Goal: Task Accomplishment & Management: Use online tool/utility

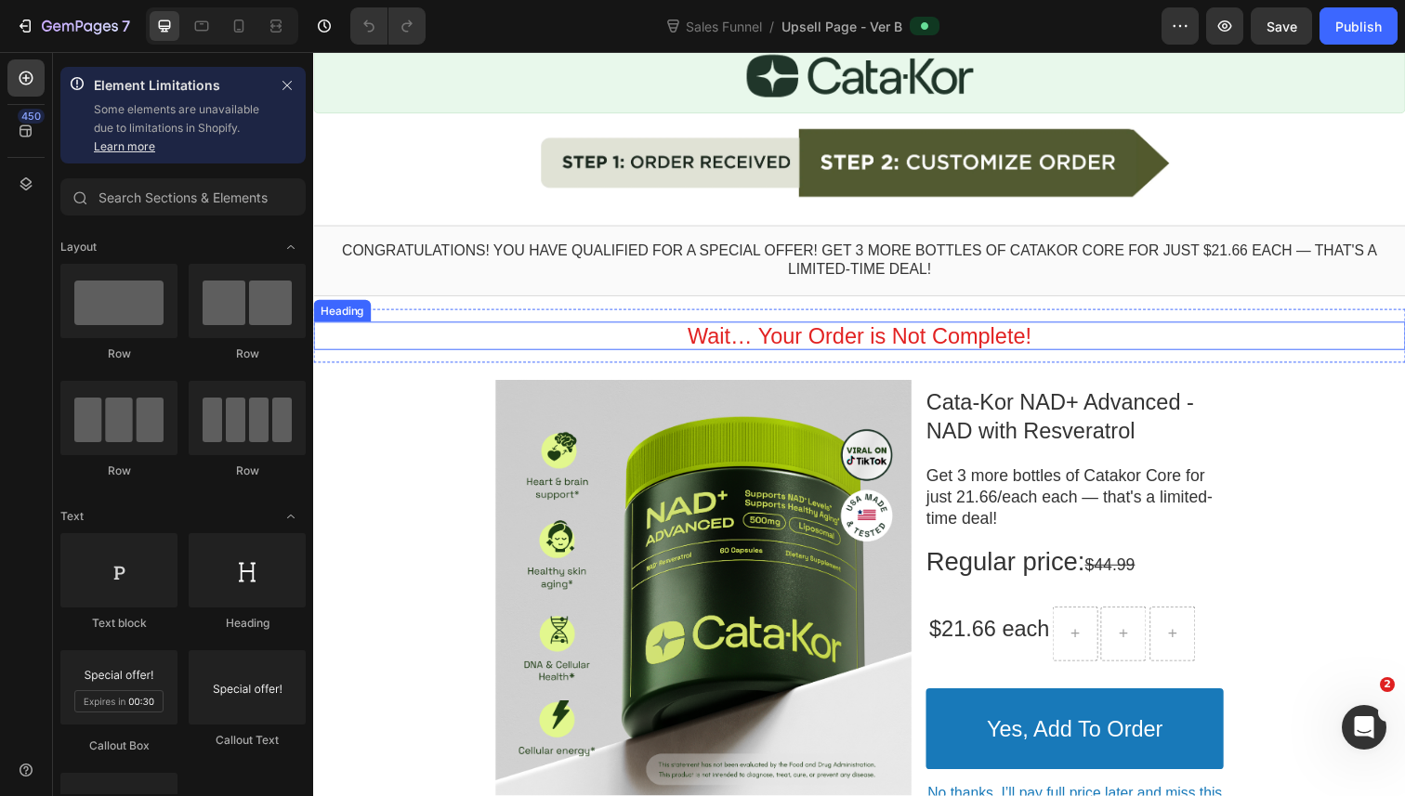
scroll to position [279, 0]
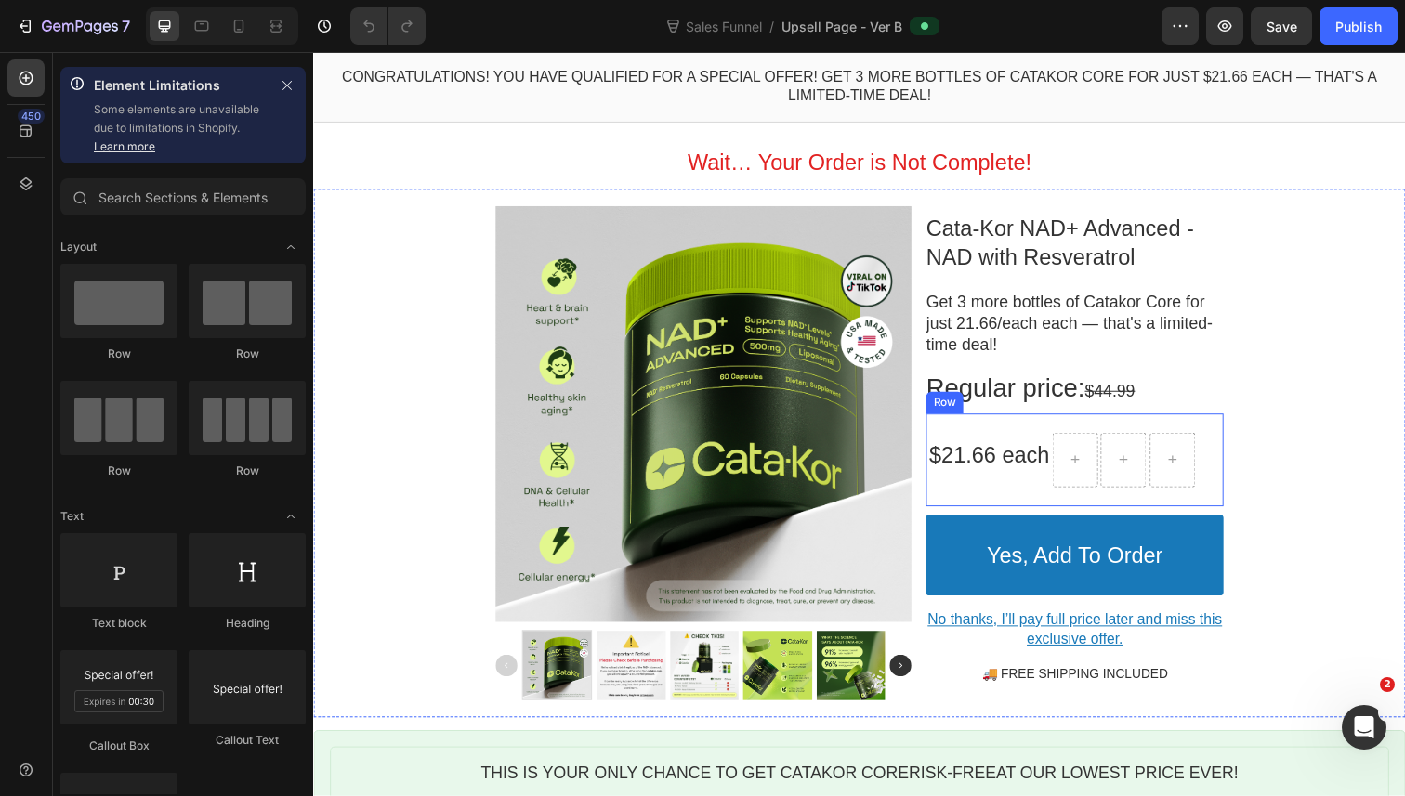
click at [1014, 488] on div "$21.66 each Text block" at bounding box center [1003, 469] width 123 height 56
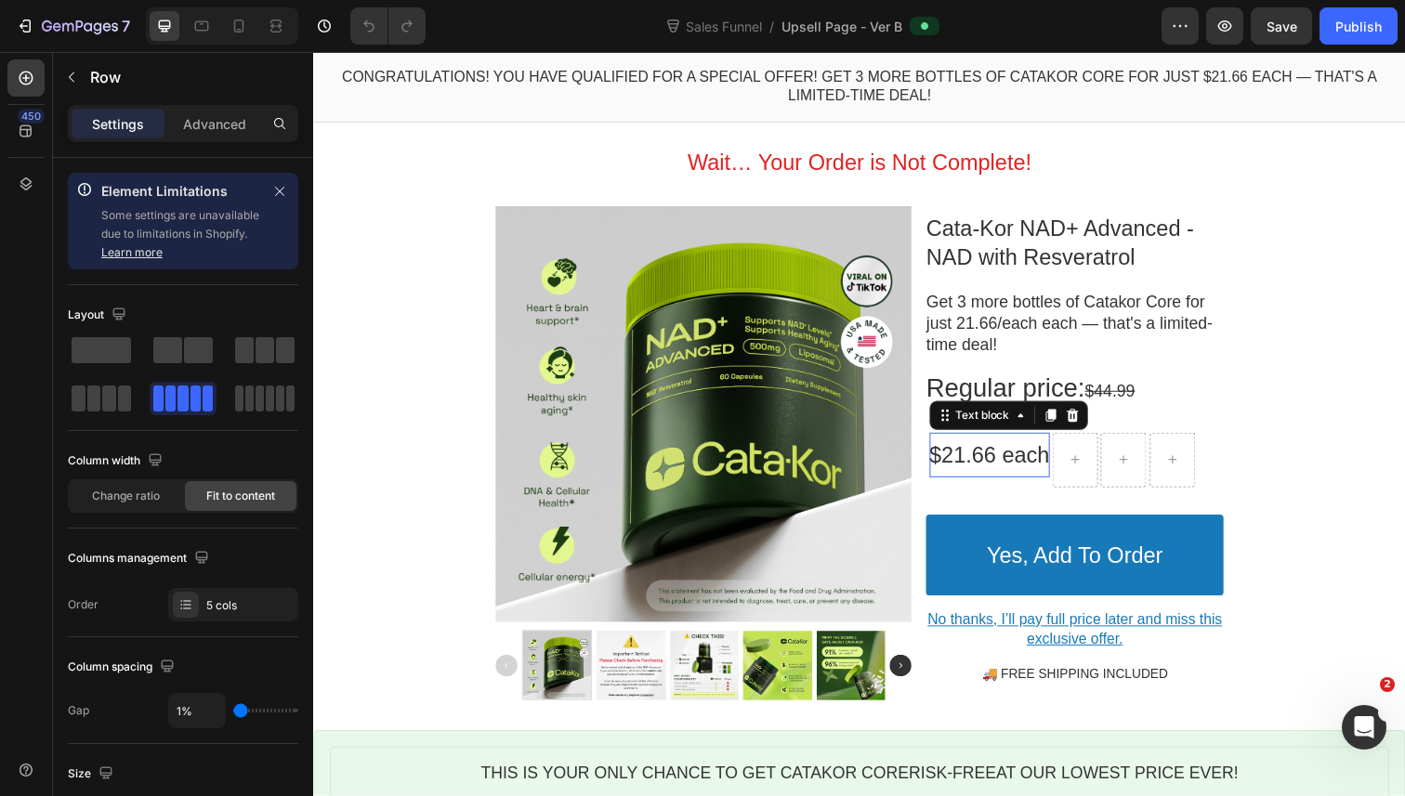
click at [1014, 477] on p "$21.66 each" at bounding box center [1003, 464] width 123 height 29
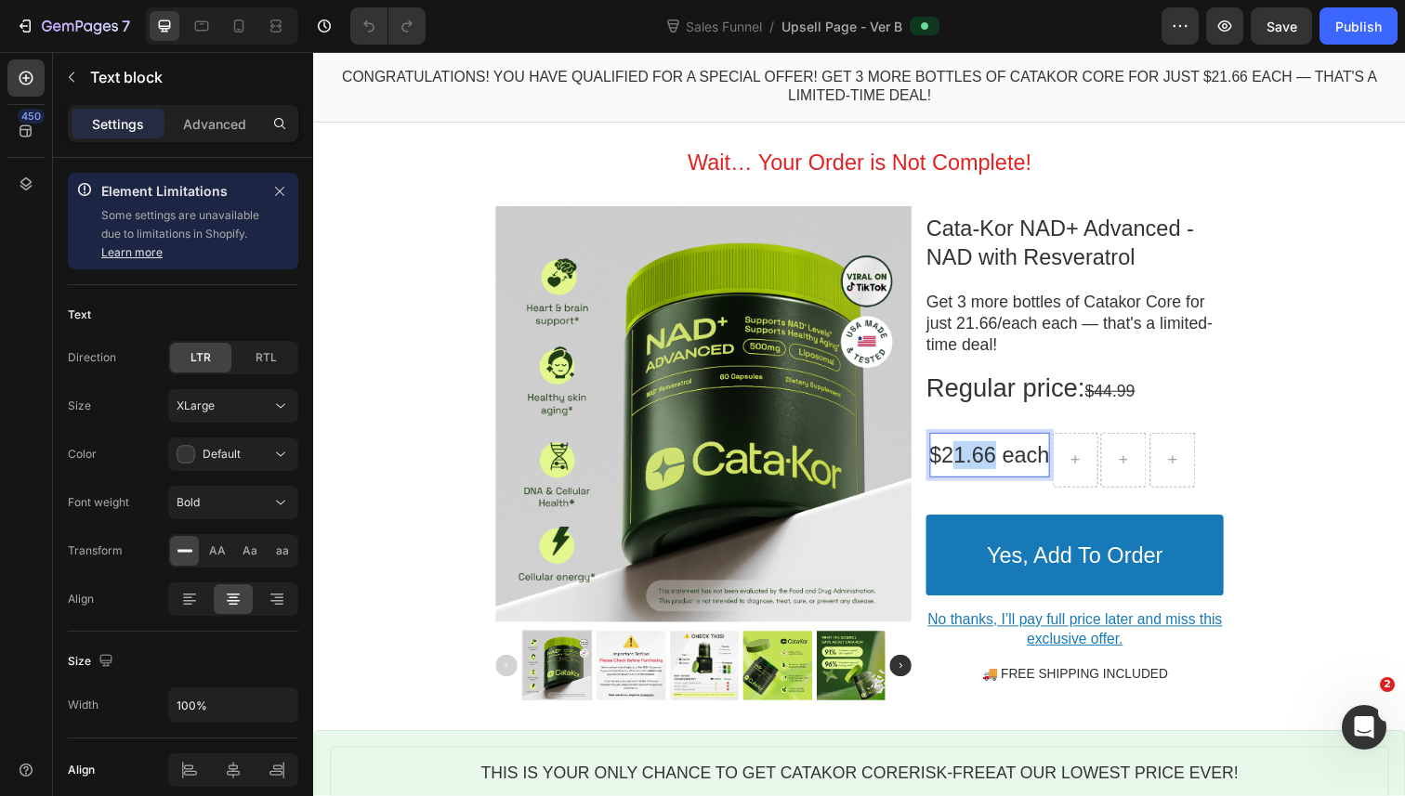
drag, startPoint x: 1013, startPoint y: 465, endPoint x: 972, endPoint y: 465, distance: 40.9
click at [972, 465] on p "$21.66 each" at bounding box center [1003, 464] width 123 height 29
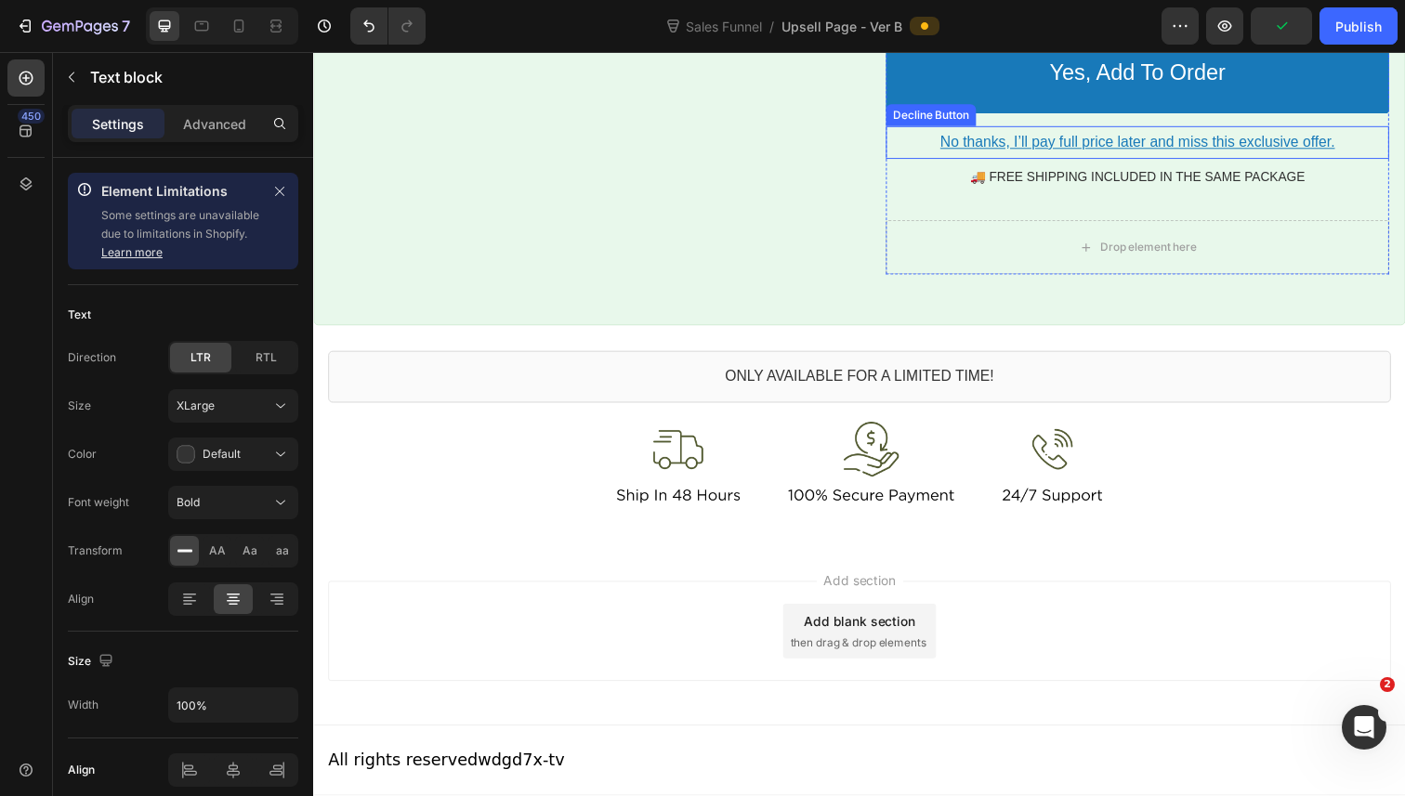
scroll to position [3284, 0]
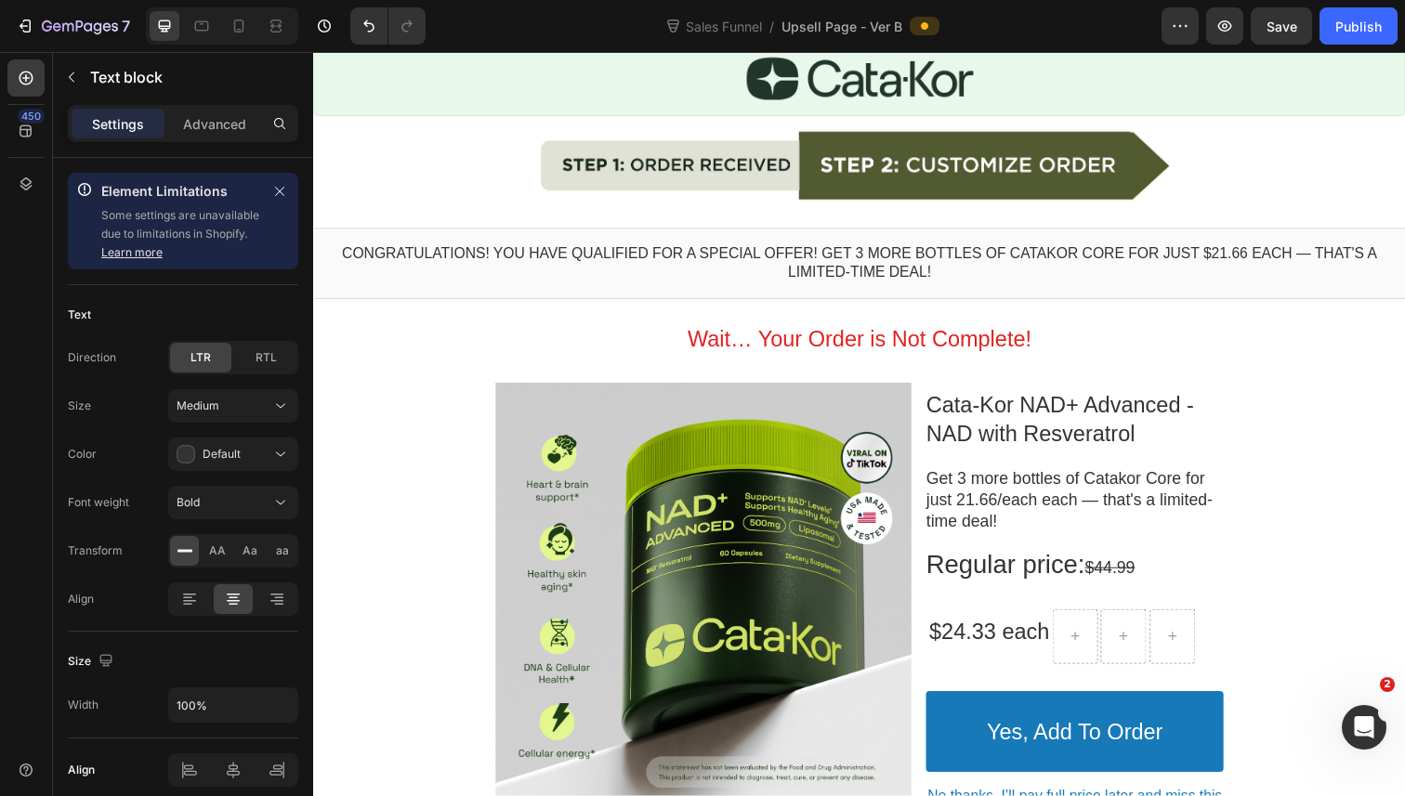
scroll to position [0, 0]
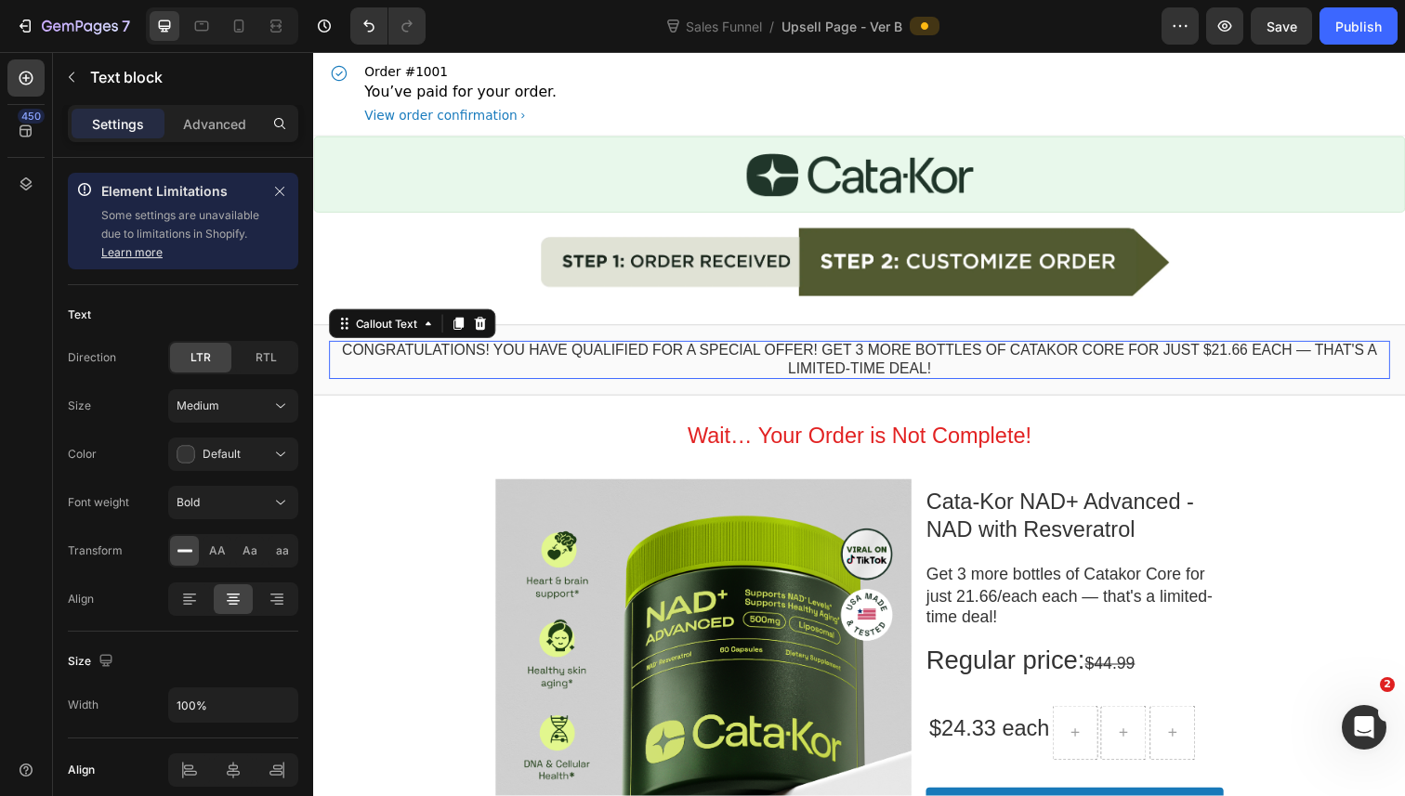
click at [1253, 352] on bdo "Congratulations! YOU HAVE QUALIFIED FOR A SPECIAL OFFER! Get 3 more bottles of …" at bounding box center [870, 365] width 1057 height 35
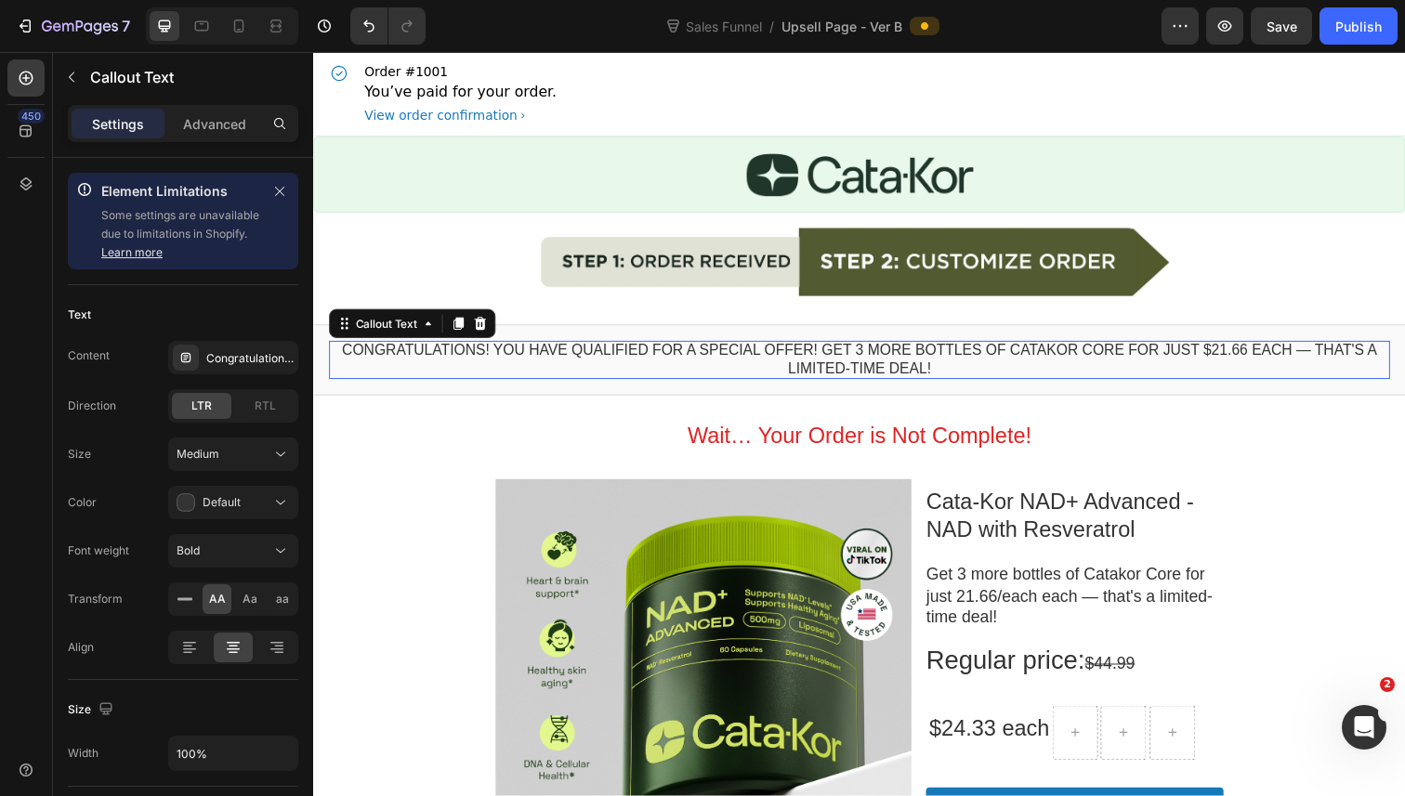
click at [1253, 352] on bdo "Congratulations! YOU HAVE QUALIFIED FOR A SPECIAL OFFER! Get 3 more bottles of …" at bounding box center [870, 365] width 1057 height 35
click at [1241, 353] on bdo "Congratulations! YOU HAVE QUALIFIED FOR A SPECIAL OFFER! Get 3 more bottles of …" at bounding box center [870, 365] width 1057 height 35
click at [1230, 356] on bdo "Congratulations! YOU HAVE QUALIFIED FOR A SPECIAL OFFER! Get 3 more bottles of …" at bounding box center [870, 365] width 1057 height 35
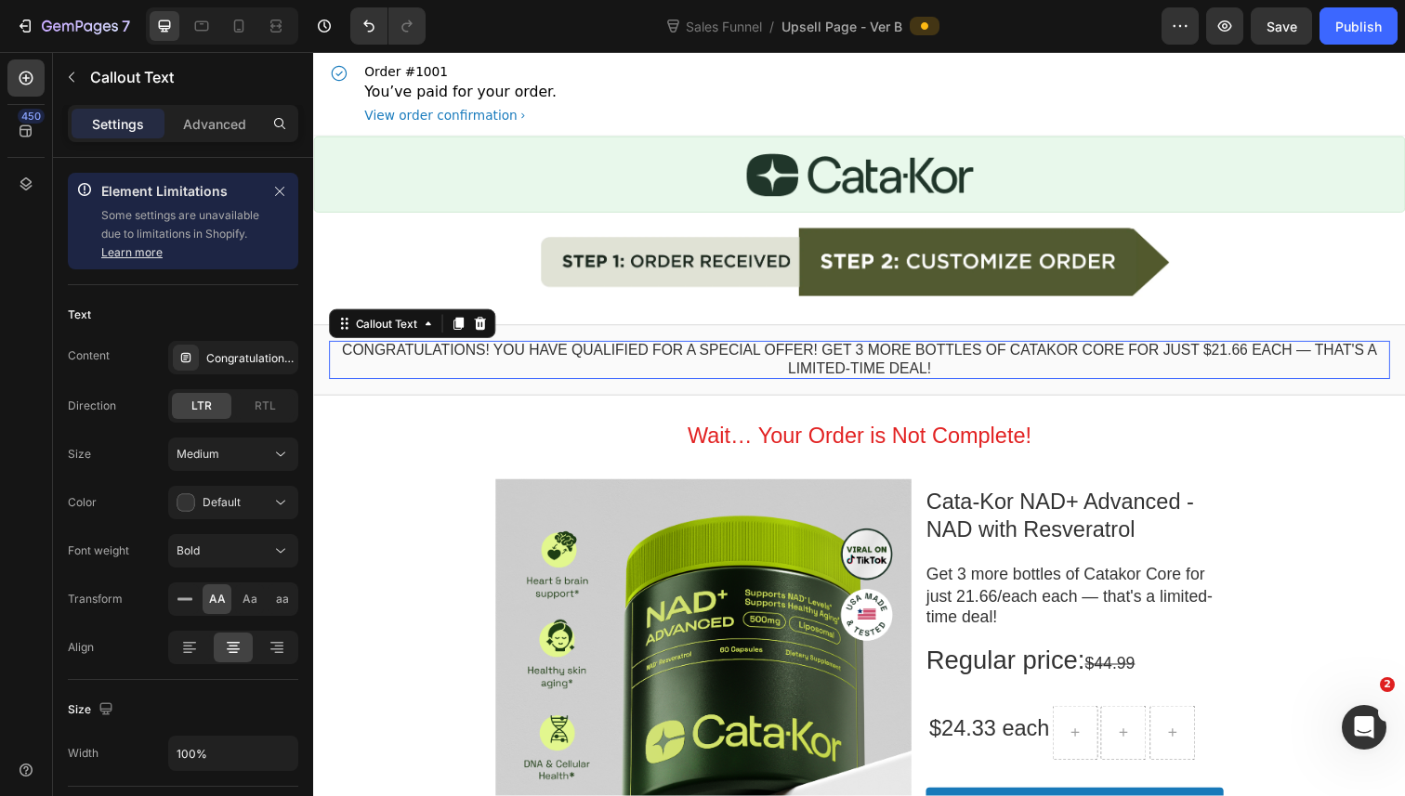
click at [1230, 356] on bdo "Congratulations! YOU HAVE QUALIFIED FOR A SPECIAL OFFER! Get 3 more bottles of …" at bounding box center [870, 365] width 1057 height 35
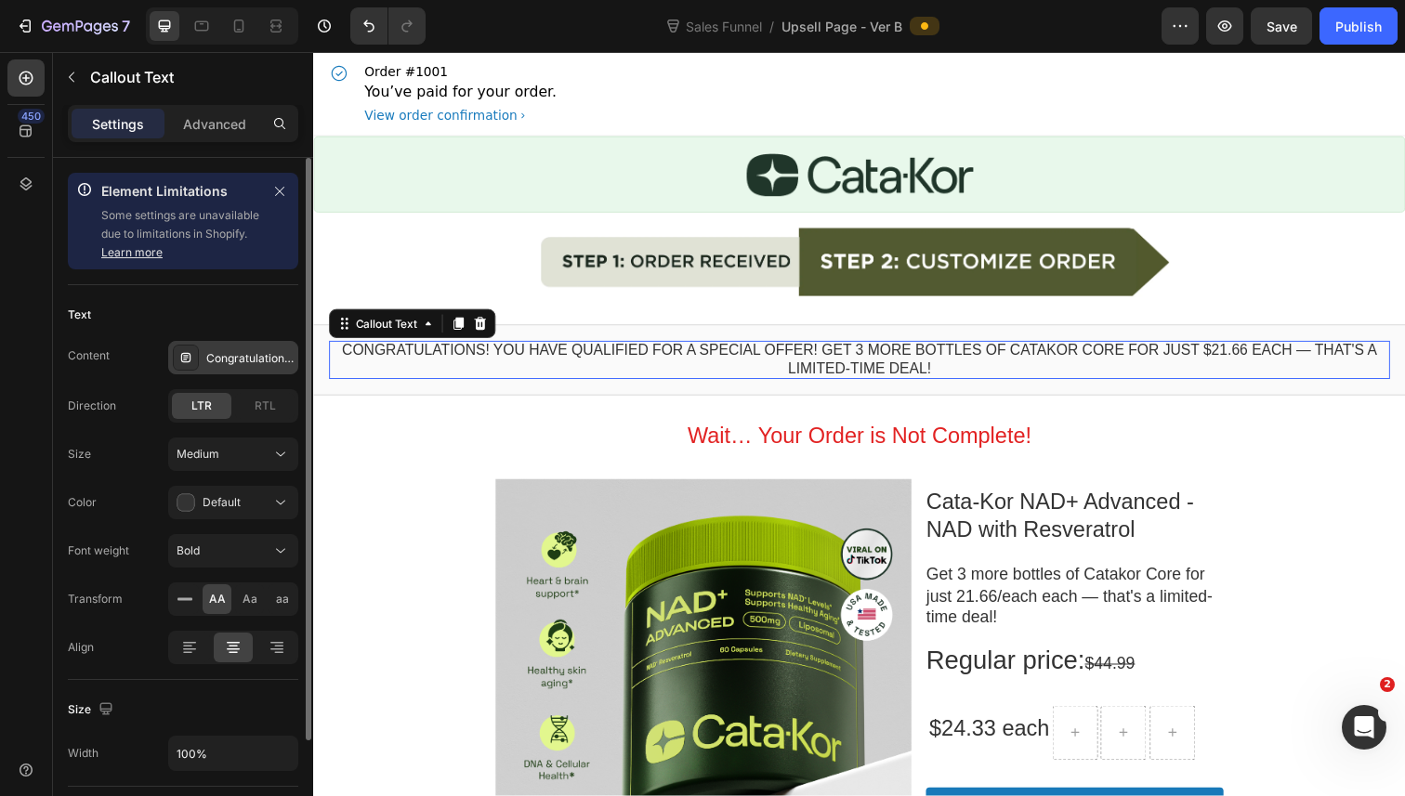
click at [210, 360] on div "Congratulations! YOU HAVE QUALIFIED FOR A SPECIAL OFFER! Get 3 more bottles of …" at bounding box center [249, 358] width 87 height 17
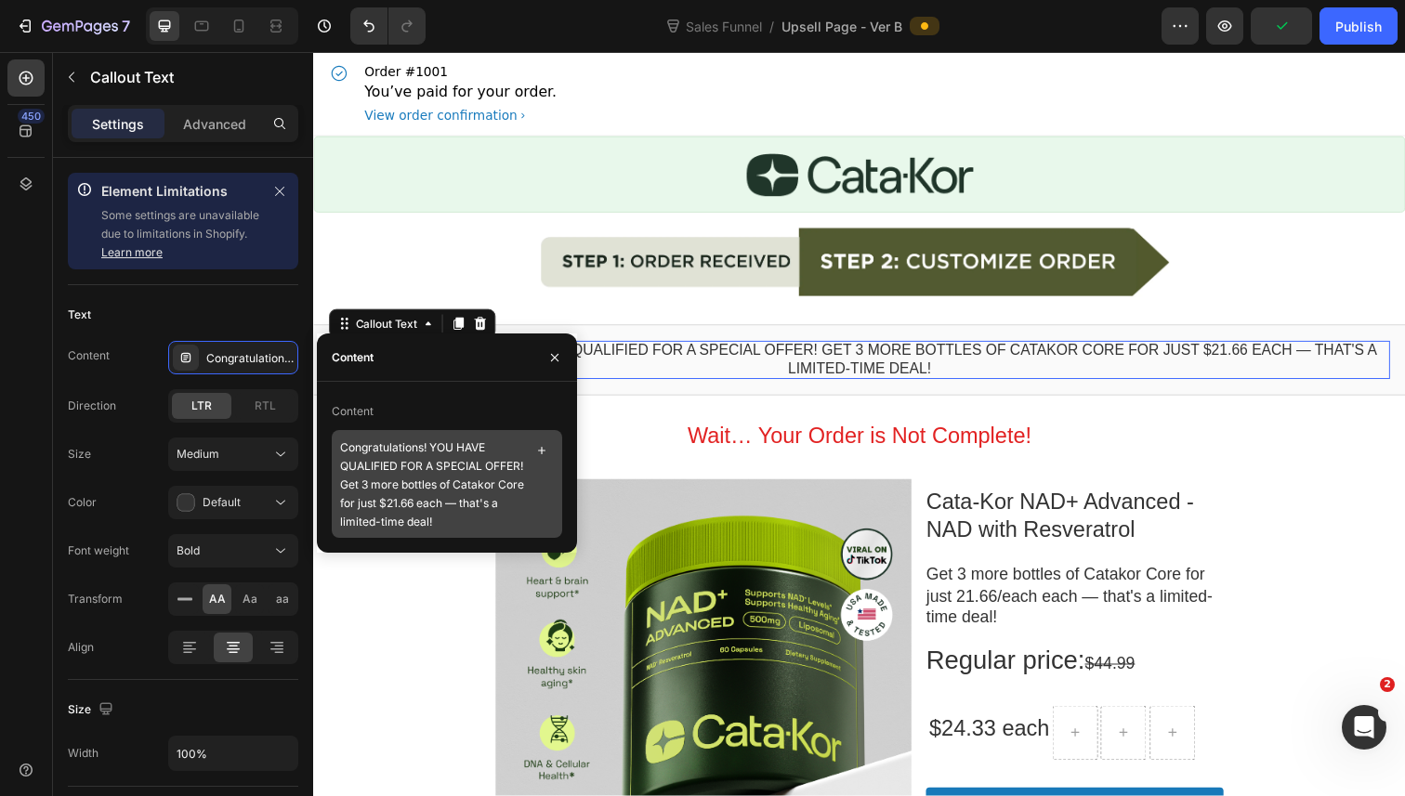
scroll to position [20, 0]
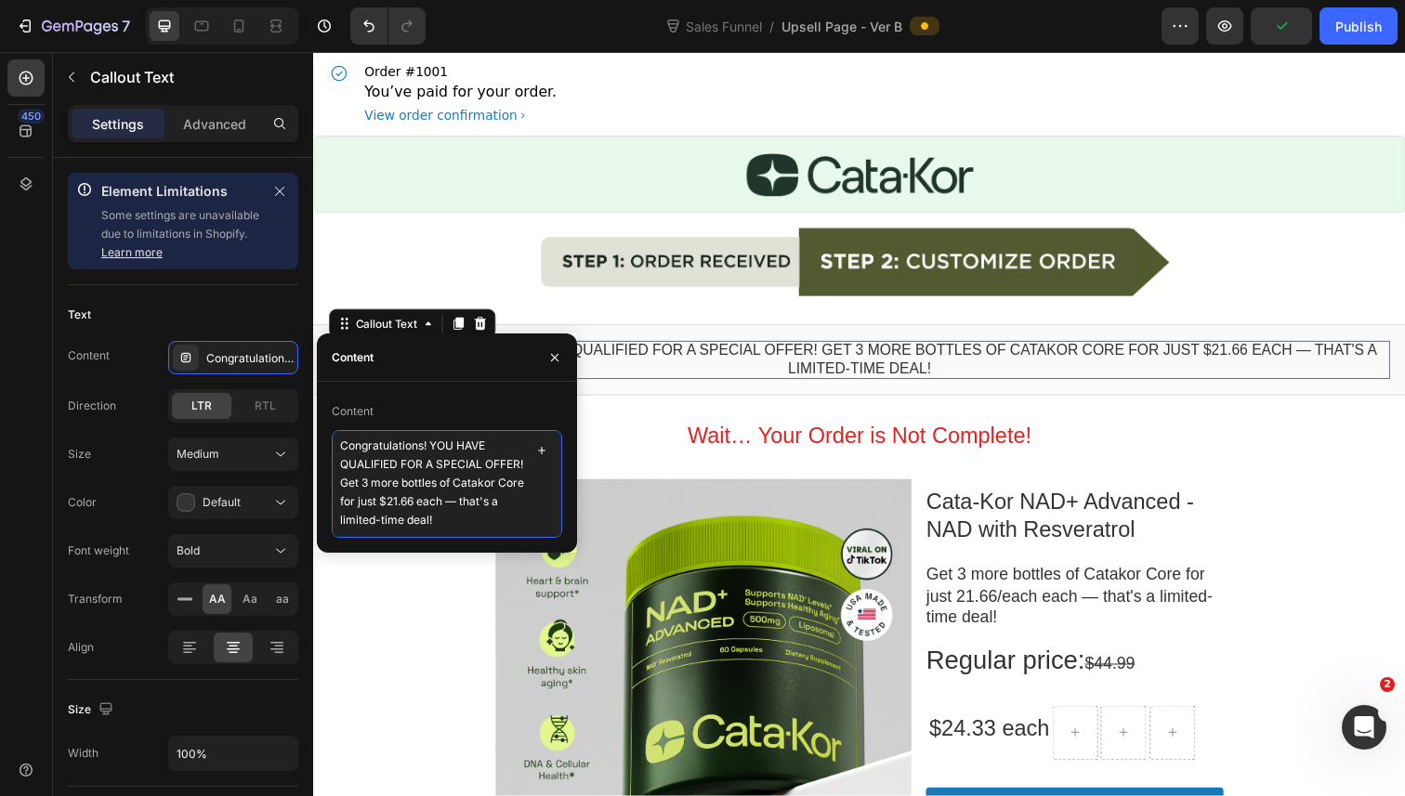
drag, startPoint x: 472, startPoint y: 480, endPoint x: 317, endPoint y: 451, distance: 158.0
click at [472, 480] on textarea "Congratulations! YOU HAVE QUALIFIED FOR A SPECIAL OFFER! Get 3 more bottles of …" at bounding box center [447, 484] width 230 height 108
type textarea "Congratulations! YOU HAVE QUALIFIED FOR A SPECIAL OFFER! Get 3 more bottles of …"
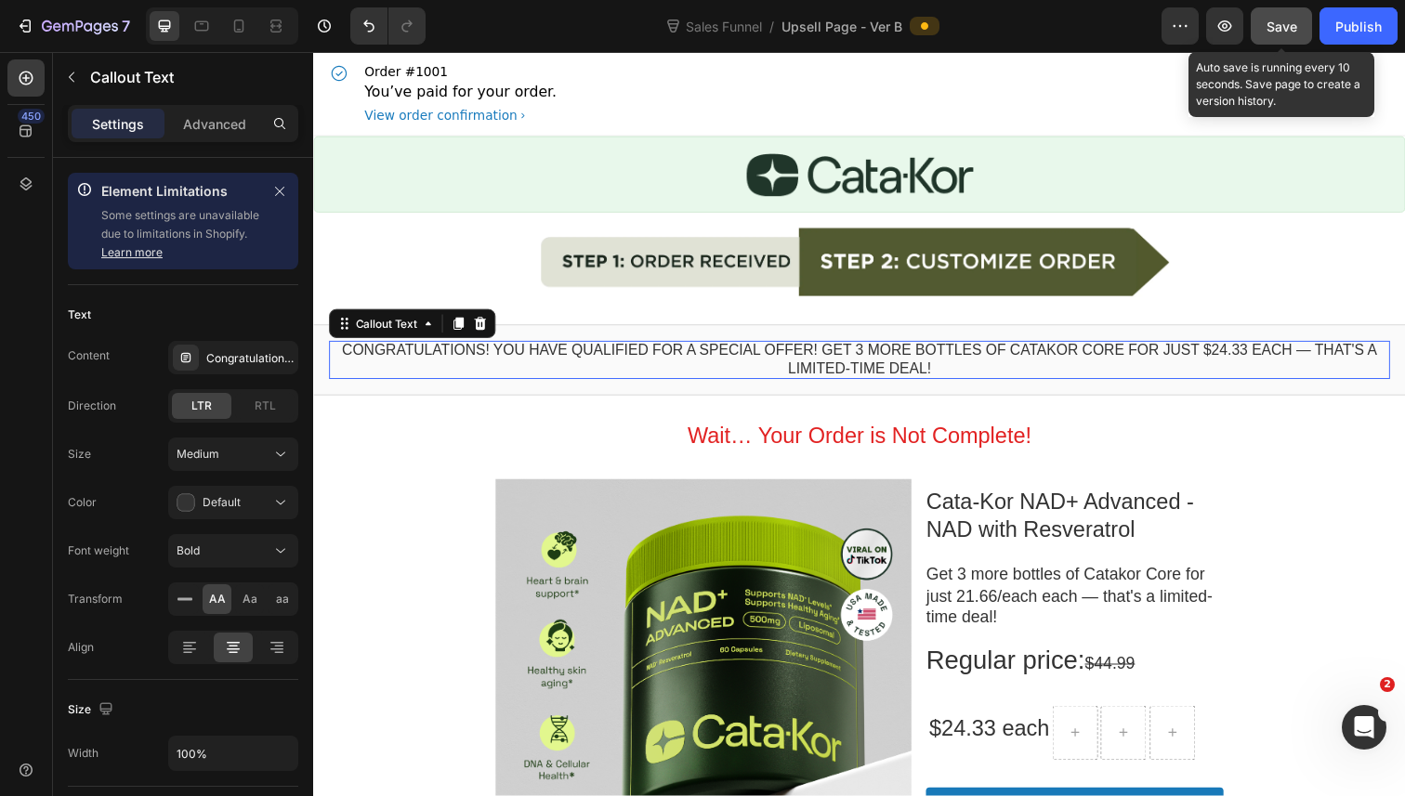
click at [1283, 38] on button "Save" at bounding box center [1281, 25] width 61 height 37
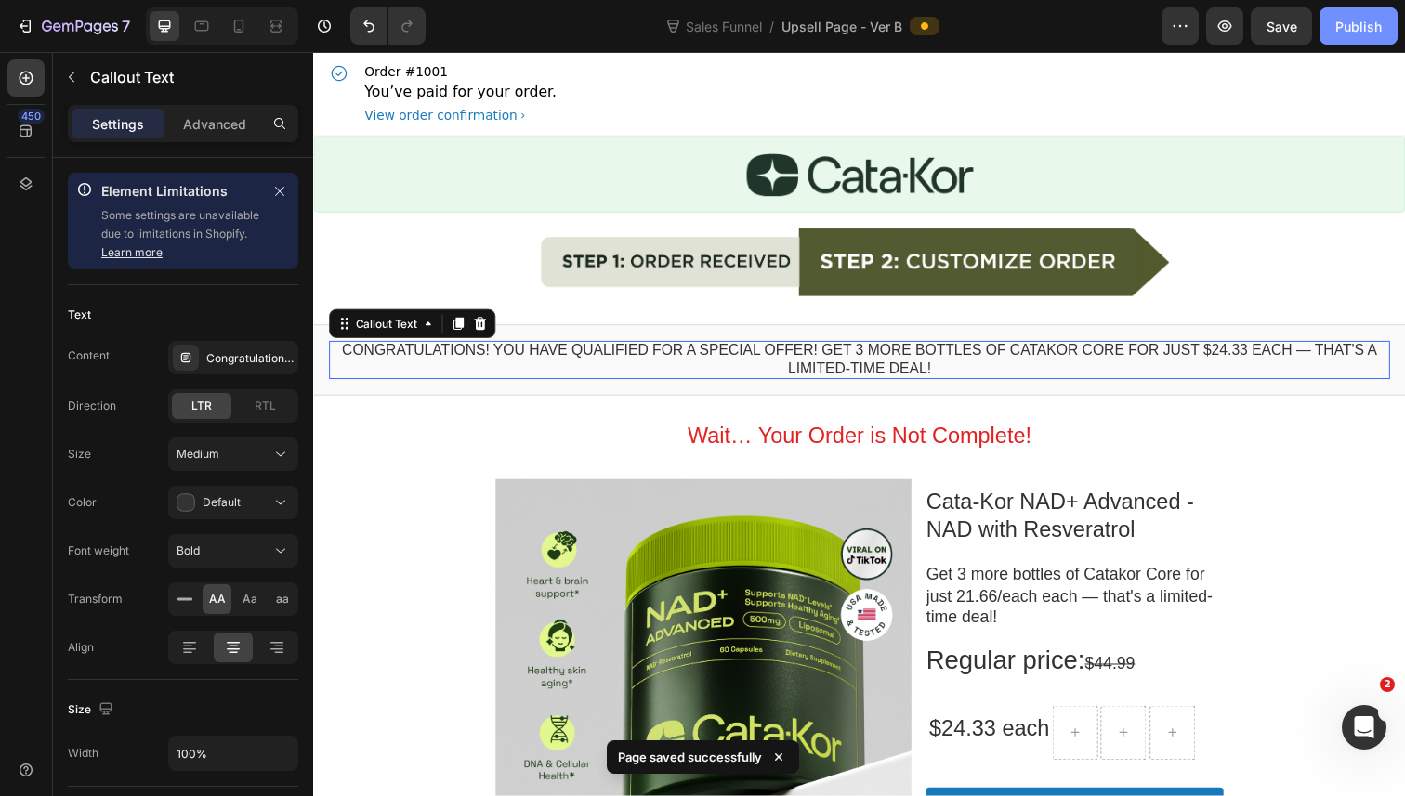
click at [1346, 21] on div "Publish" at bounding box center [1358, 27] width 46 height 20
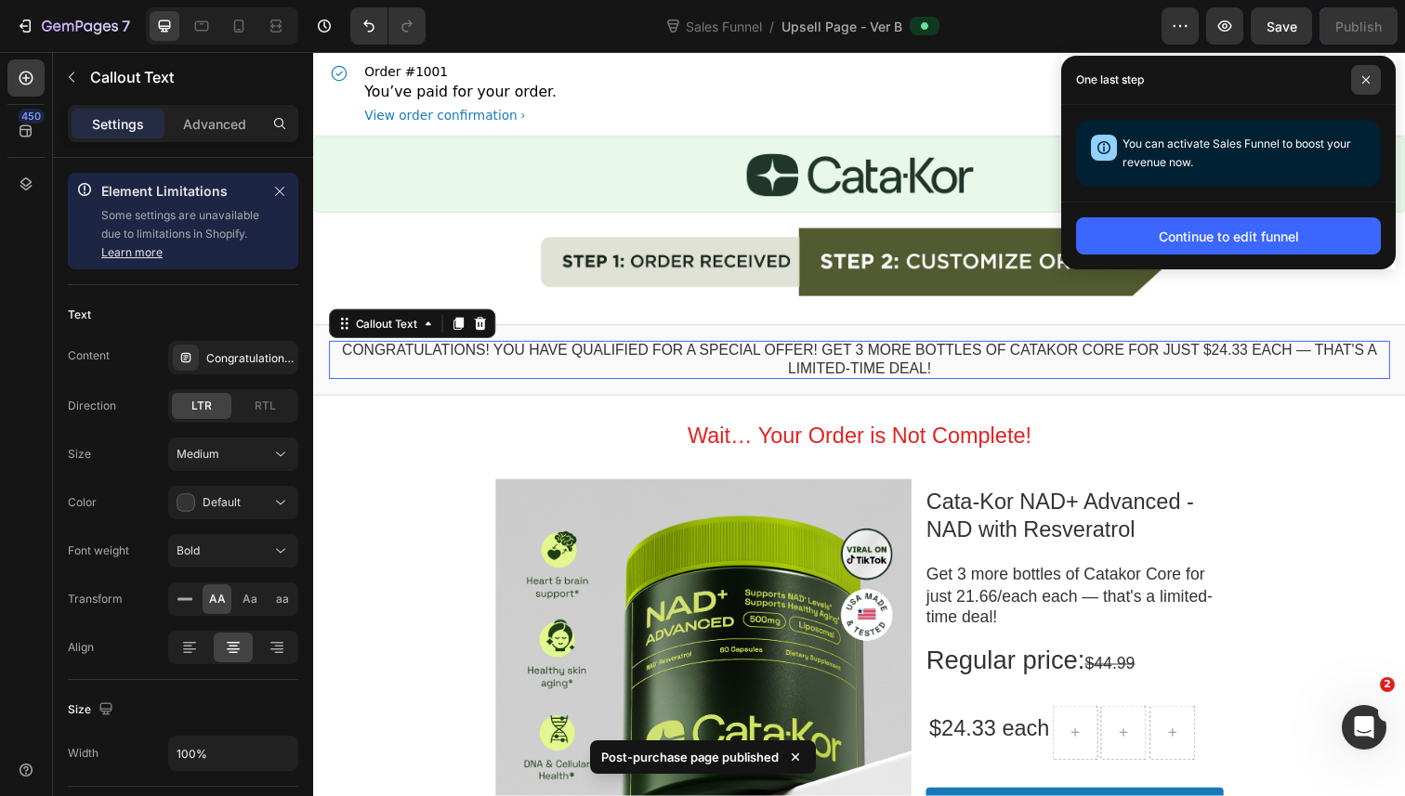
click at [1363, 89] on span at bounding box center [1366, 80] width 30 height 30
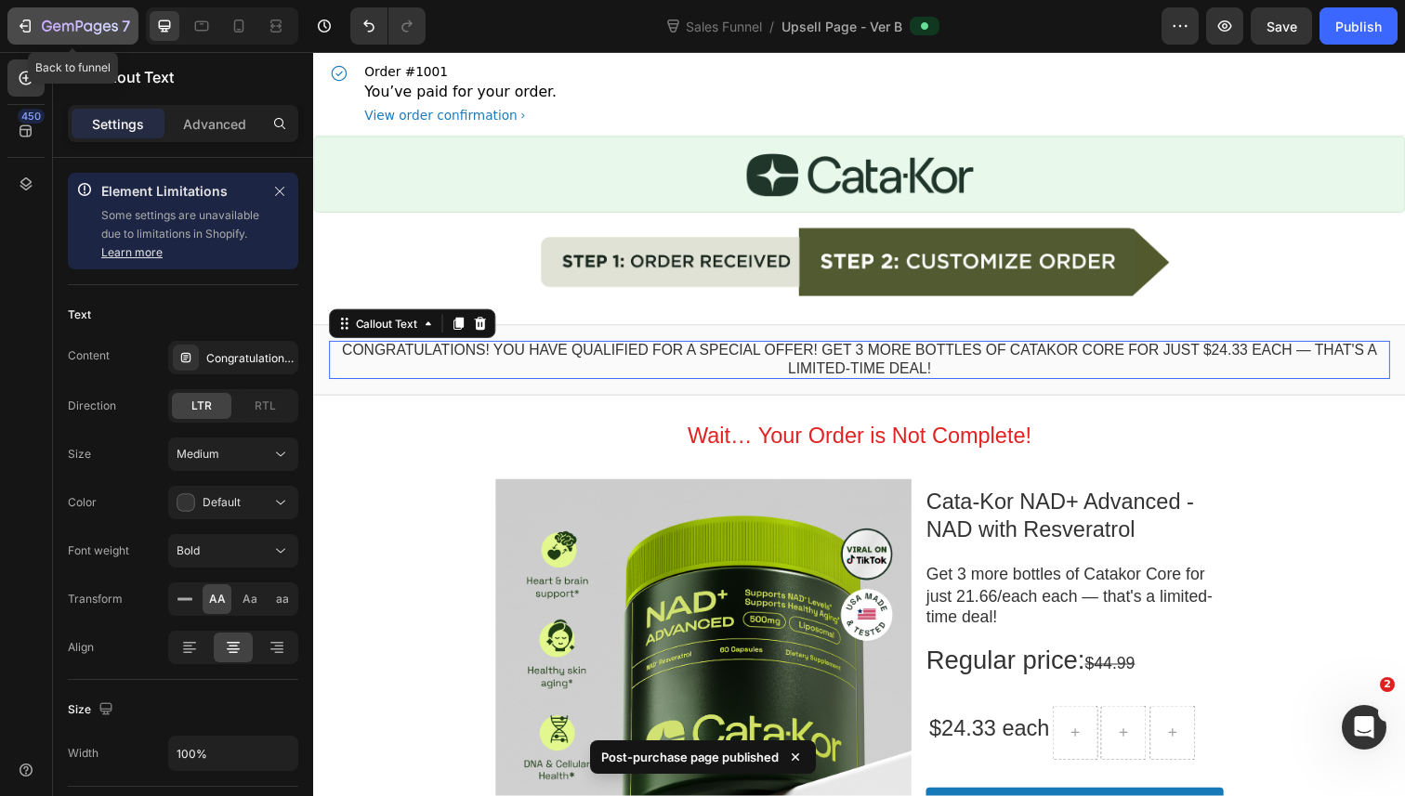
click at [22, 29] on icon "button" at bounding box center [25, 26] width 19 height 19
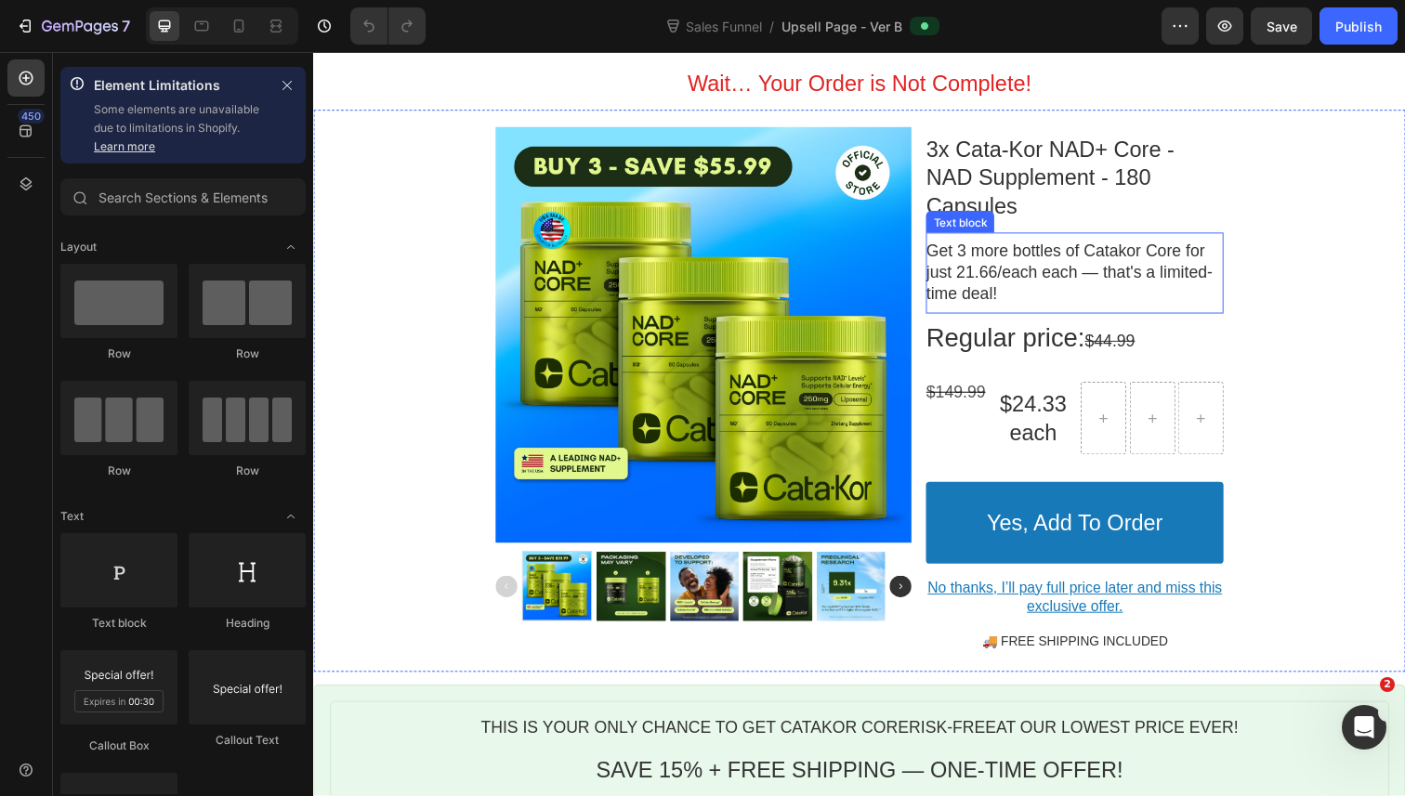
scroll to position [361, 0]
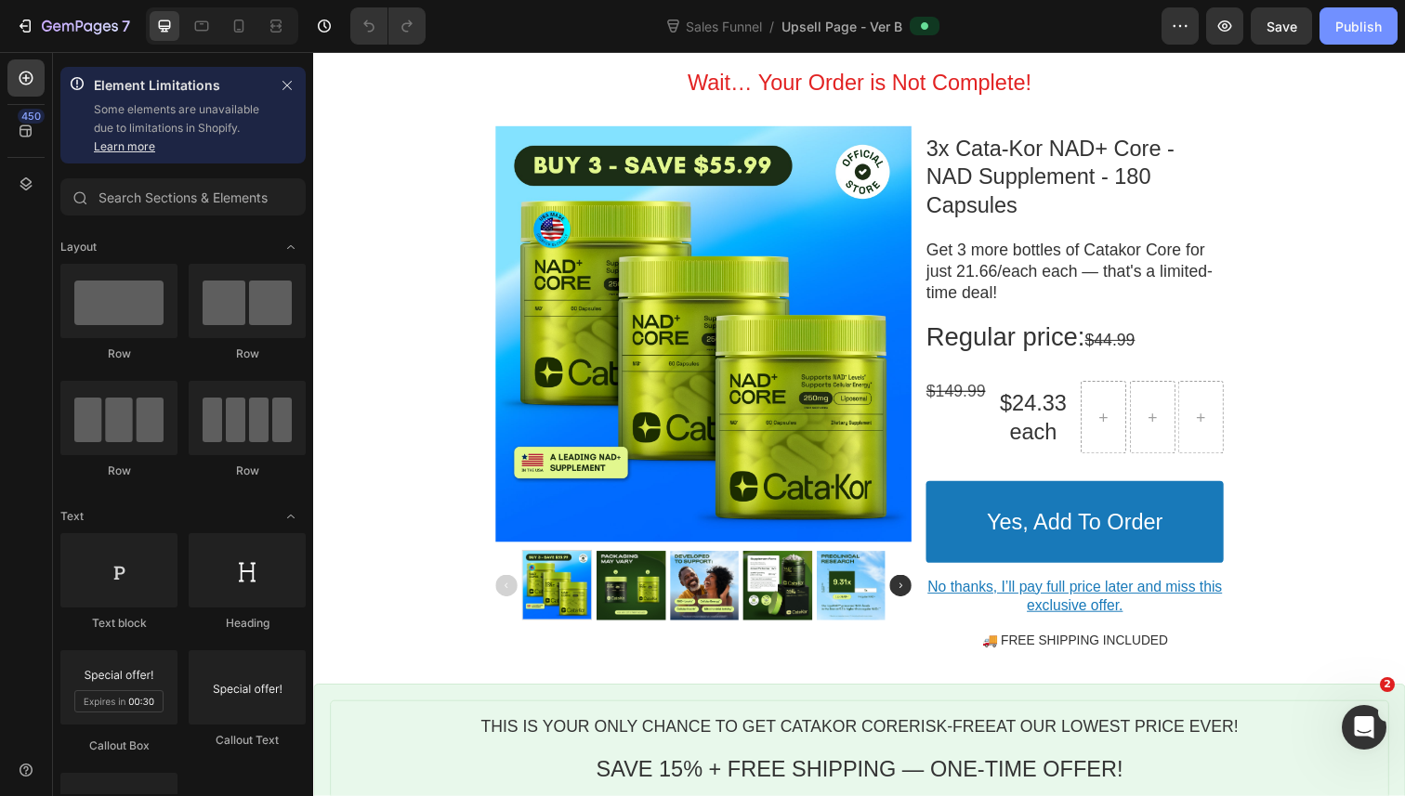
click at [1357, 28] on div "Publish" at bounding box center [1358, 27] width 46 height 20
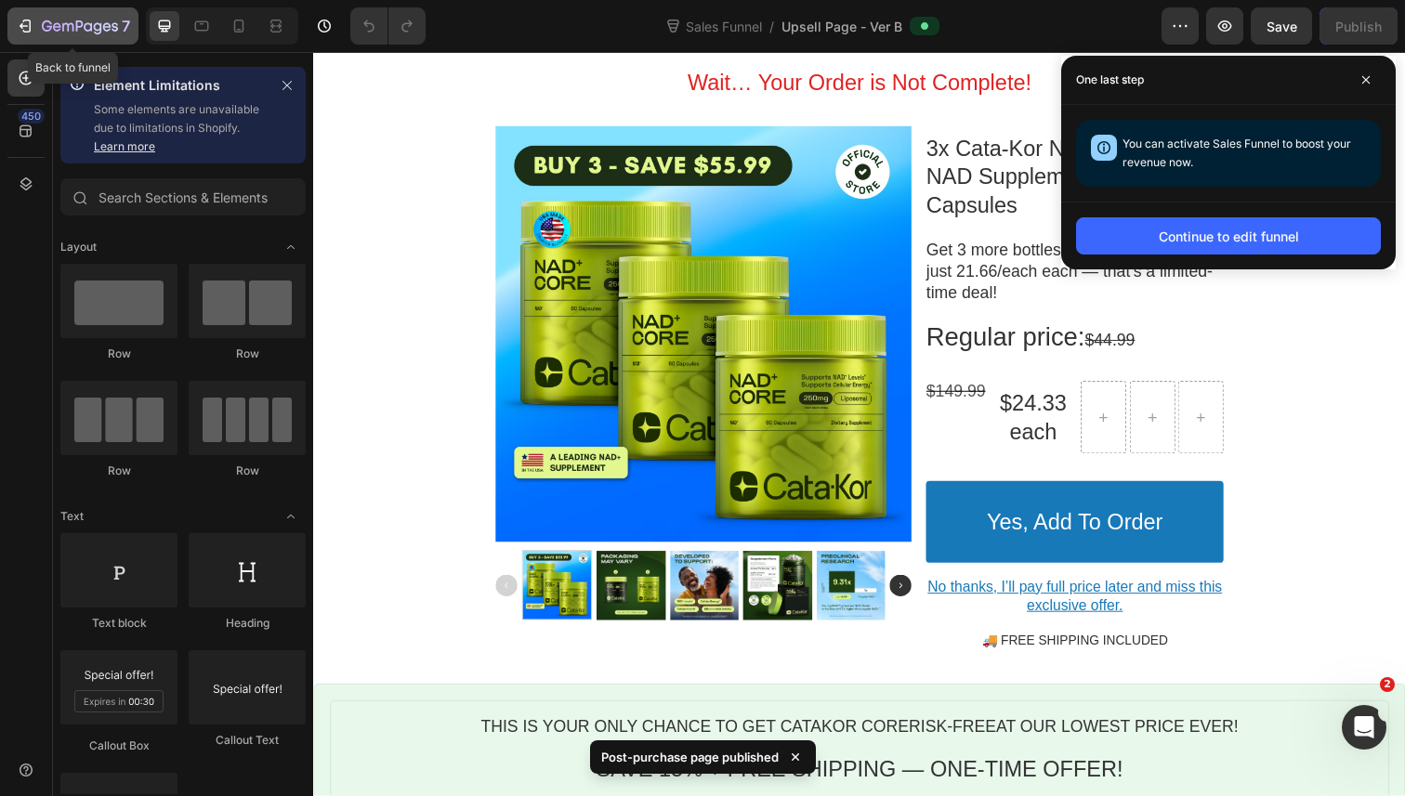
click at [36, 31] on div "7" at bounding box center [73, 26] width 114 height 22
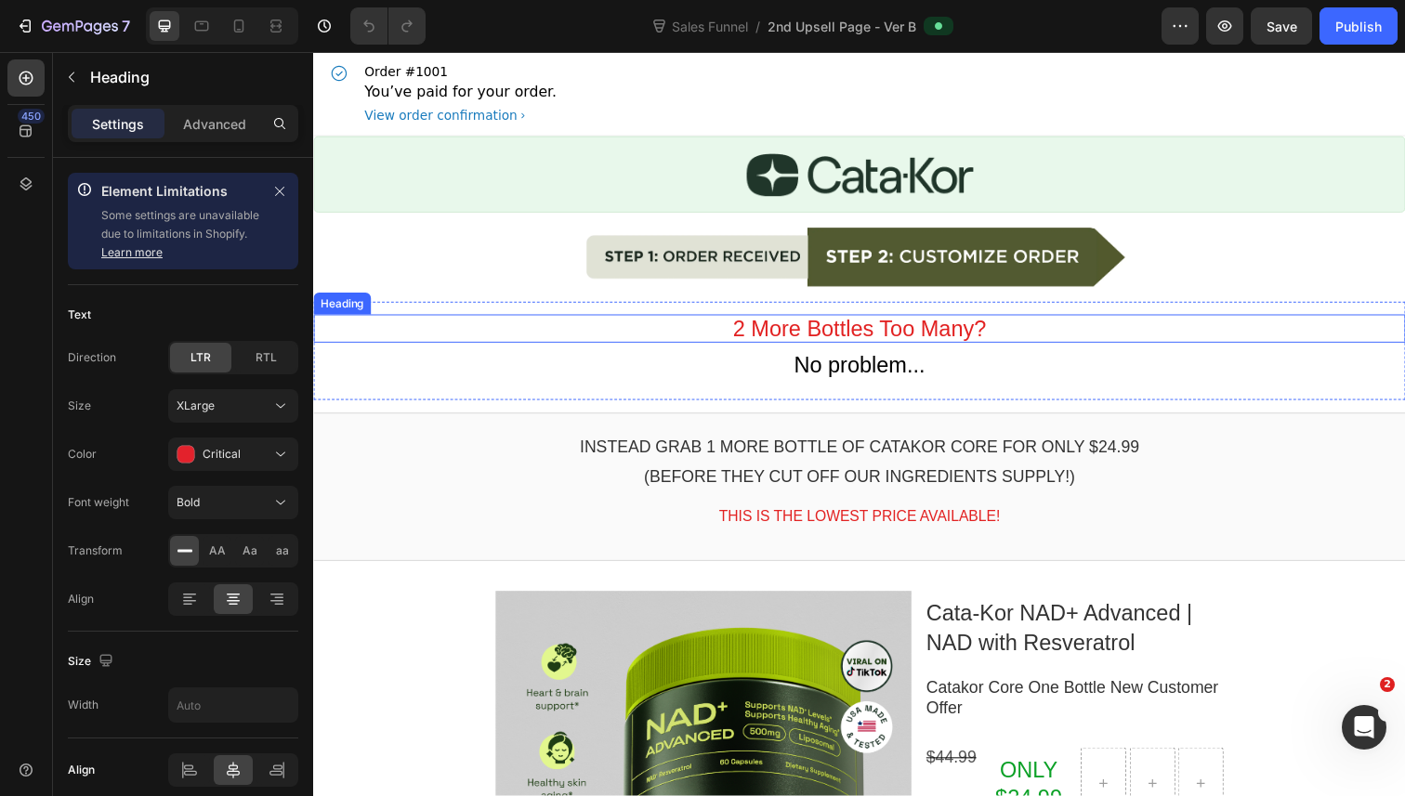
click at [826, 339] on p "2 More Bottles Too Many?" at bounding box center [871, 335] width 258 height 29
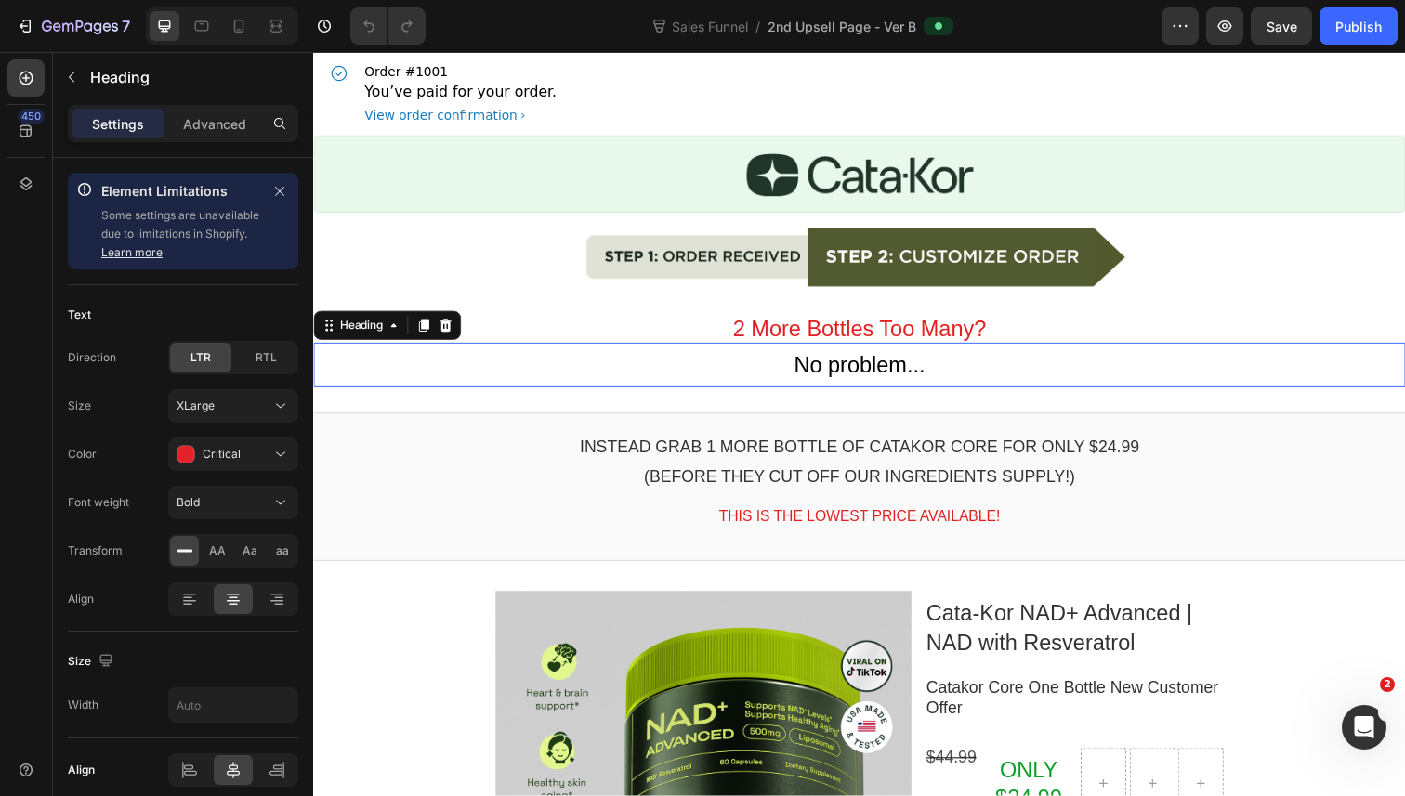
click at [852, 387] on div "No problem... Heading" at bounding box center [870, 372] width 1115 height 46
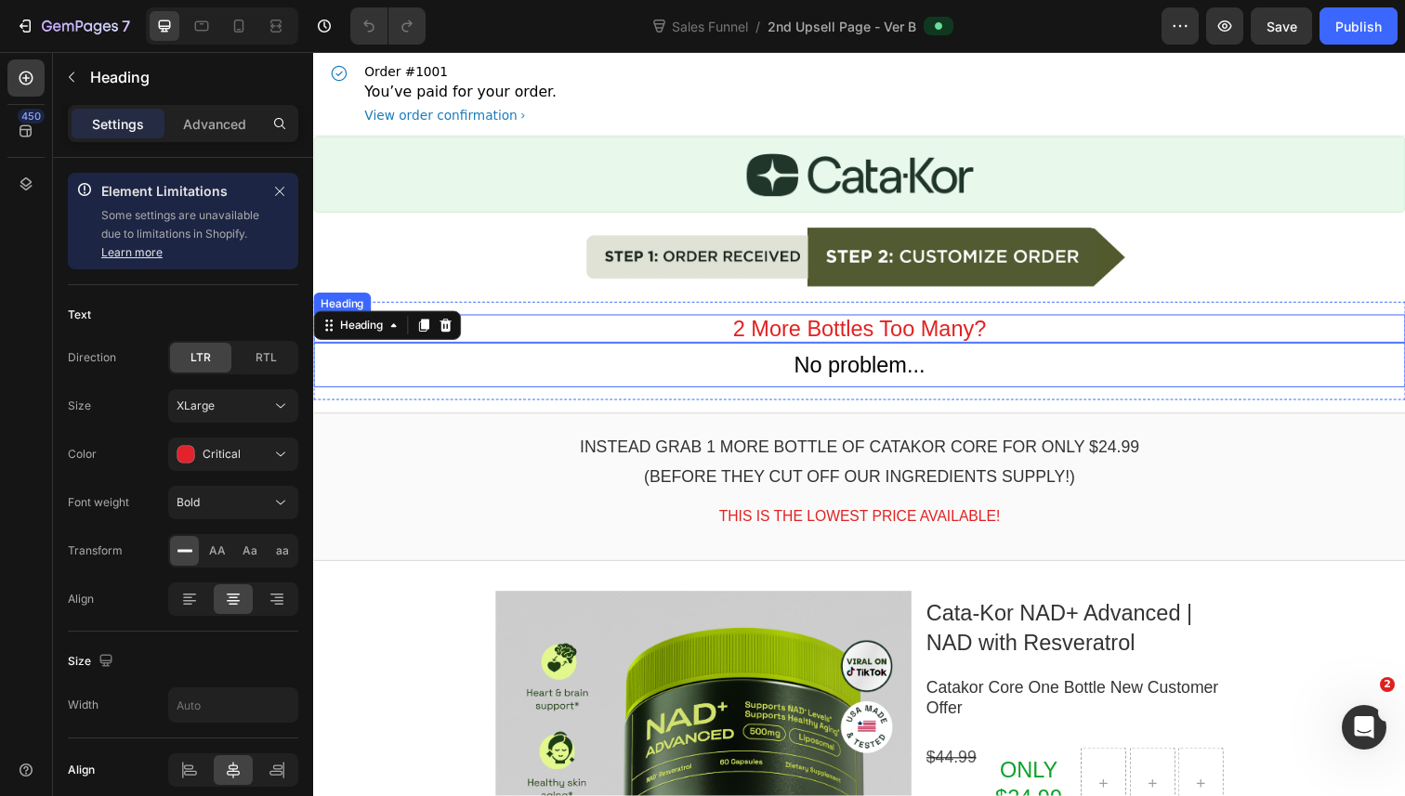
click at [849, 337] on p "2 More Bottles Too Many?" at bounding box center [871, 335] width 258 height 29
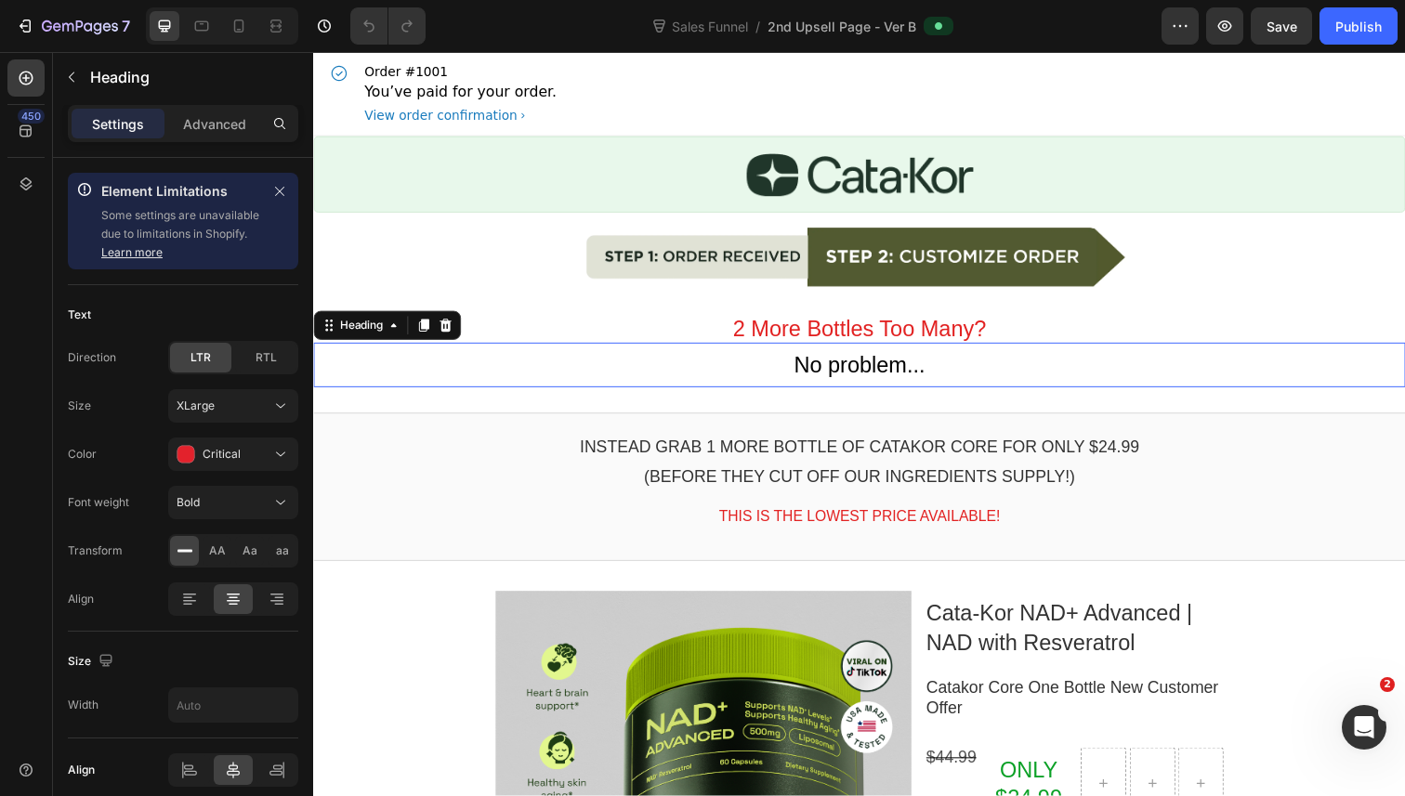
click at [853, 378] on span "No problem..." at bounding box center [871, 372] width 134 height 25
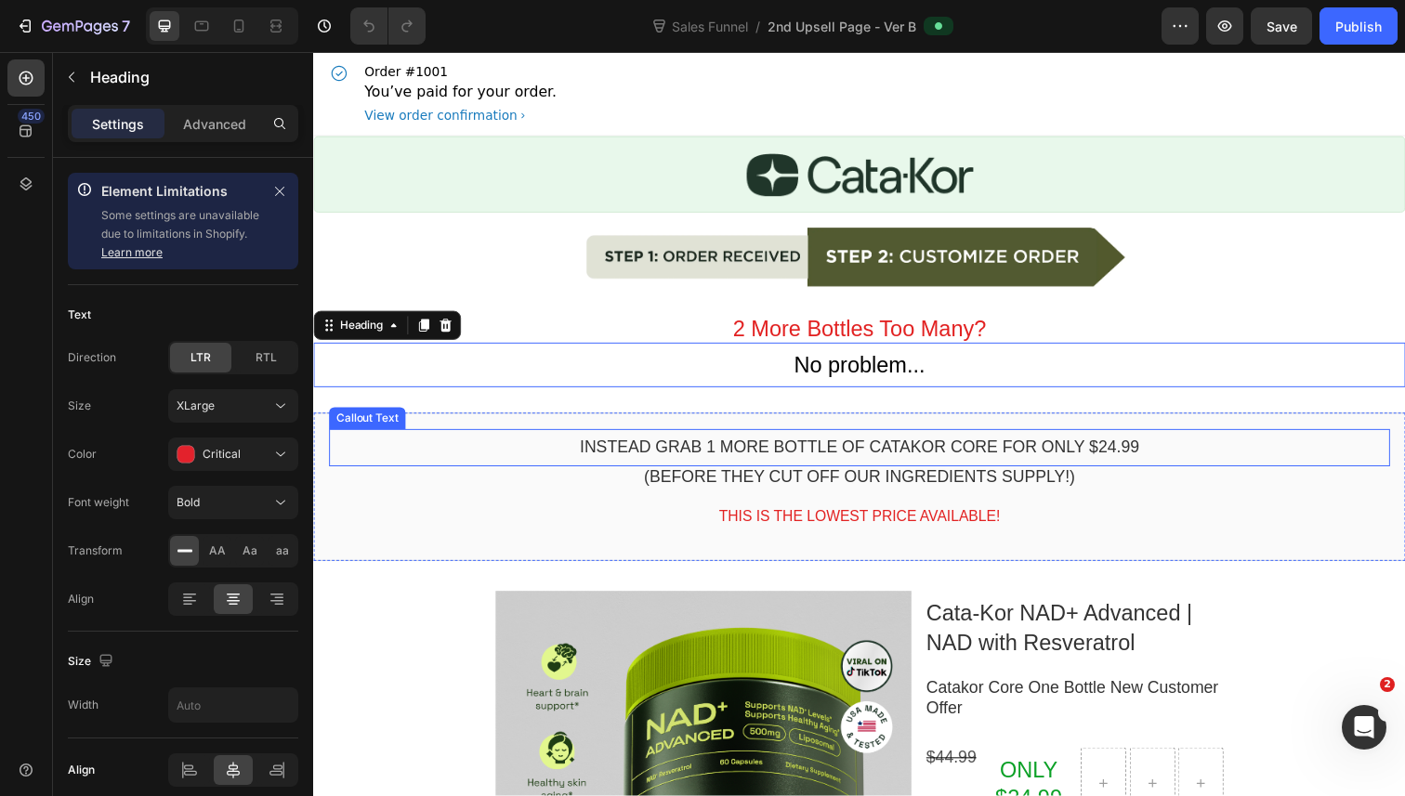
click at [671, 464] on bdo "Instead Grab 1 More Bottle Of Catakor Core For Only $24.99" at bounding box center [870, 456] width 571 height 19
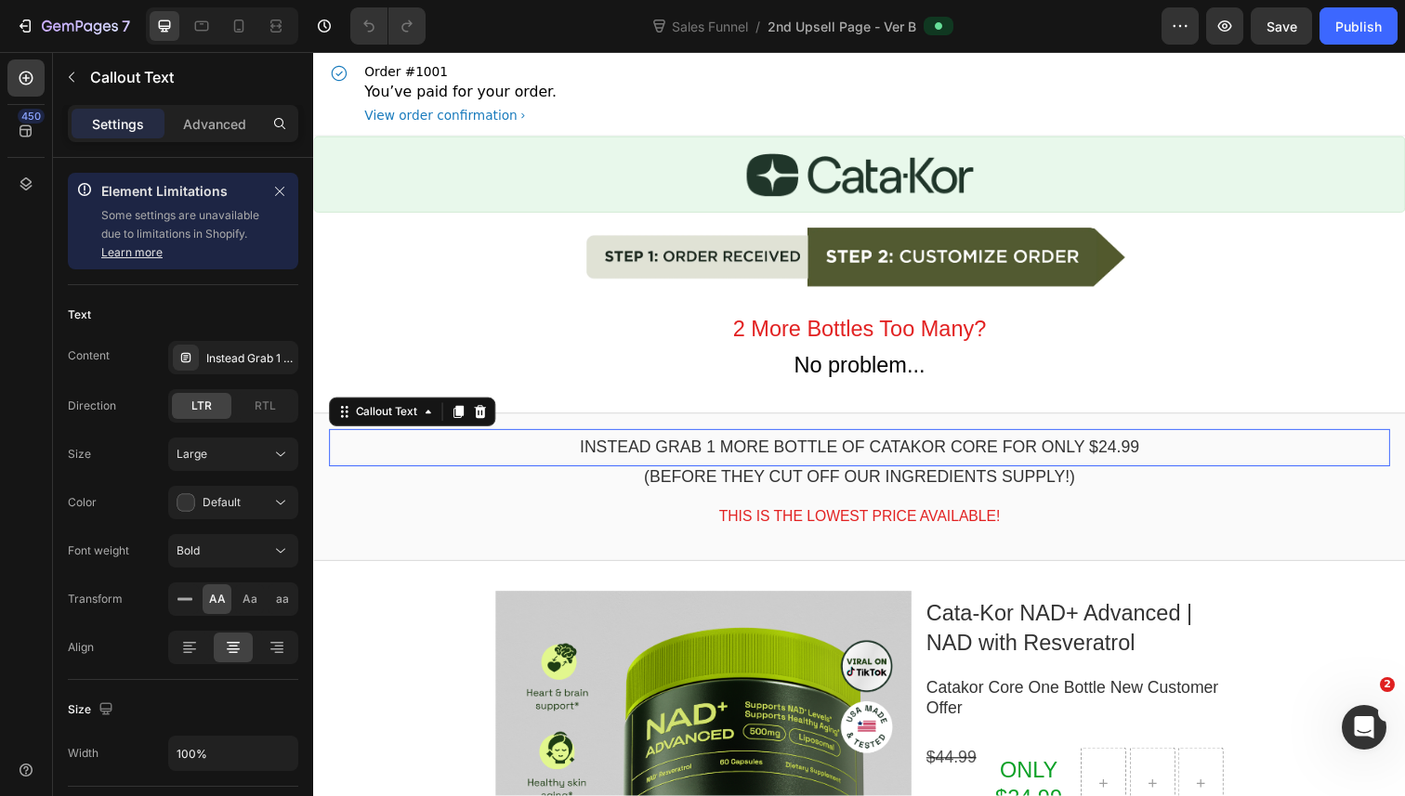
click at [671, 464] on bdo "Instead Grab 1 More Bottle Of Catakor Core For Only $24.99" at bounding box center [870, 456] width 571 height 19
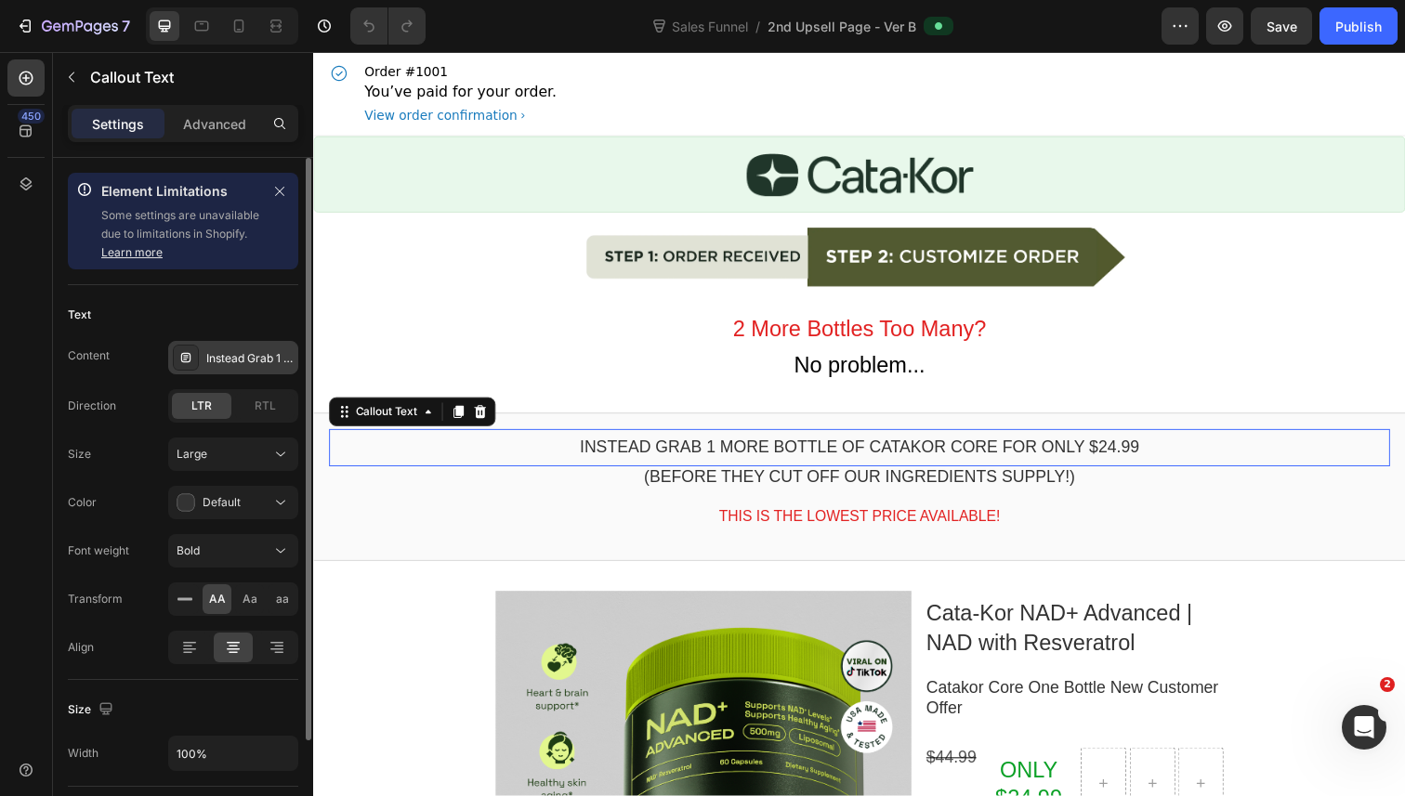
click at [256, 356] on div "Instead Grab 1 More Bottle Of Catakor Core For Only $24.99" at bounding box center [249, 358] width 87 height 17
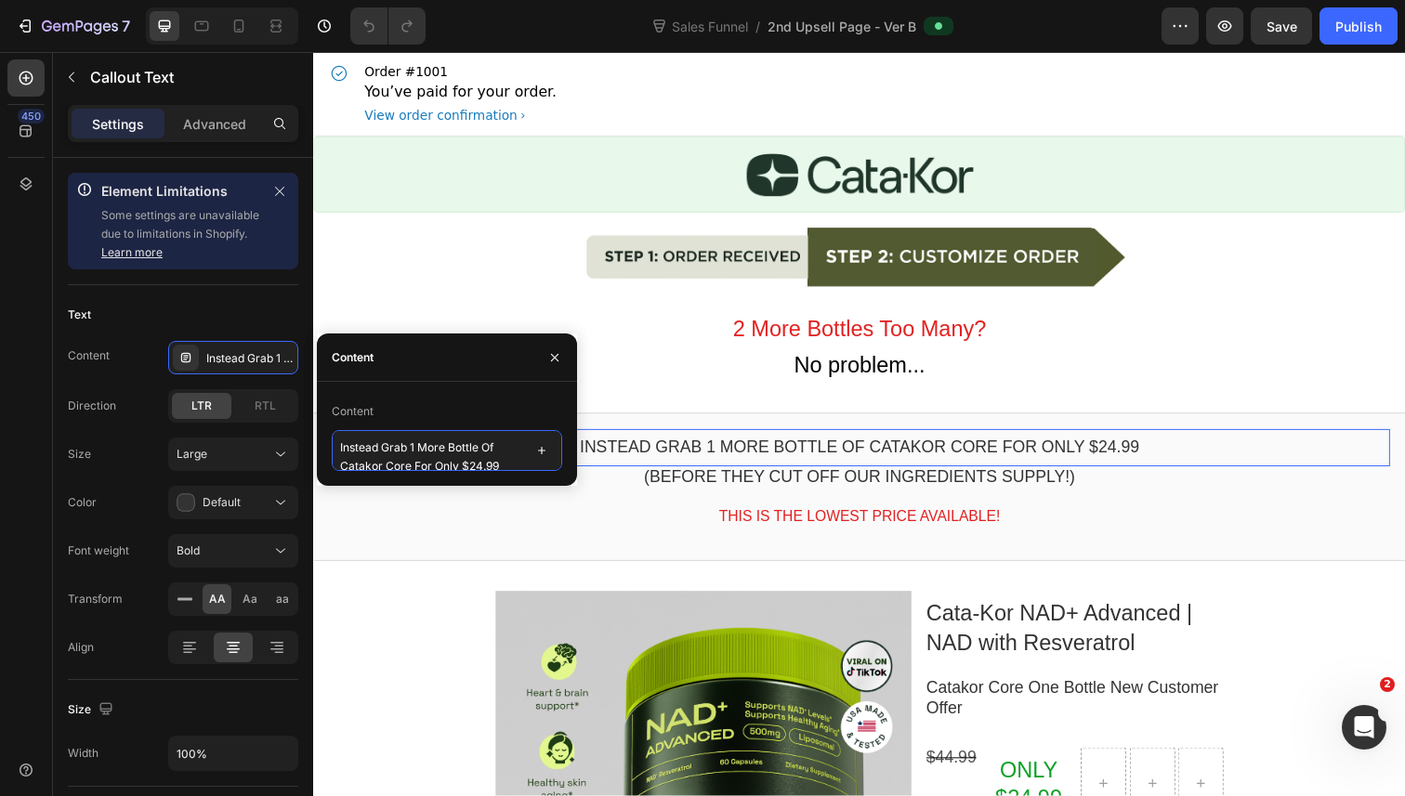
click at [379, 449] on textarea "Instead Grab 1 More Bottle Of Catakor Core For Only $24.99" at bounding box center [447, 450] width 230 height 41
click at [382, 447] on textarea "Instead Grab 1 More Bottle Of Catakor Core For Only $24.99" at bounding box center [447, 450] width 230 height 41
drag, startPoint x: 382, startPoint y: 447, endPoint x: 339, endPoint y: 447, distance: 42.7
click at [339, 447] on textarea "Instead Grab 1 More Bottle Of Catakor Core For Only $24.99" at bounding box center [447, 450] width 230 height 41
type textarea "Grab 1 More Bottle Of Catakor Core For Only $24.99"
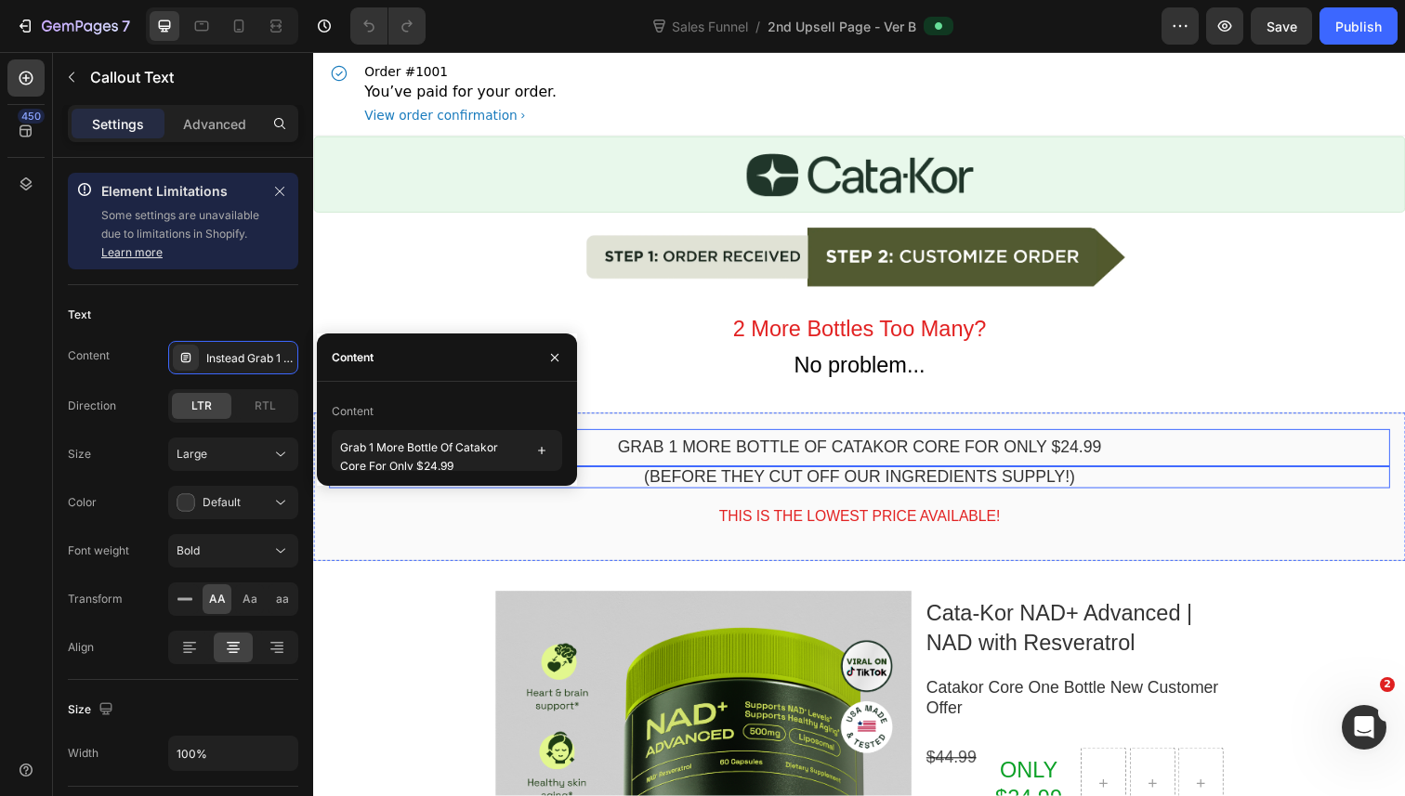
click at [726, 489] on bdo "(before they cut off our ingredients supply!)" at bounding box center [870, 486] width 440 height 19
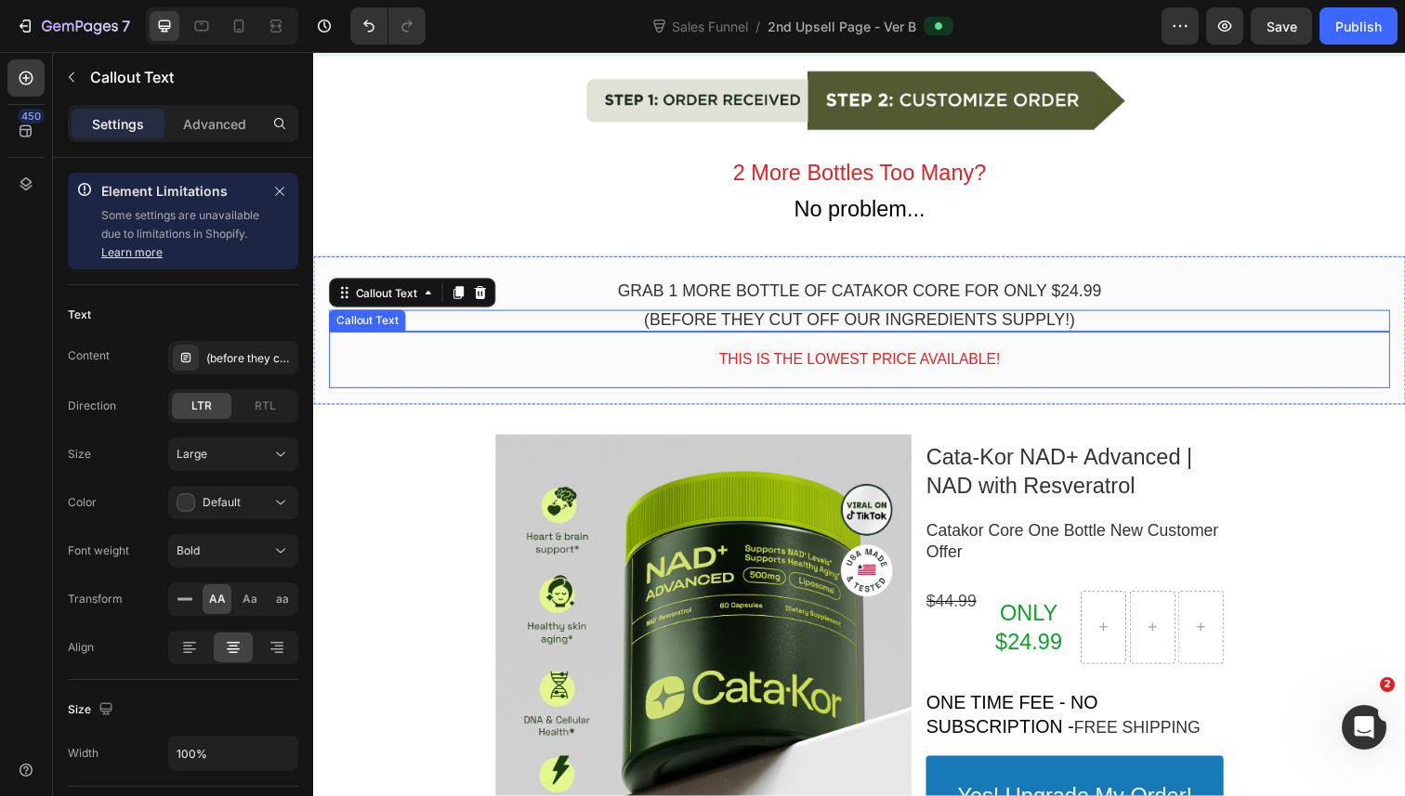
scroll to position [24, 0]
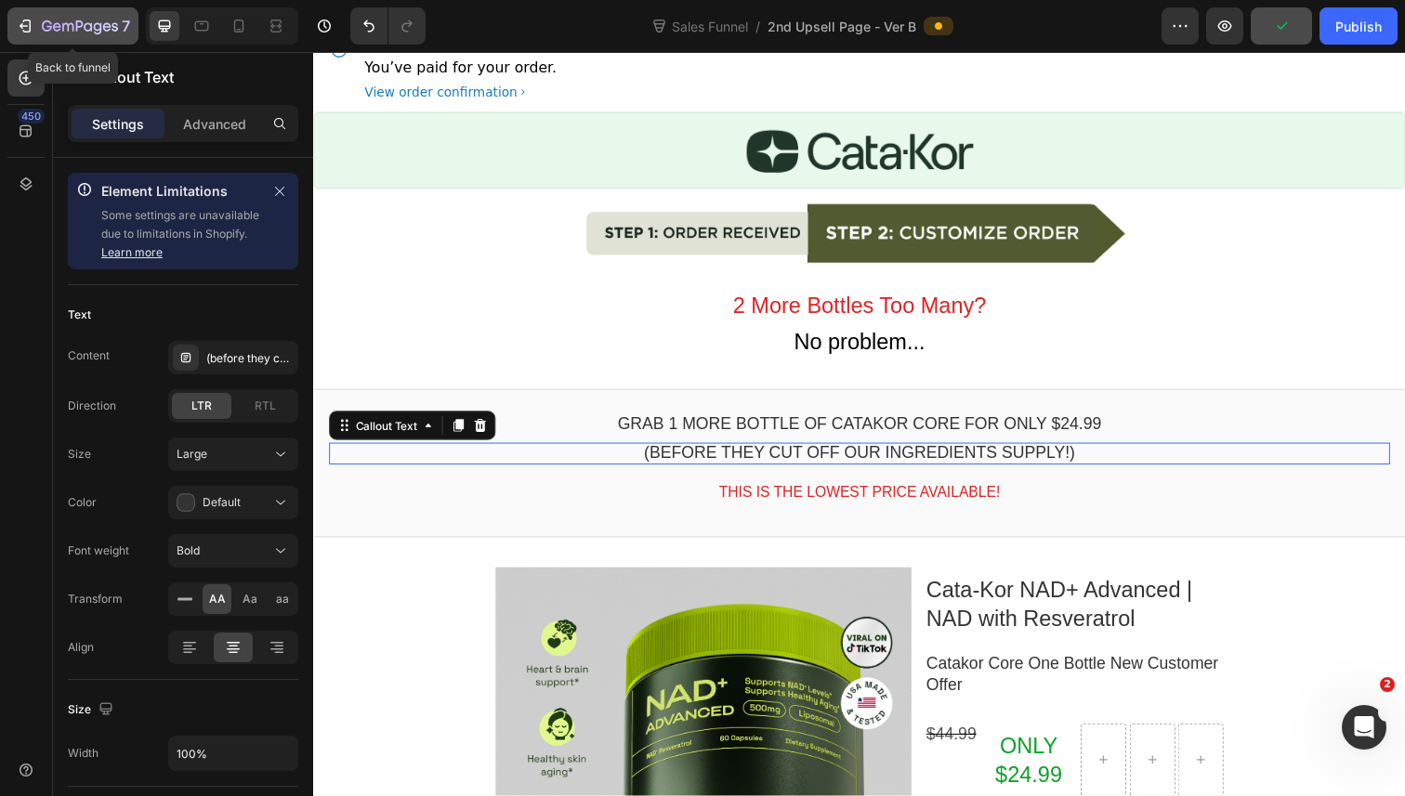
click at [20, 21] on icon "button" at bounding box center [25, 26] width 19 height 19
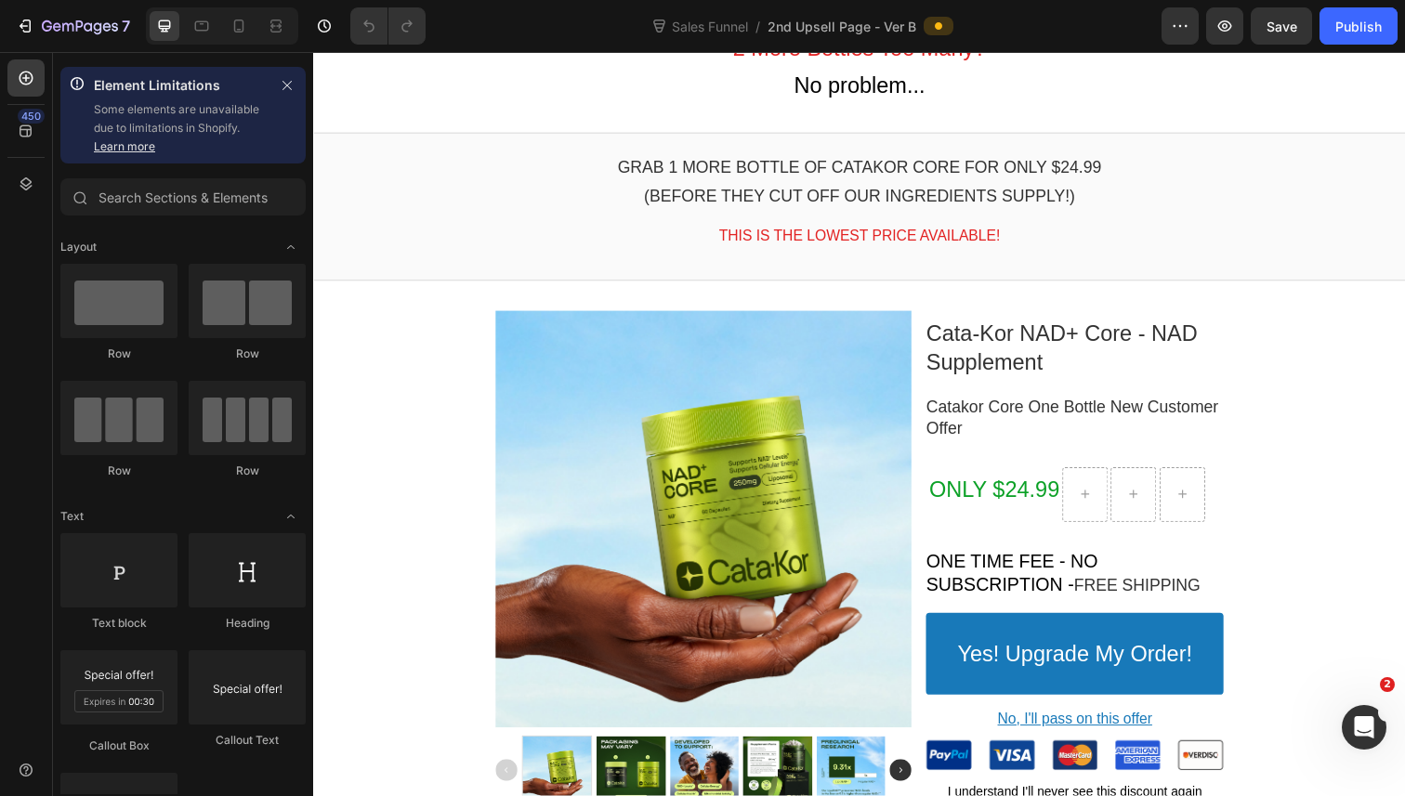
scroll to position [399, 0]
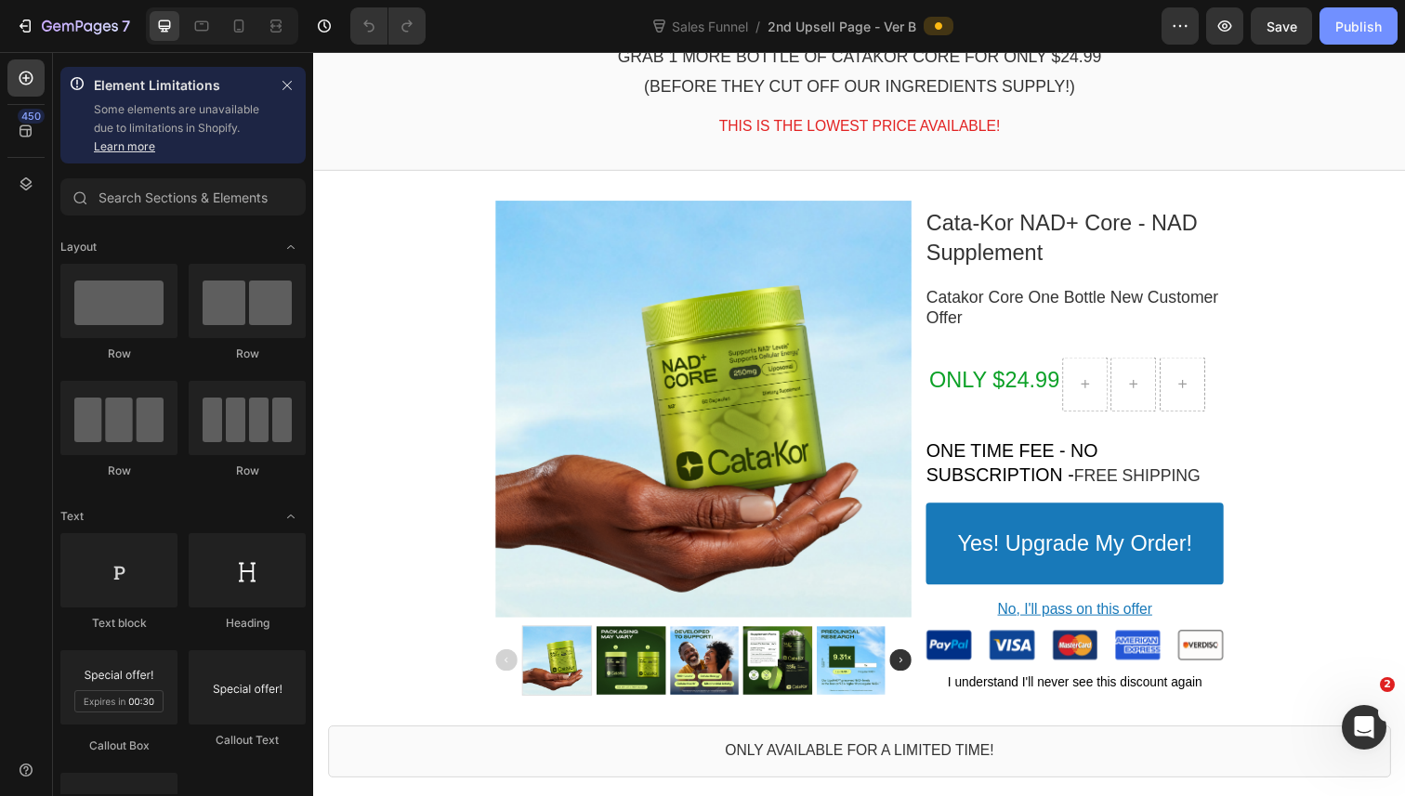
click at [1363, 23] on div "Publish" at bounding box center [1358, 27] width 46 height 20
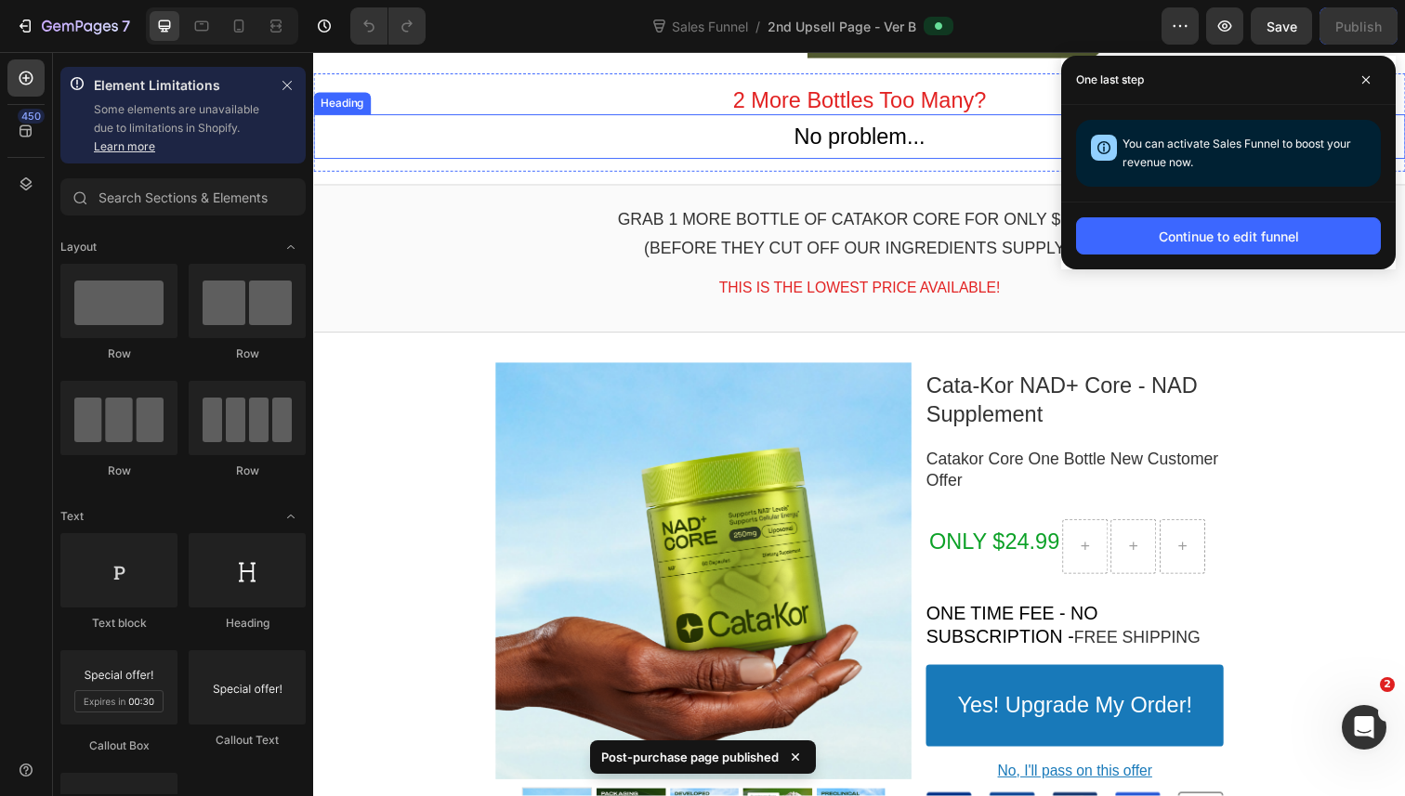
scroll to position [98, 0]
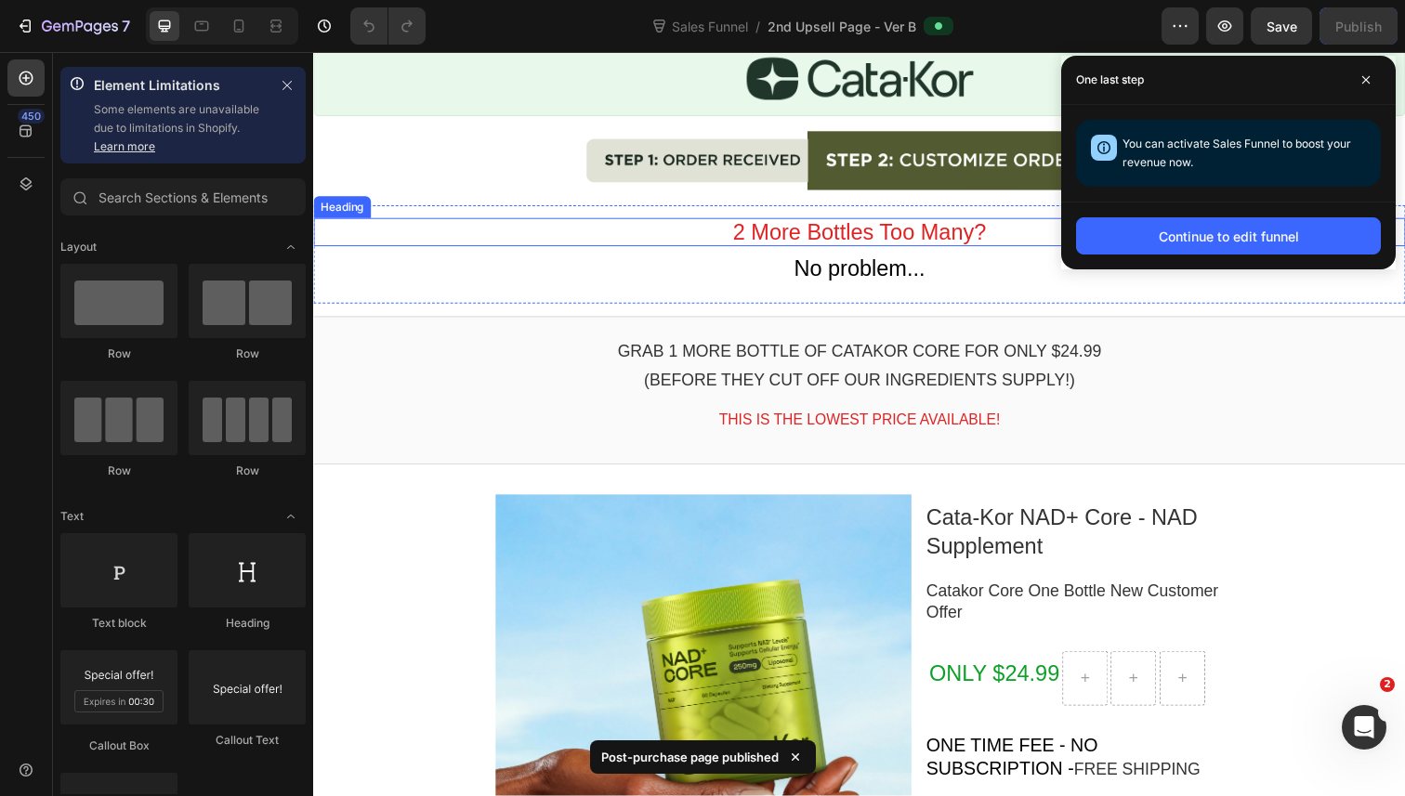
click at [950, 232] on p "2 More Bottles Too Many?" at bounding box center [871, 236] width 258 height 29
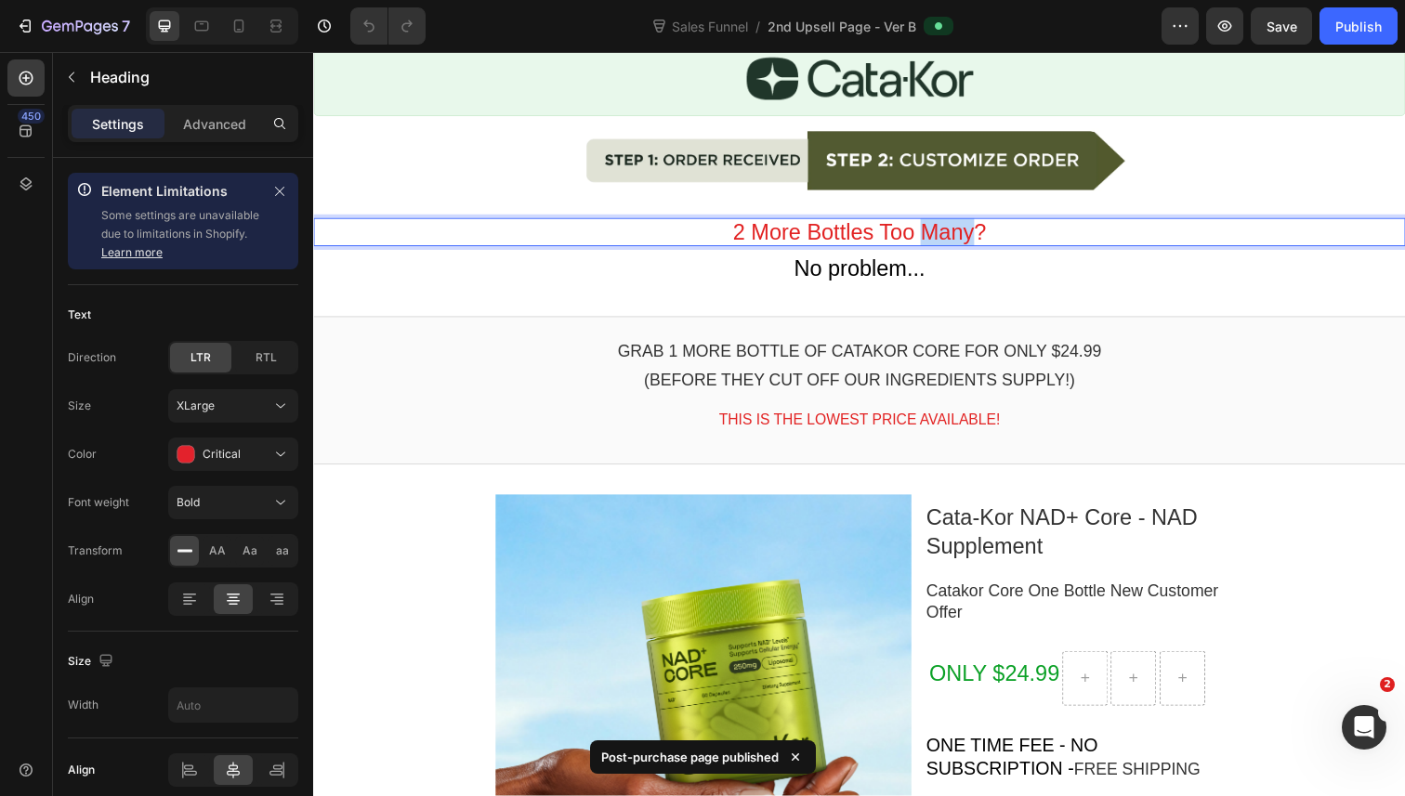
click at [966, 233] on p "2 More Bottles Too Many?" at bounding box center [871, 236] width 258 height 29
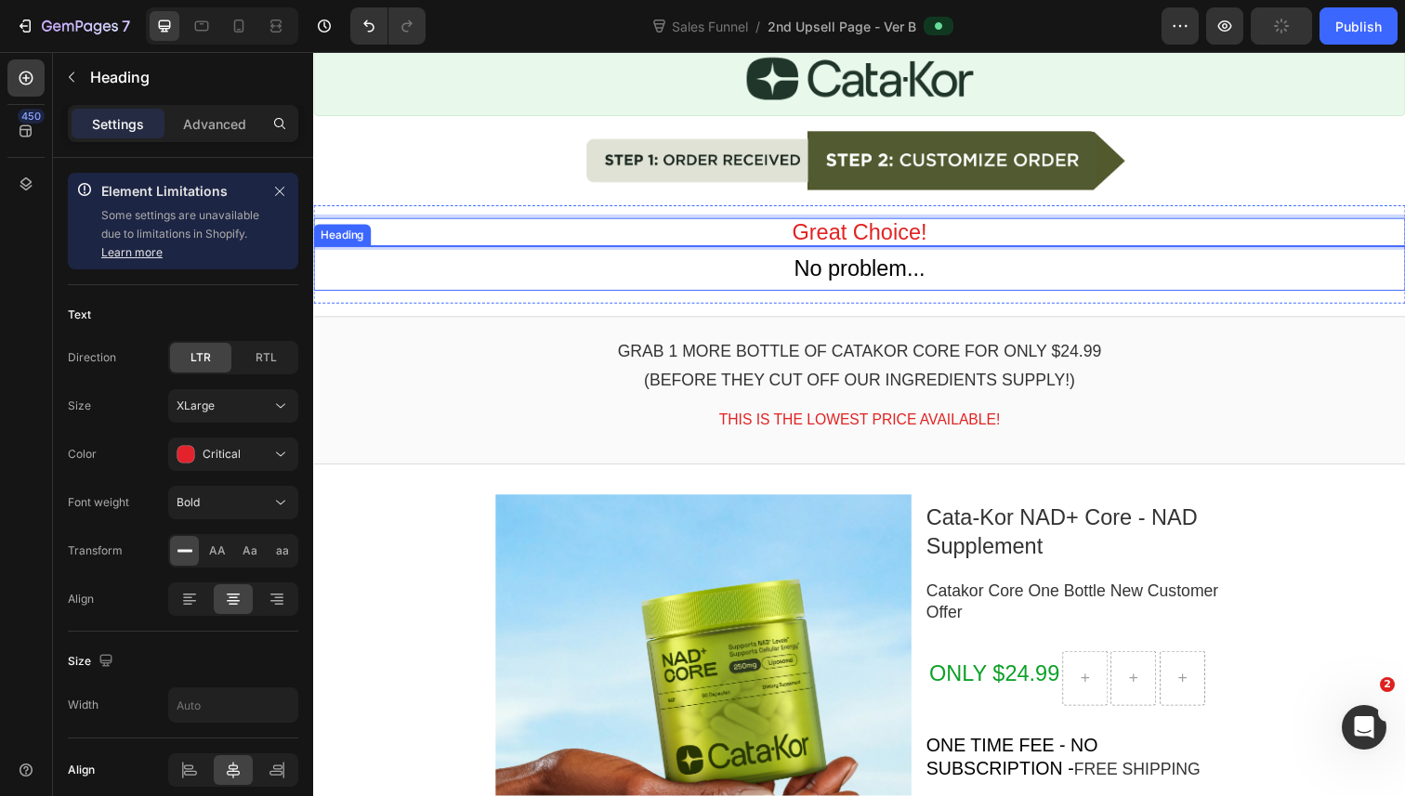
click at [885, 265] on span "No problem..." at bounding box center [871, 273] width 134 height 25
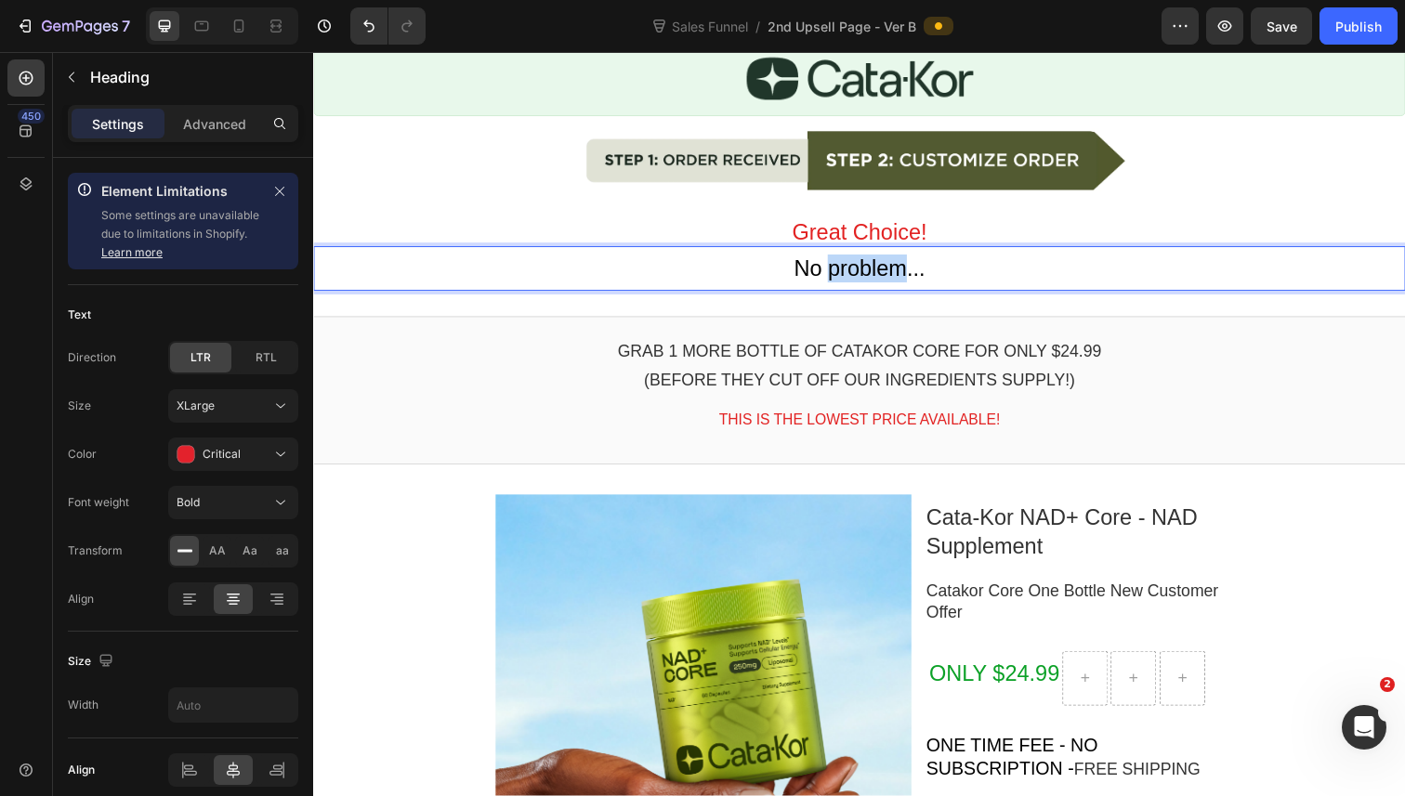
click at [900, 274] on span "No problem..." at bounding box center [871, 273] width 134 height 25
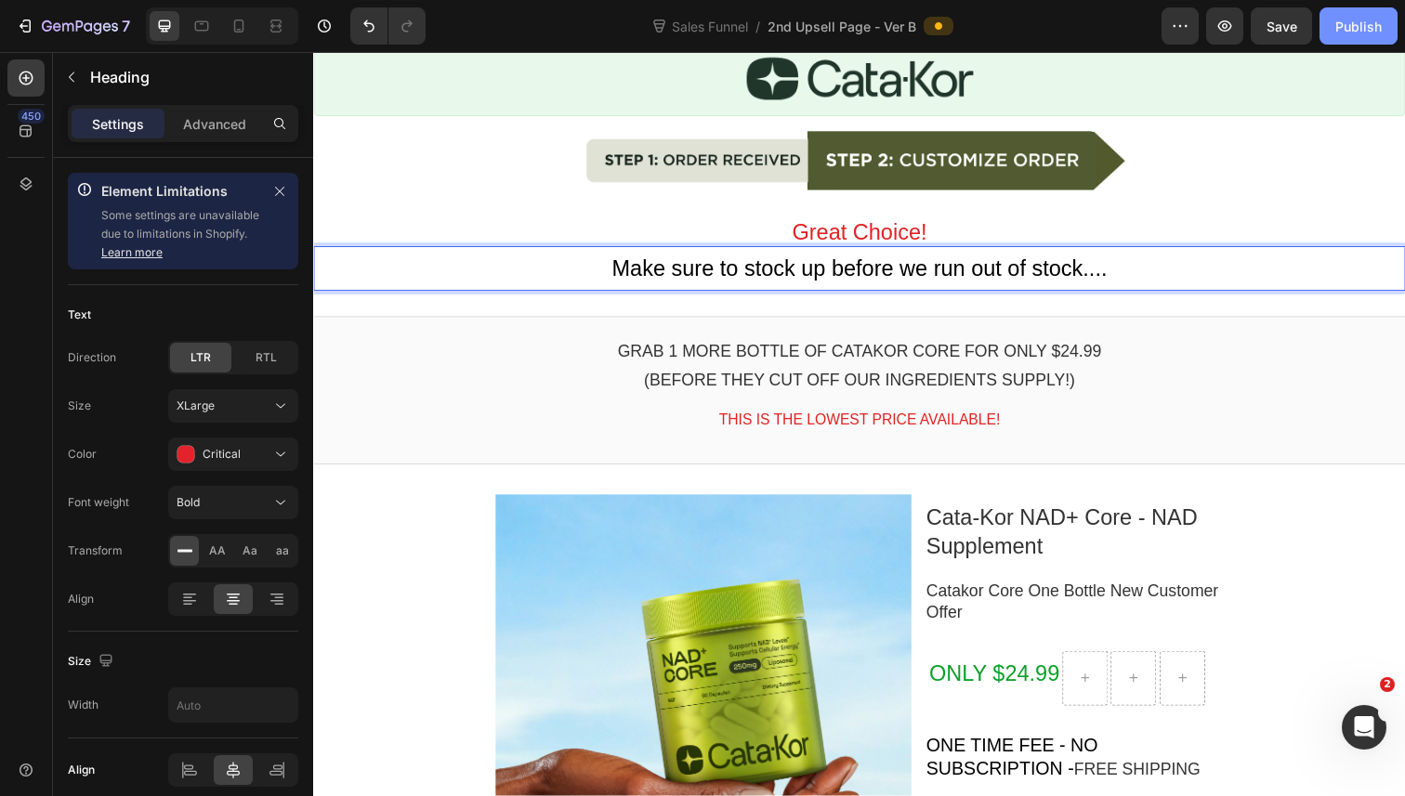
click at [1345, 28] on div "Publish" at bounding box center [1358, 27] width 46 height 20
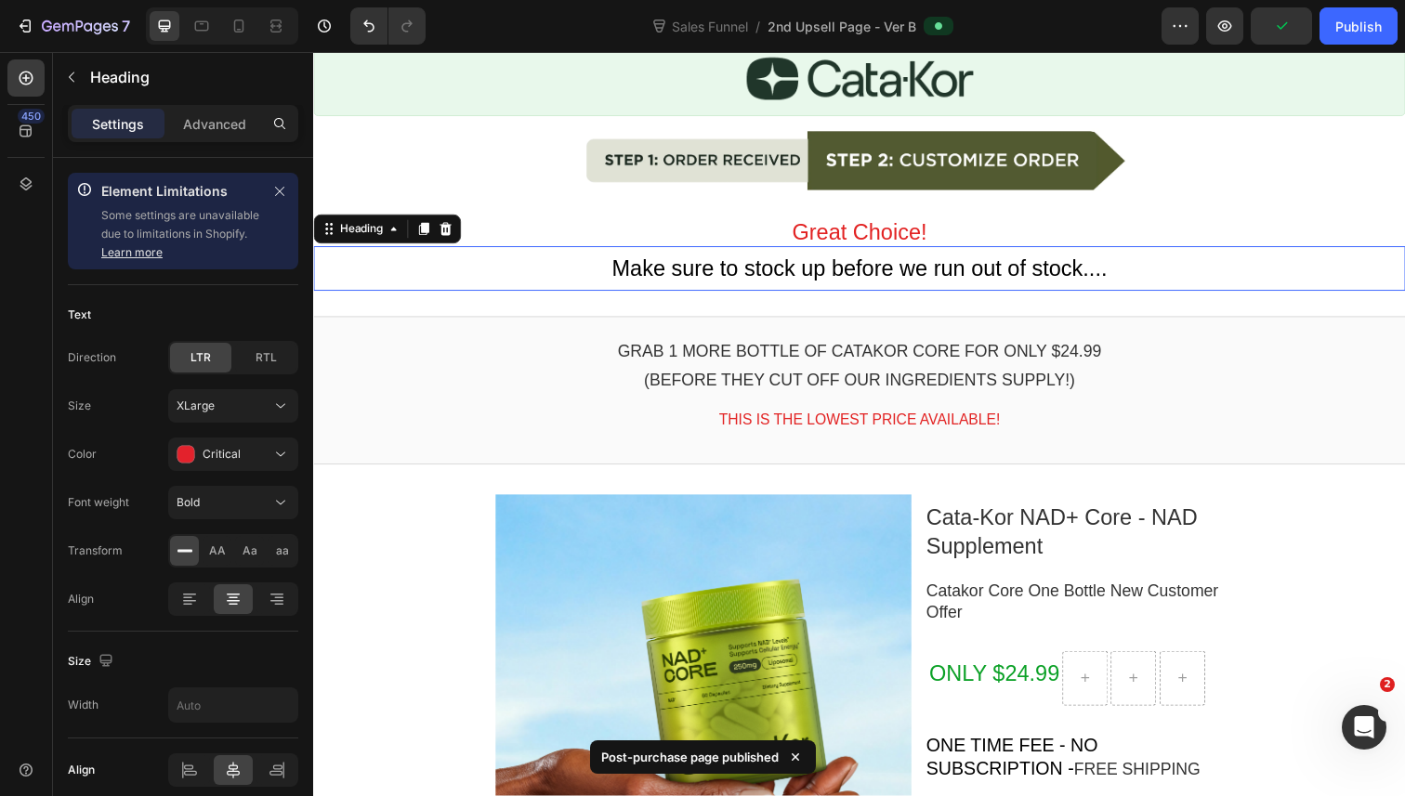
click at [833, 257] on div "Make sure to stock up before we run out of stock.... Heading" at bounding box center [870, 274] width 1115 height 46
click at [829, 275] on span "Make sure to stock up before we run out of stock...." at bounding box center [871, 273] width 506 height 25
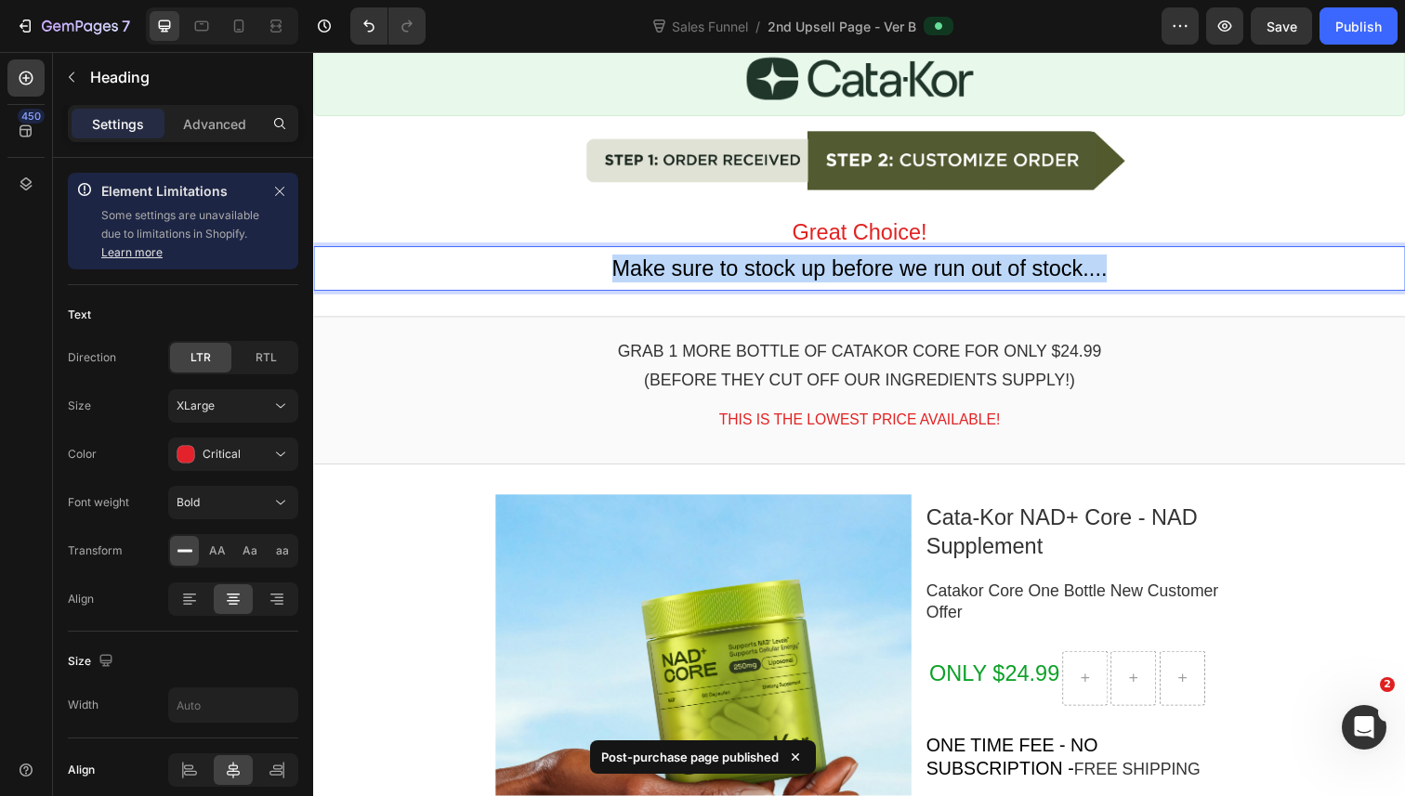
click at [829, 275] on span "Make sure to stock up before we run out of stock...." at bounding box center [871, 273] width 506 height 25
copy span "Make sure to stock up before we run out of stock...."
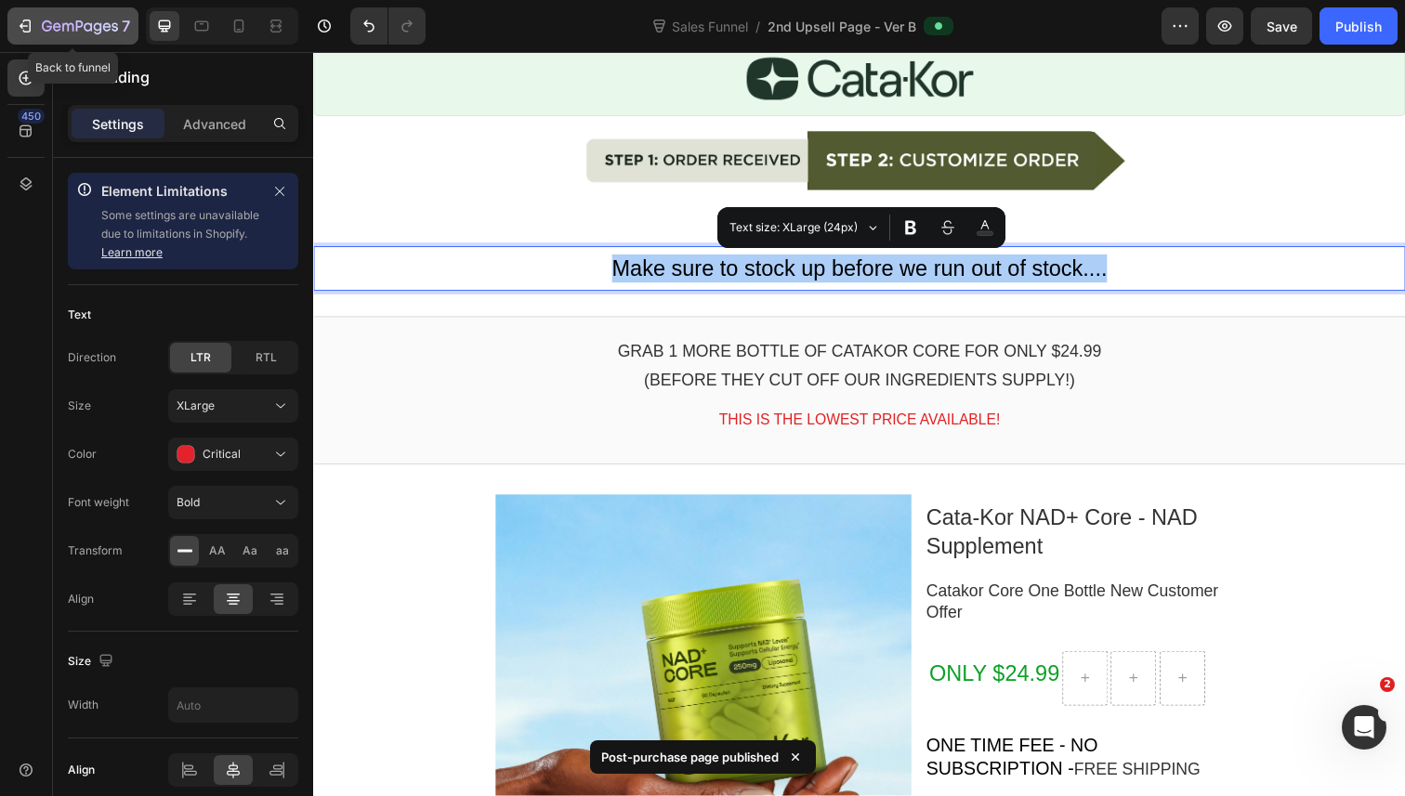
click at [29, 28] on icon "button" at bounding box center [25, 26] width 19 height 19
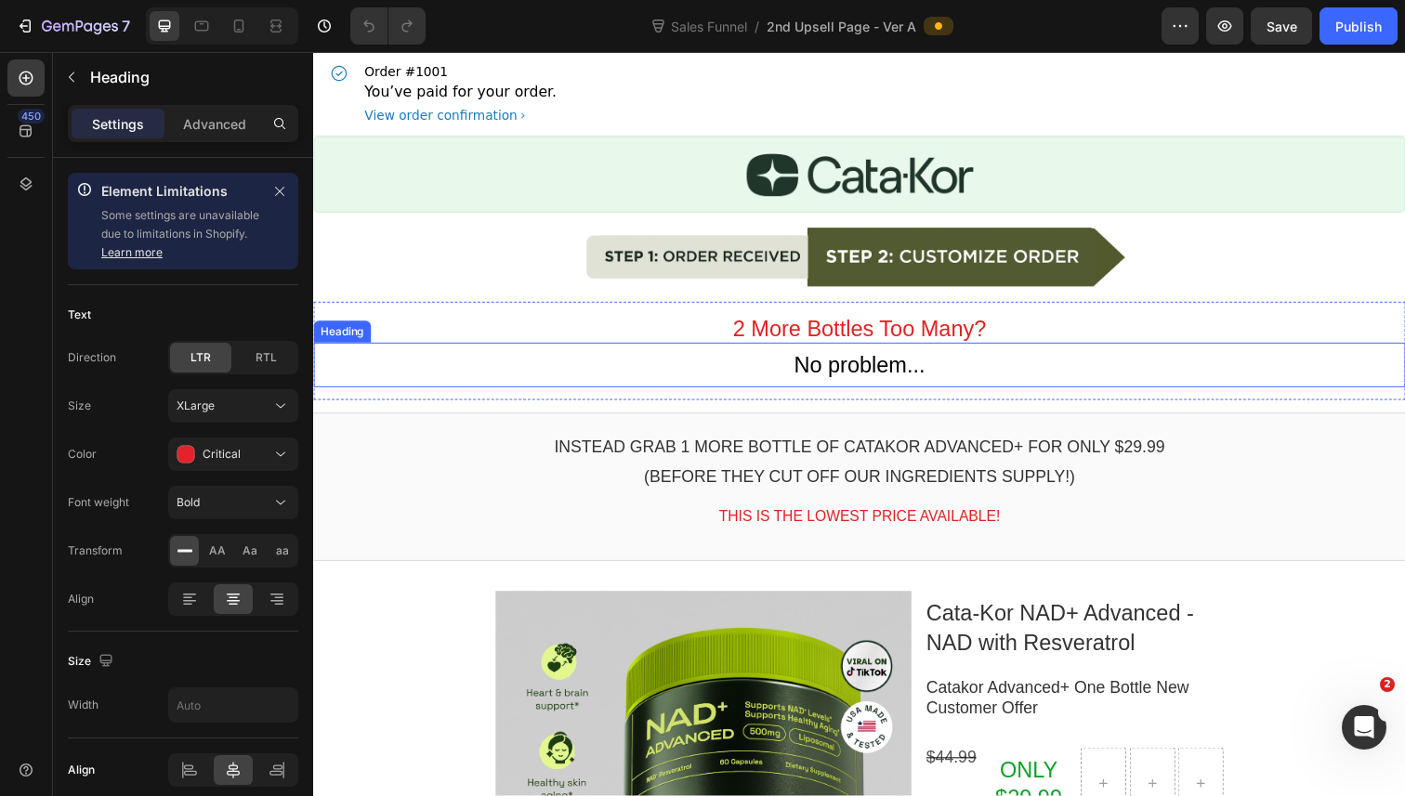
click at [825, 382] on span "No problem..." at bounding box center [871, 372] width 134 height 25
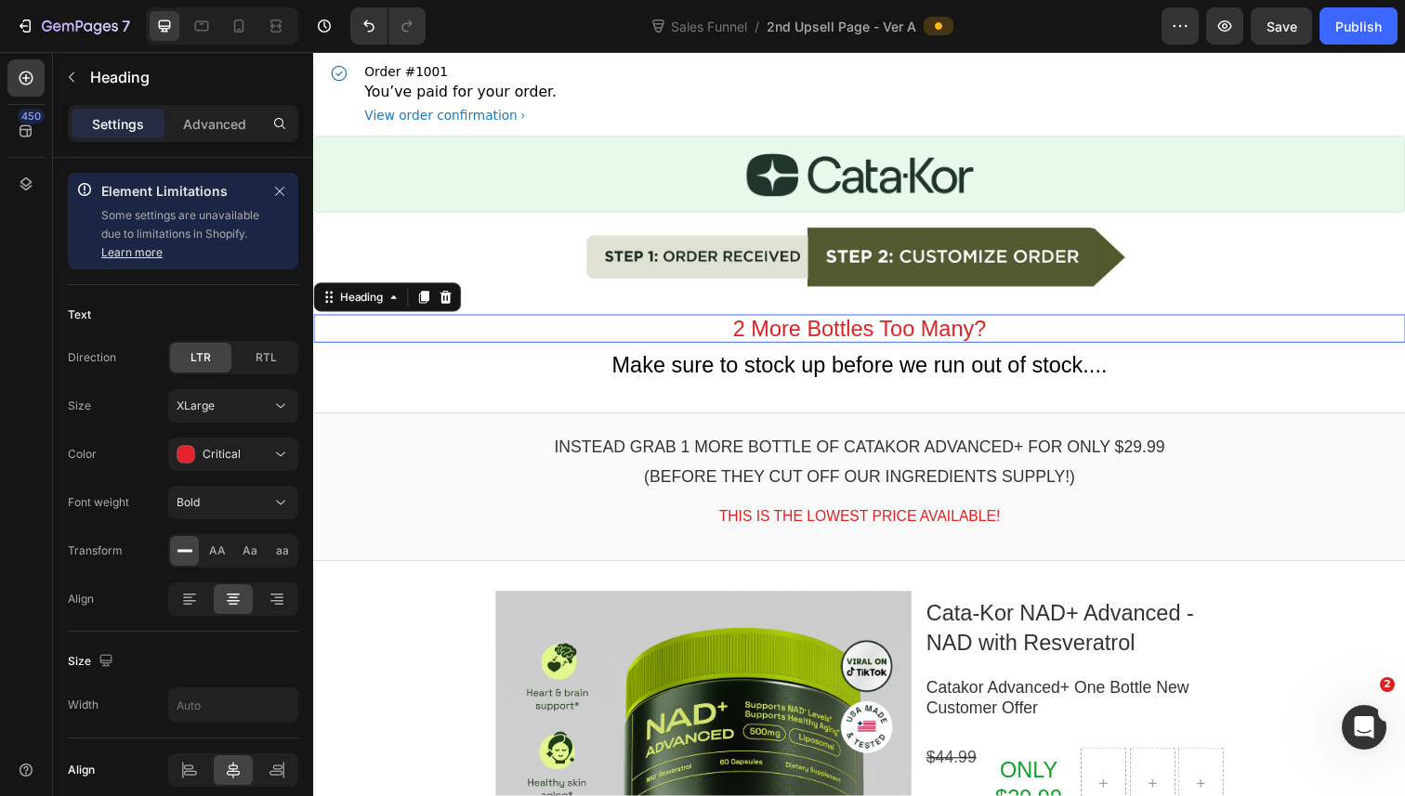
click at [854, 334] on p "2 More Bottles Too Many?" at bounding box center [871, 335] width 258 height 29
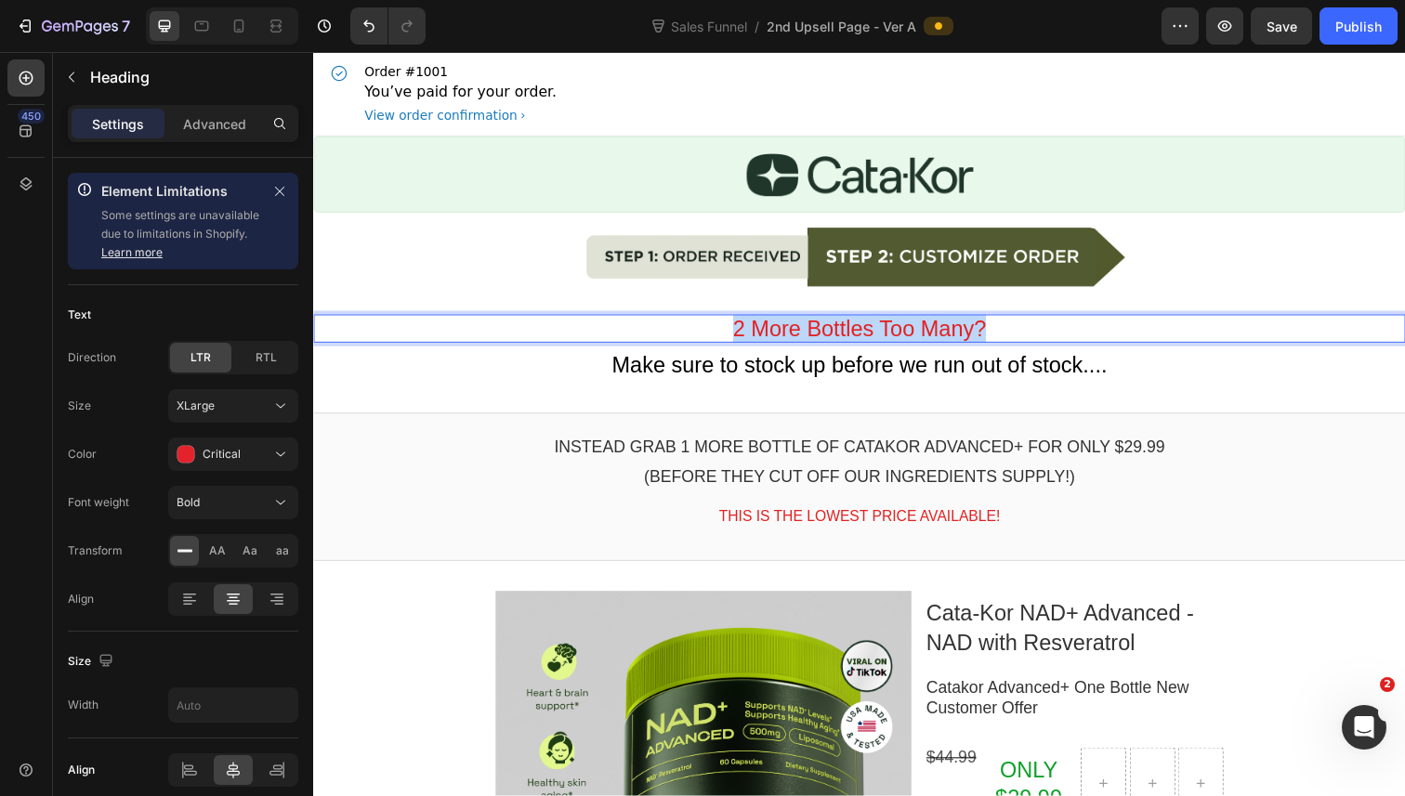
click at [854, 334] on p "2 More Bottles Too Many?" at bounding box center [871, 335] width 258 height 29
click at [870, 329] on p "Great Choice!" at bounding box center [871, 335] width 138 height 29
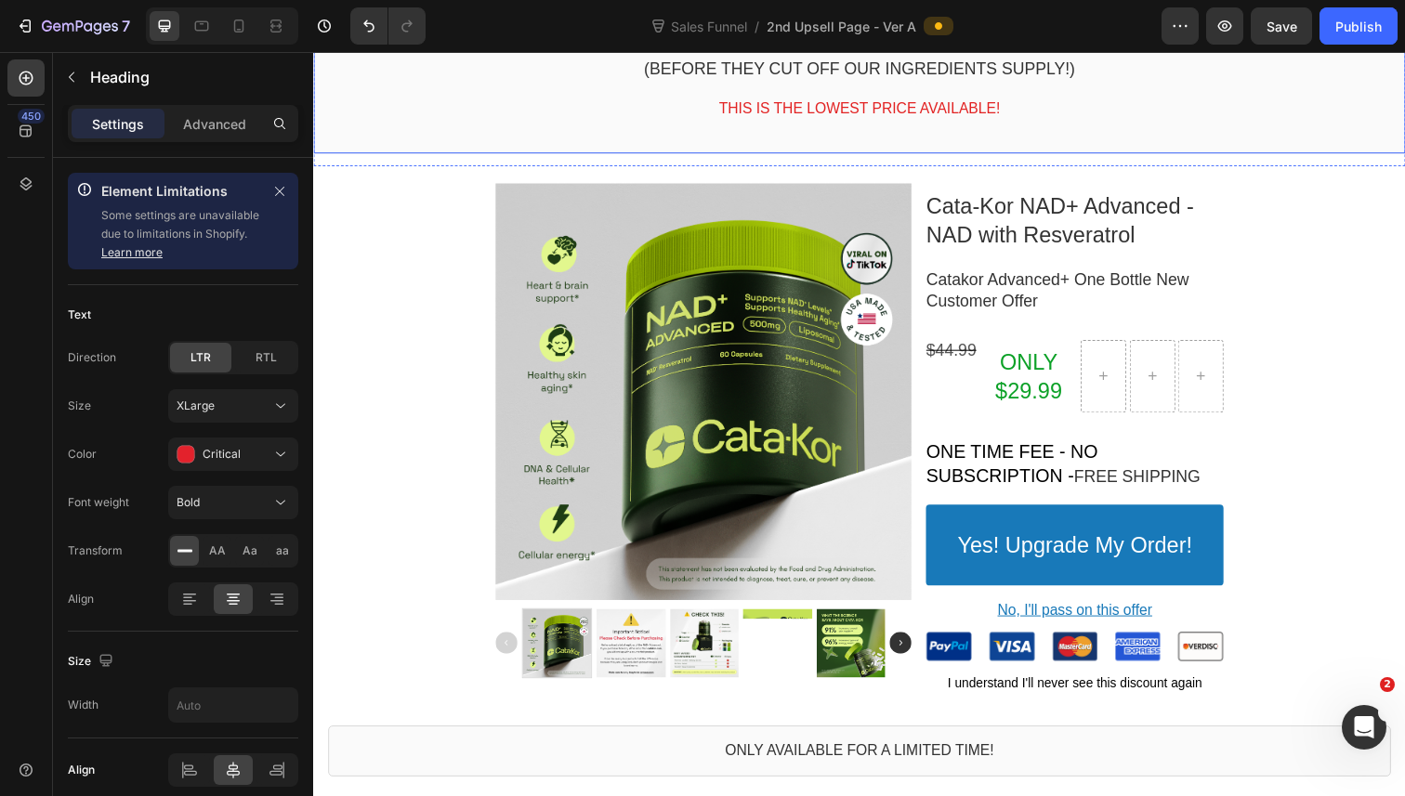
scroll to position [440, 0]
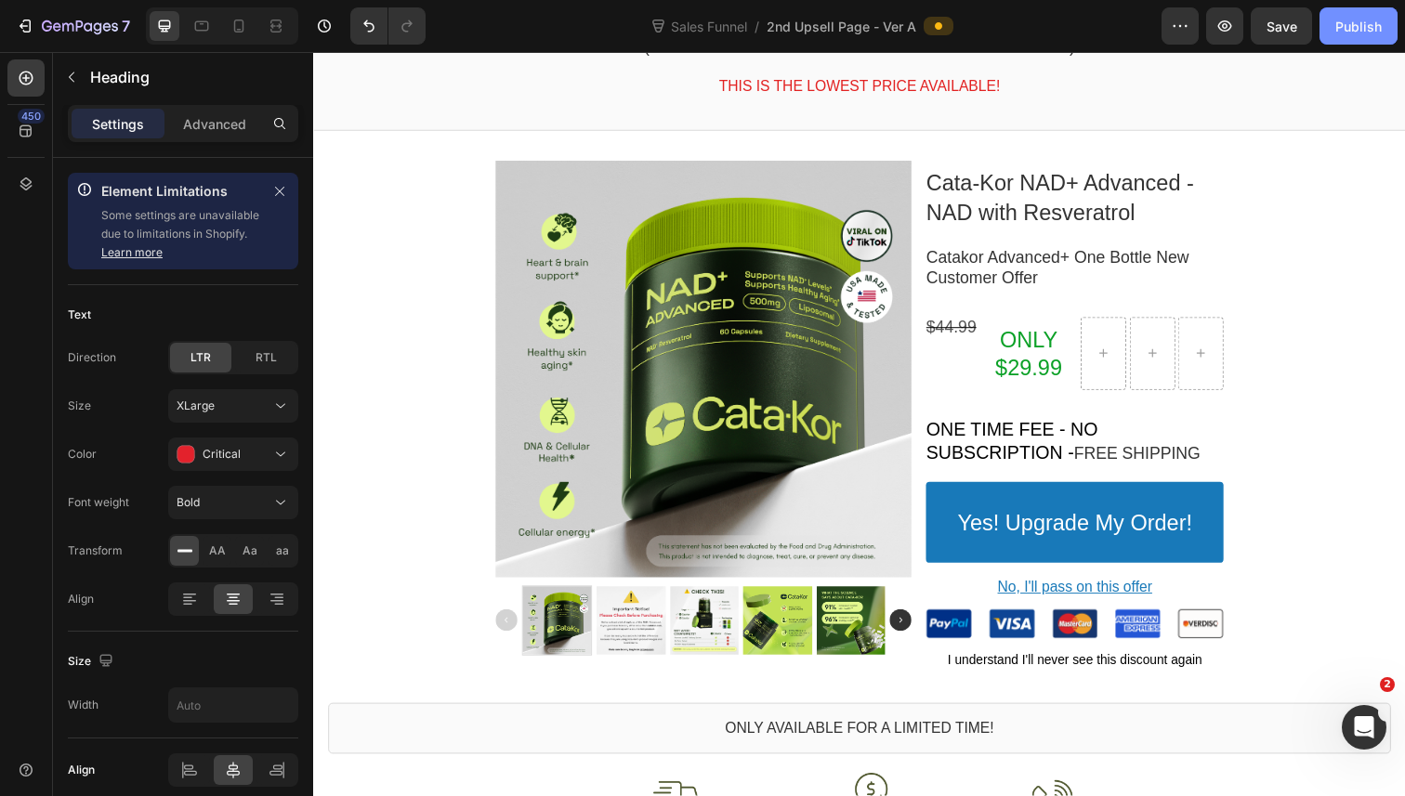
click at [1372, 29] on div "Publish" at bounding box center [1358, 27] width 46 height 20
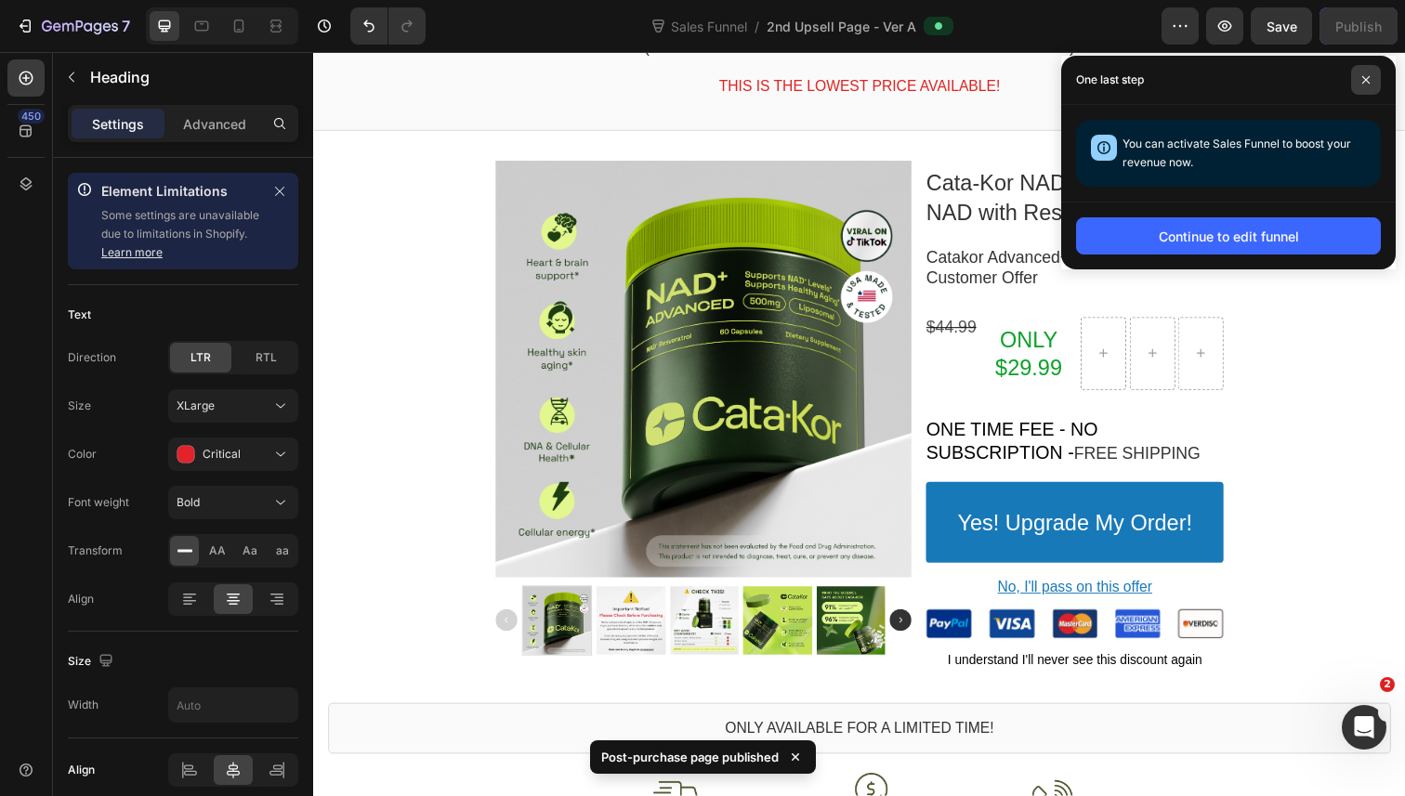
click at [1361, 82] on icon at bounding box center [1365, 79] width 9 height 9
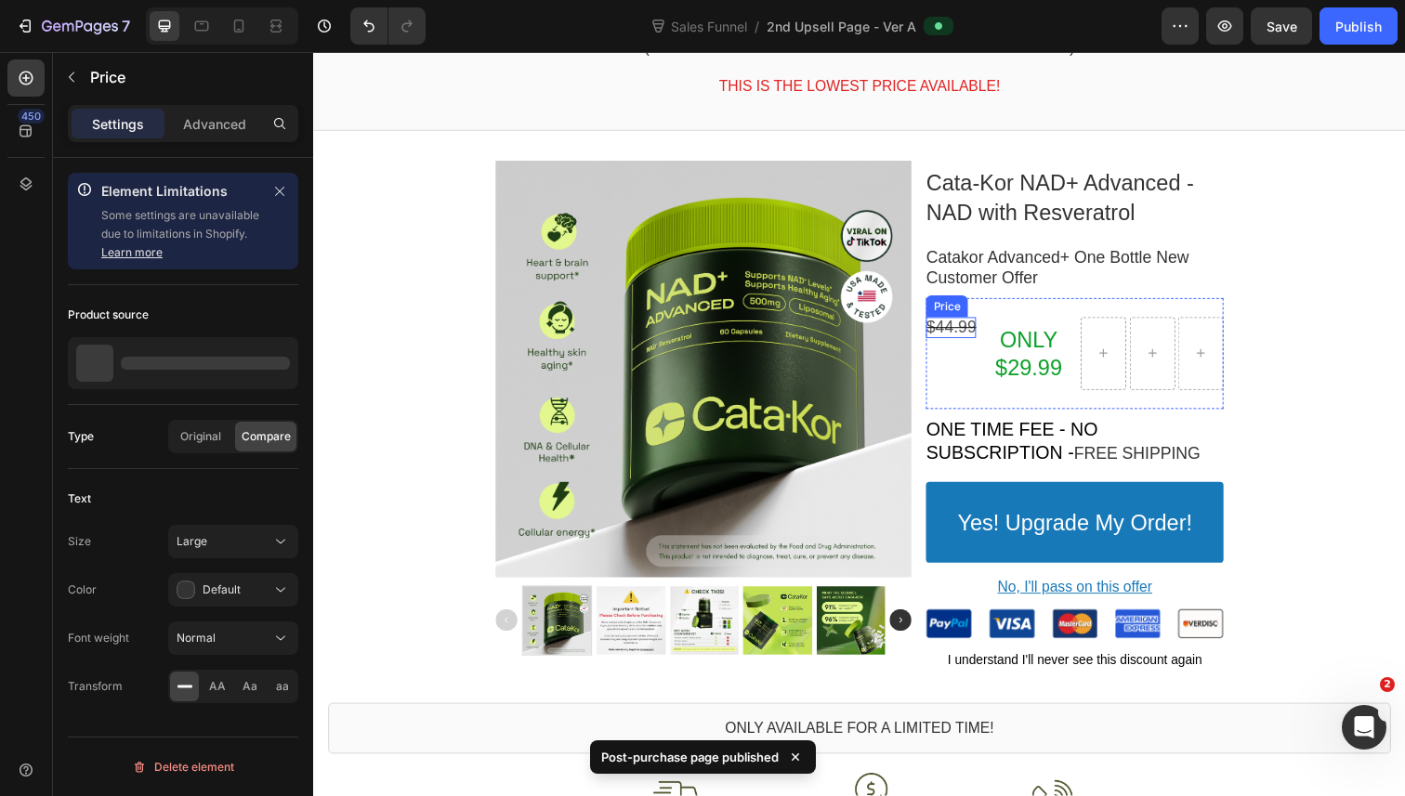
click at [966, 333] on bdo "$44.99" at bounding box center [964, 333] width 51 height 19
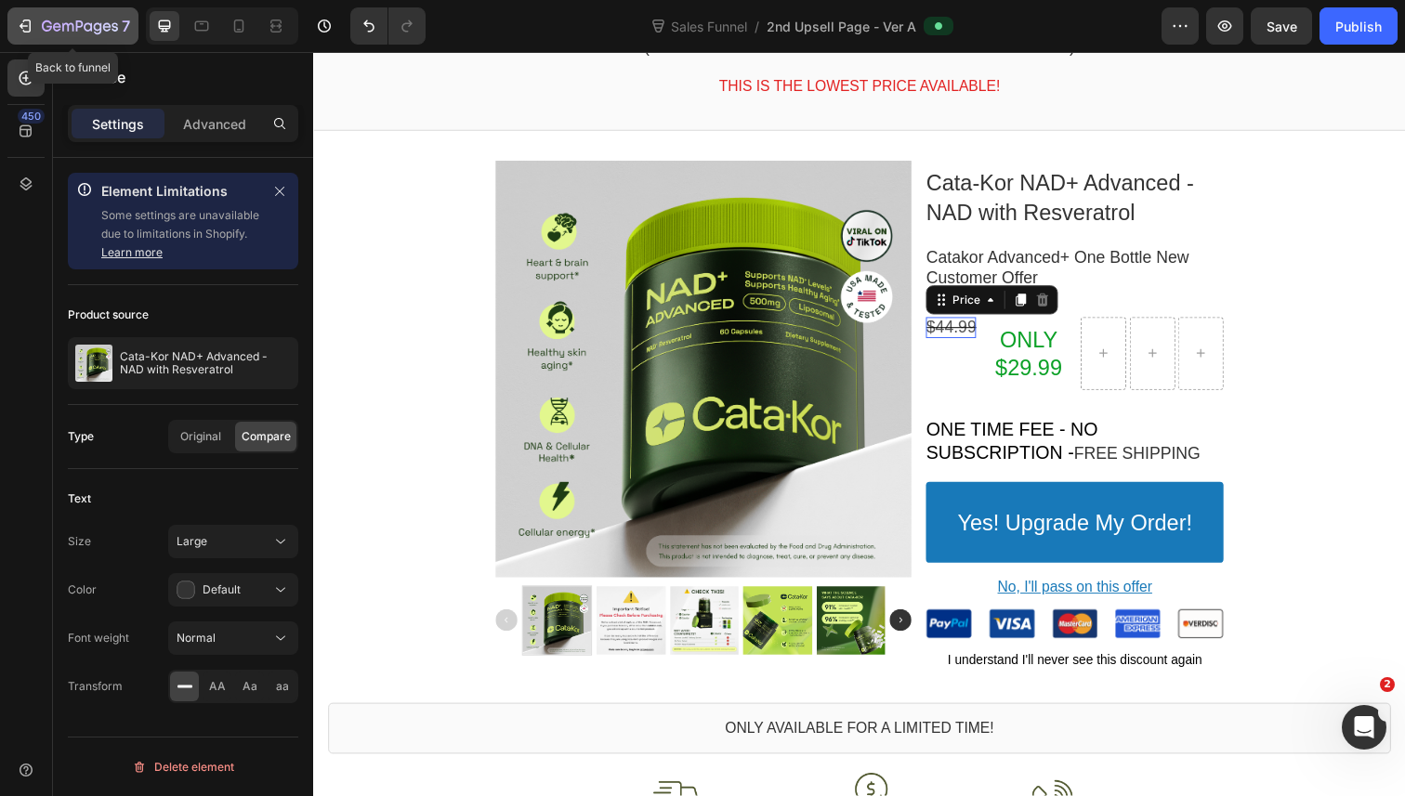
click at [35, 17] on div "7" at bounding box center [73, 26] width 114 height 22
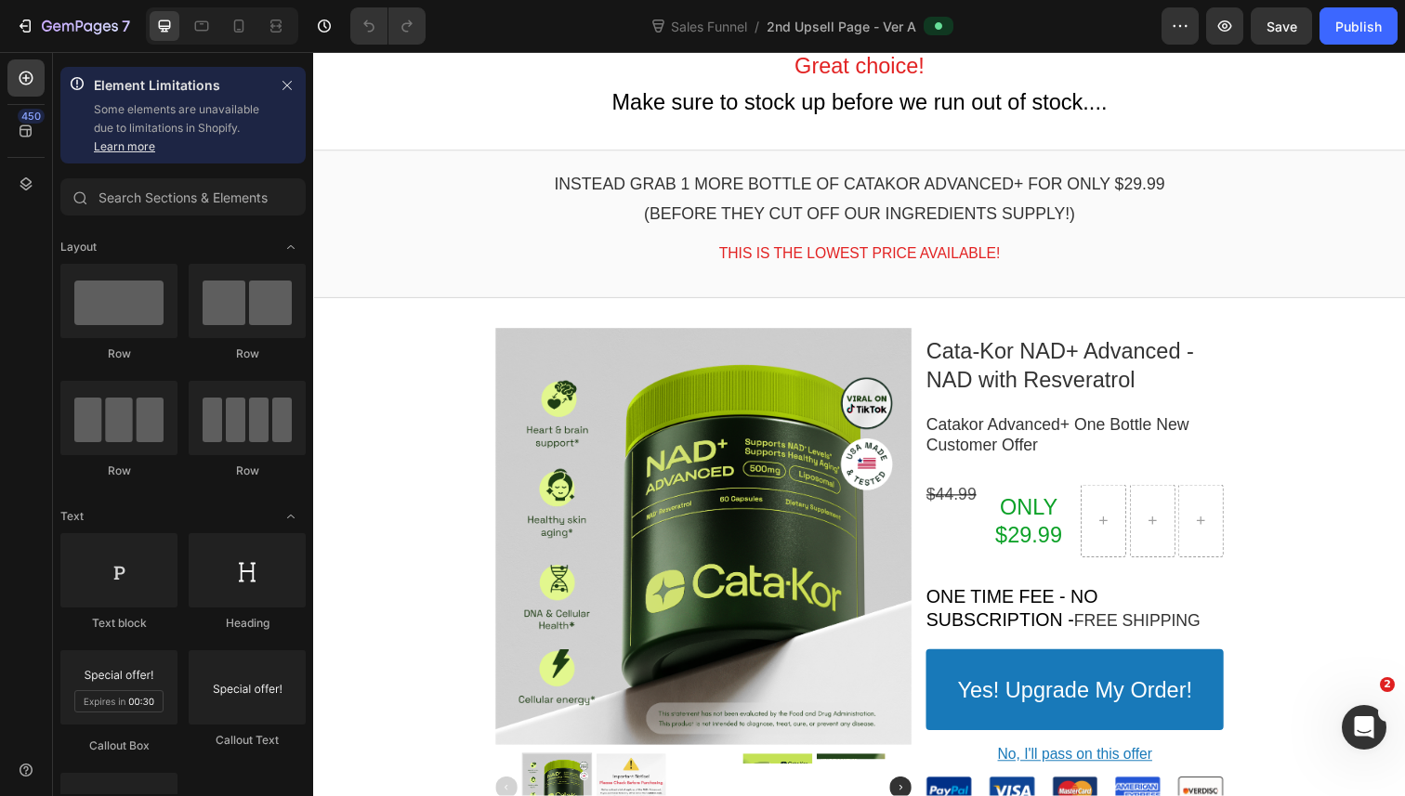
scroll to position [305, 0]
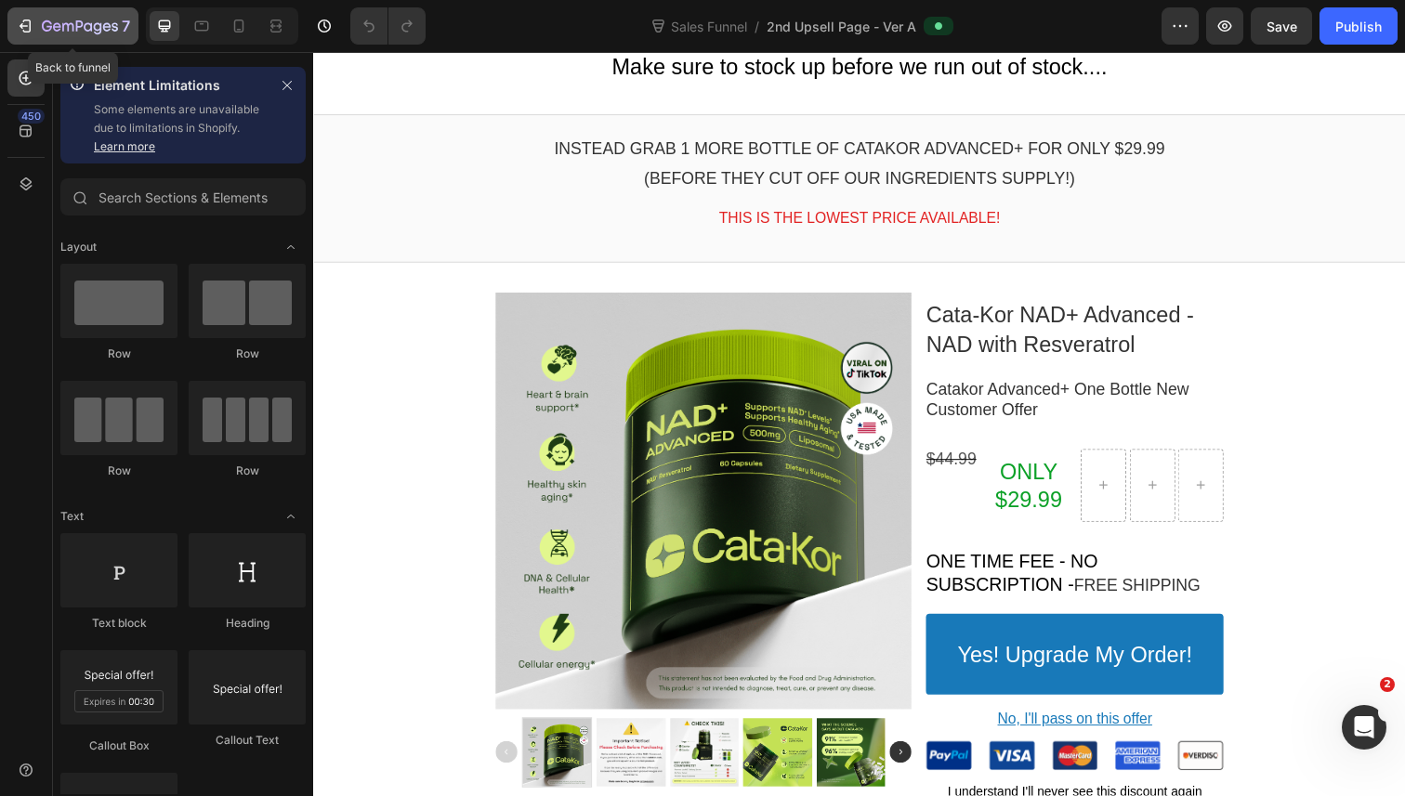
click at [12, 15] on button "7" at bounding box center [72, 25] width 131 height 37
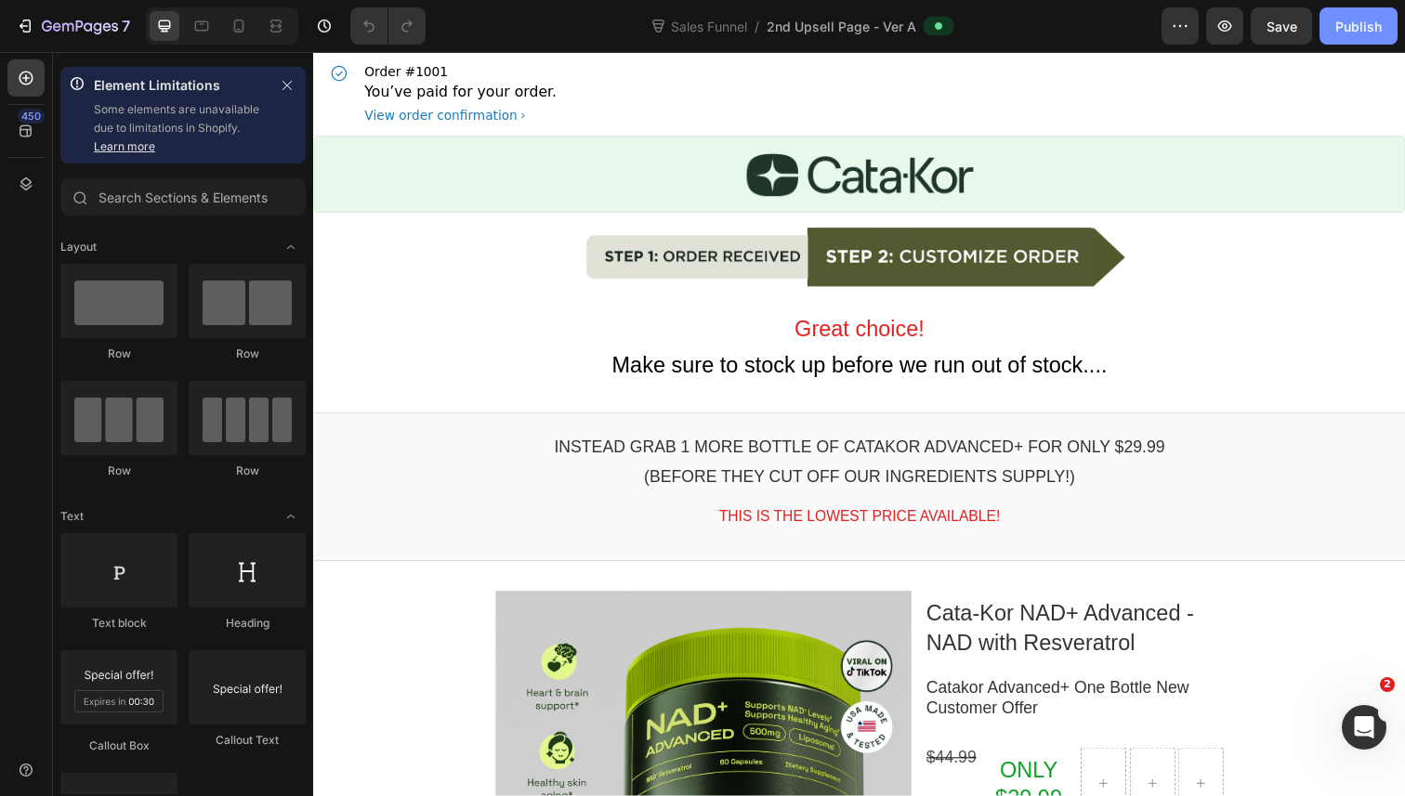
click at [1376, 25] on div "Publish" at bounding box center [1358, 27] width 46 height 20
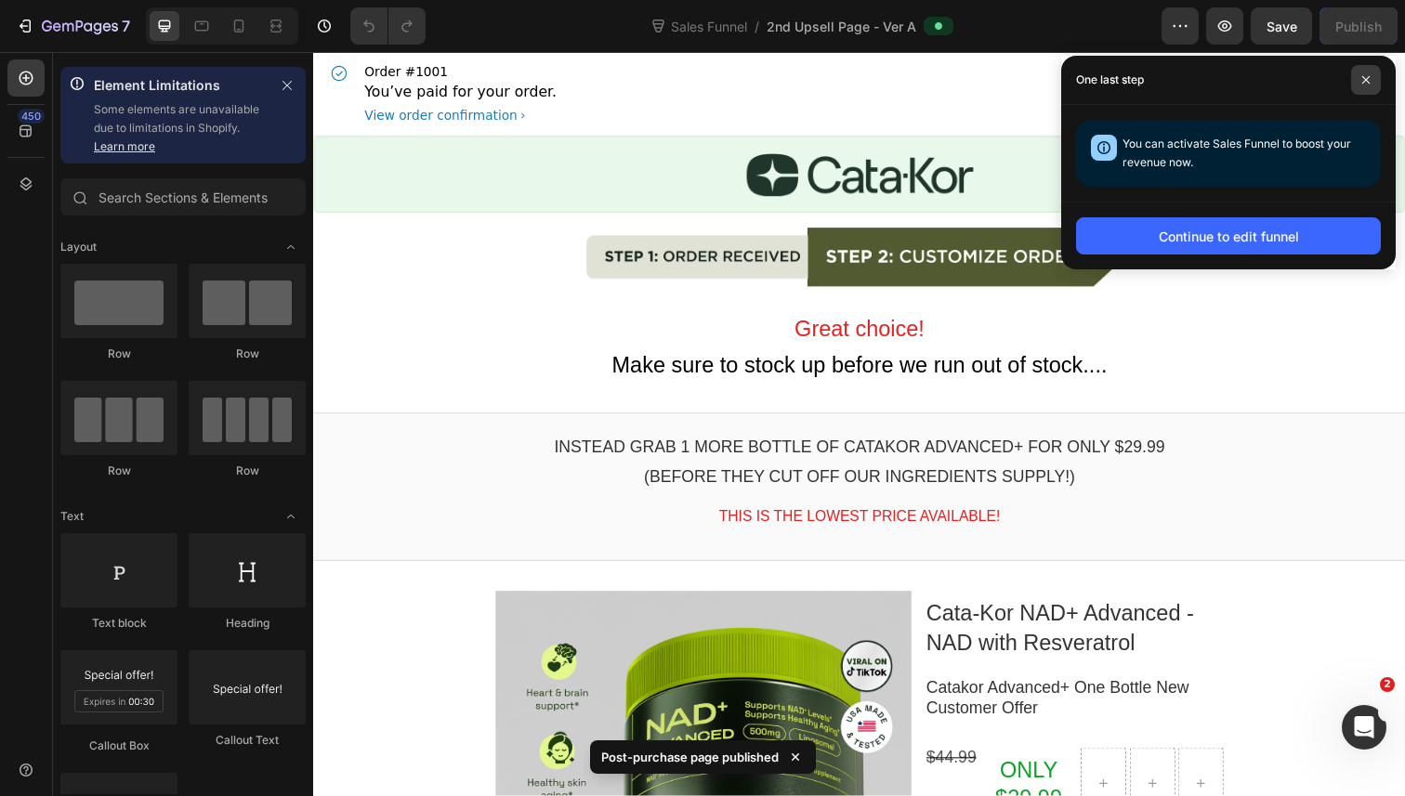
click at [1372, 82] on span at bounding box center [1366, 80] width 30 height 30
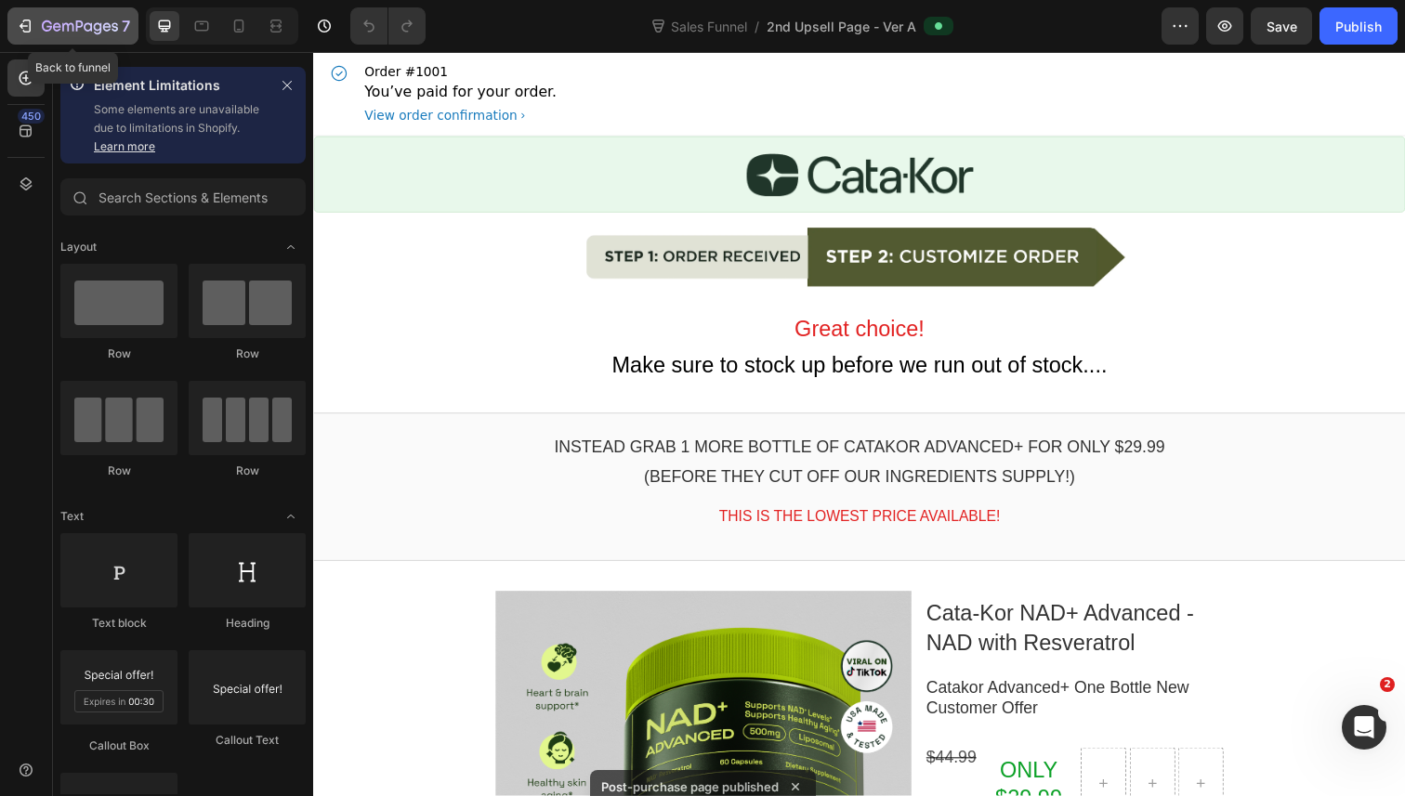
click at [8, 31] on button "7" at bounding box center [72, 25] width 131 height 37
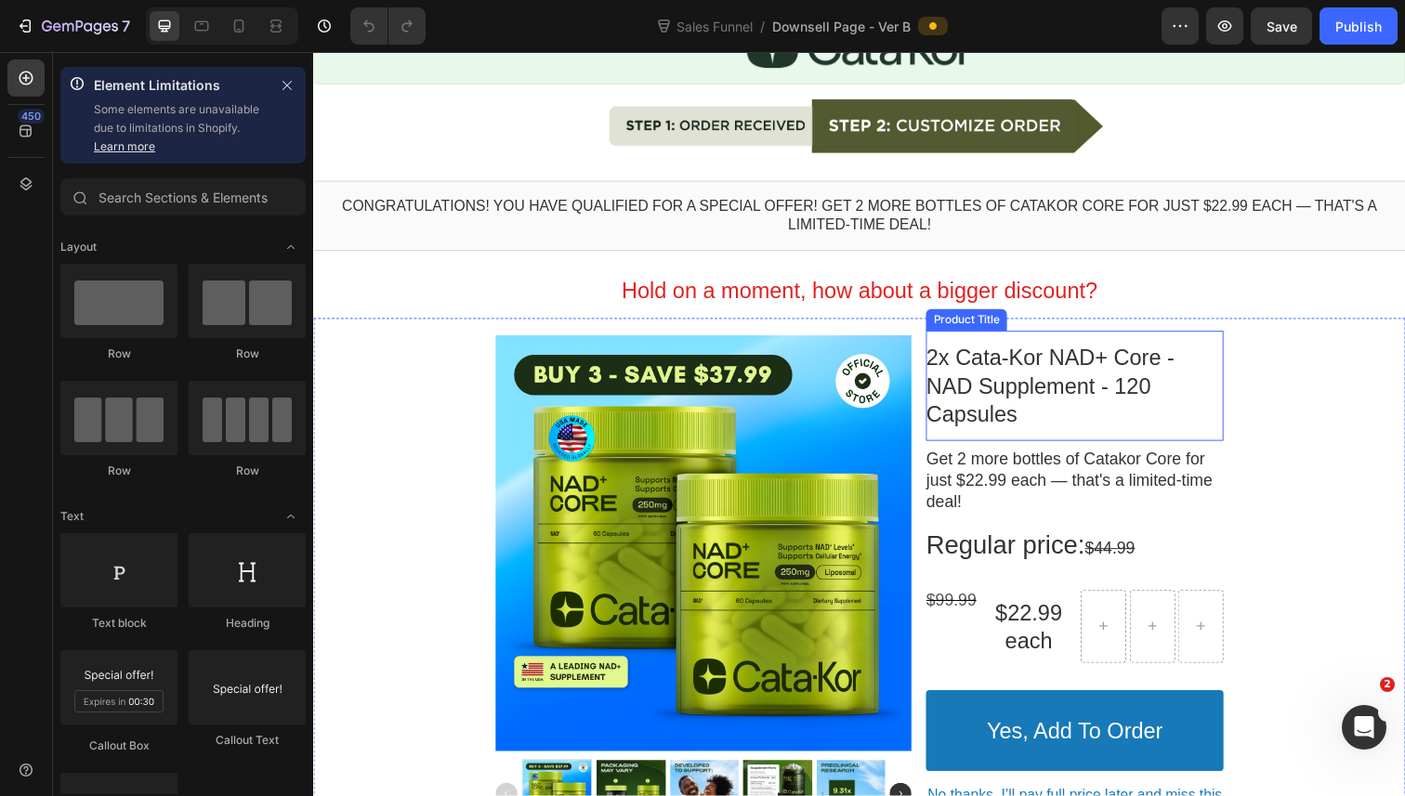
scroll to position [138, 0]
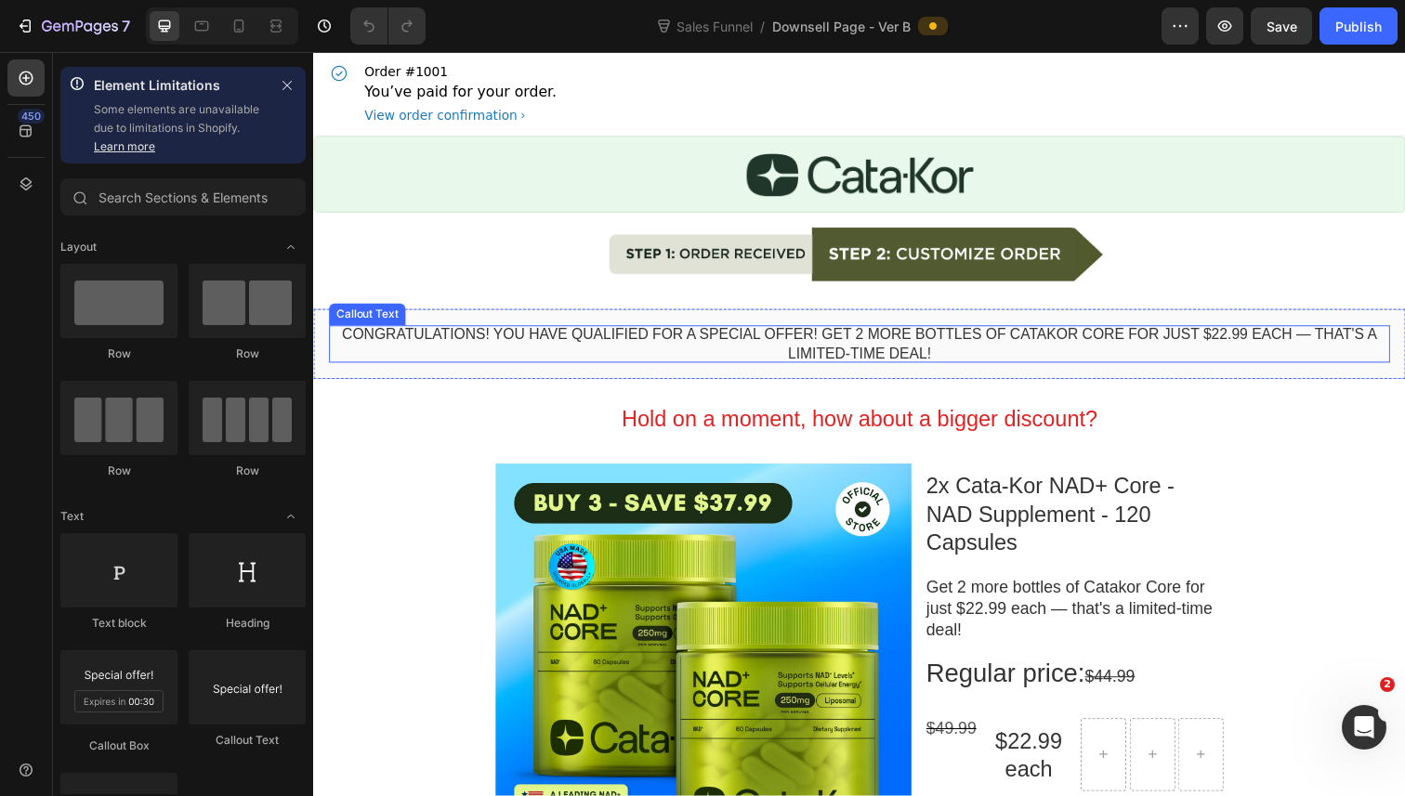
click at [860, 337] on bdo "Congratulations! YOU HAVE QUALIFIED FOR A SPECIAL OFFER! Get 2 more bottles of …" at bounding box center [870, 350] width 1057 height 35
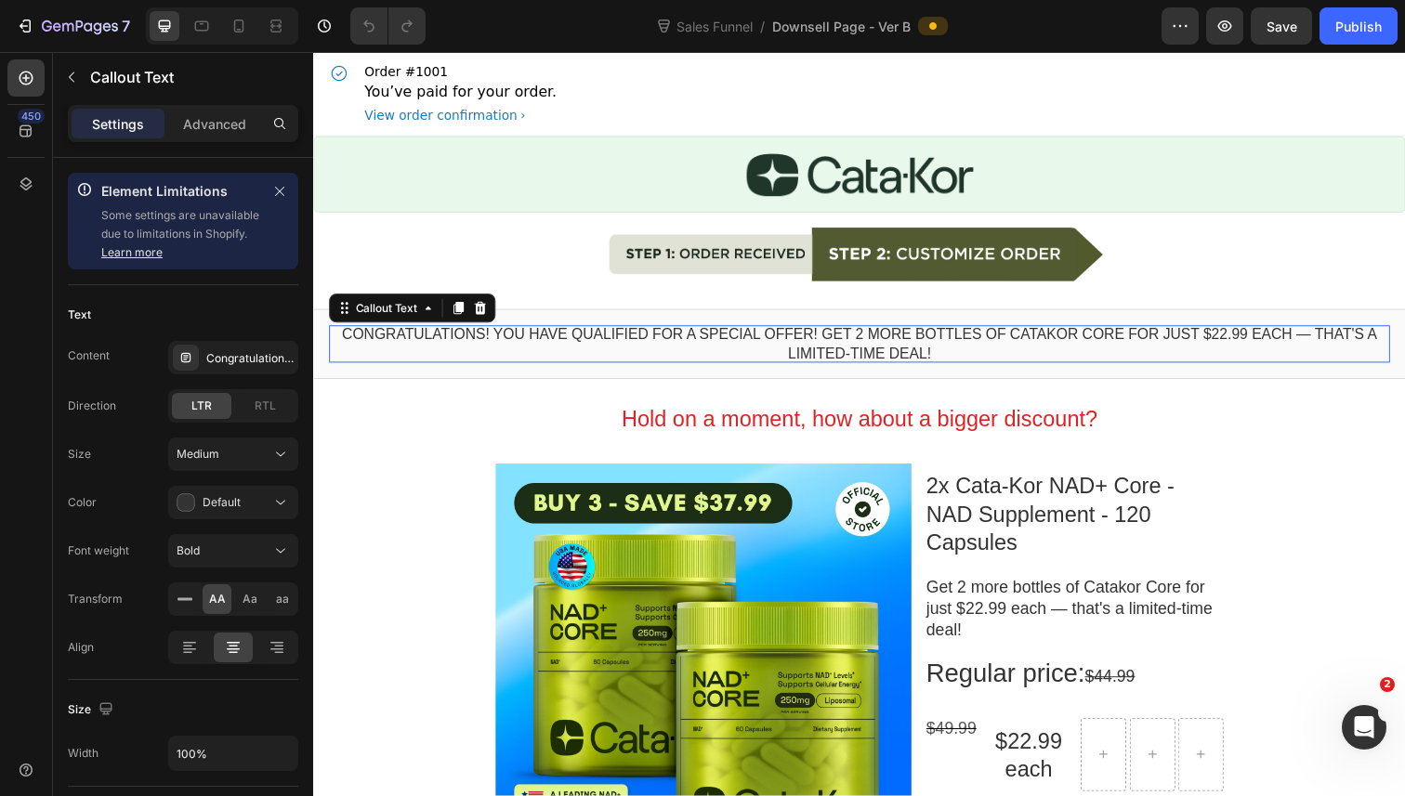
click at [874, 338] on bdo "Congratulations! YOU HAVE QUALIFIED FOR A SPECIAL OFFER! Get 2 more bottles of …" at bounding box center [870, 350] width 1057 height 35
click at [868, 337] on bdo "Congratulations! YOU HAVE QUALIFIED FOR A SPECIAL OFFER! Get 2 more bottles of …" at bounding box center [870, 350] width 1057 height 35
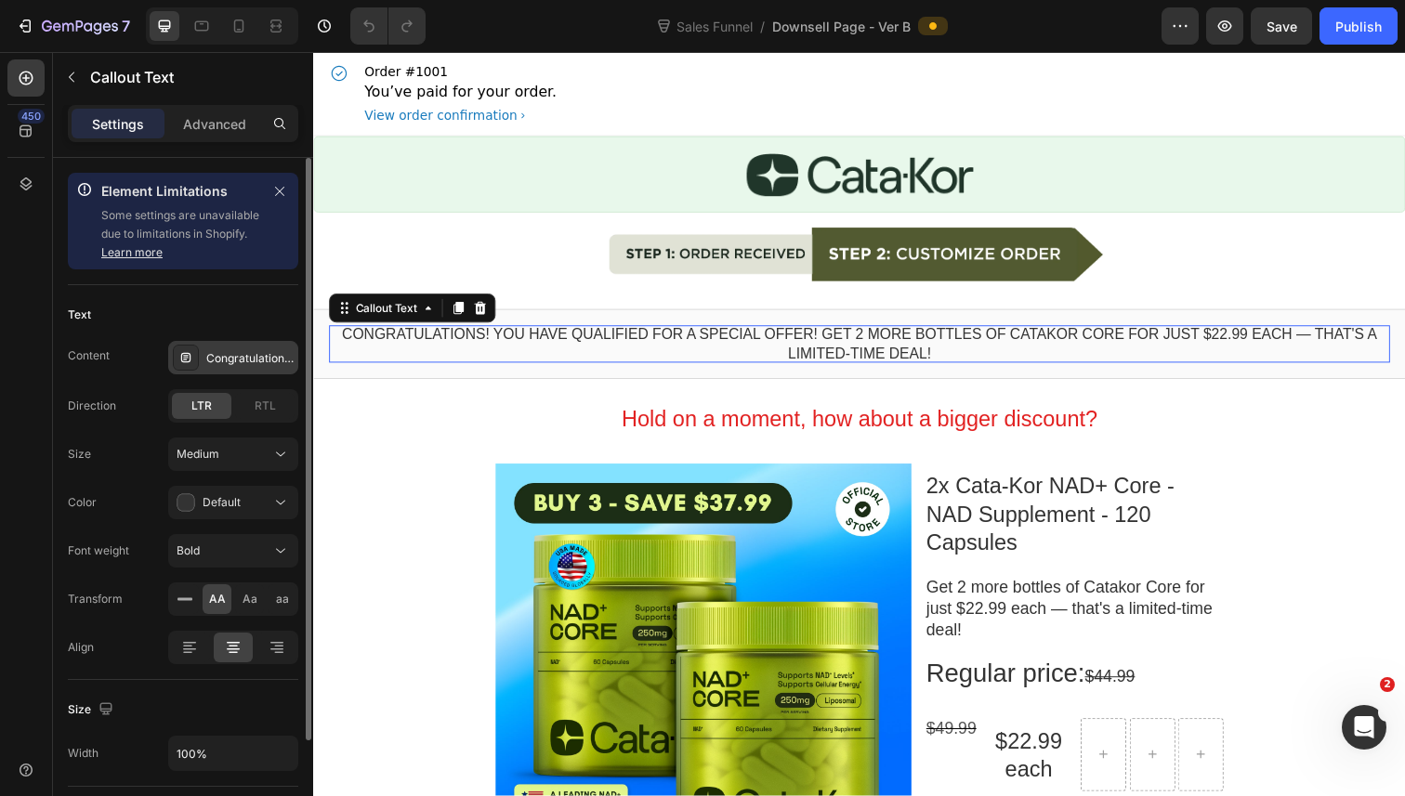
click at [282, 348] on div "Congratulations! YOU HAVE QUALIFIED FOR A SPECIAL OFFER! Get 2 more bottles of …" at bounding box center [233, 357] width 130 height 33
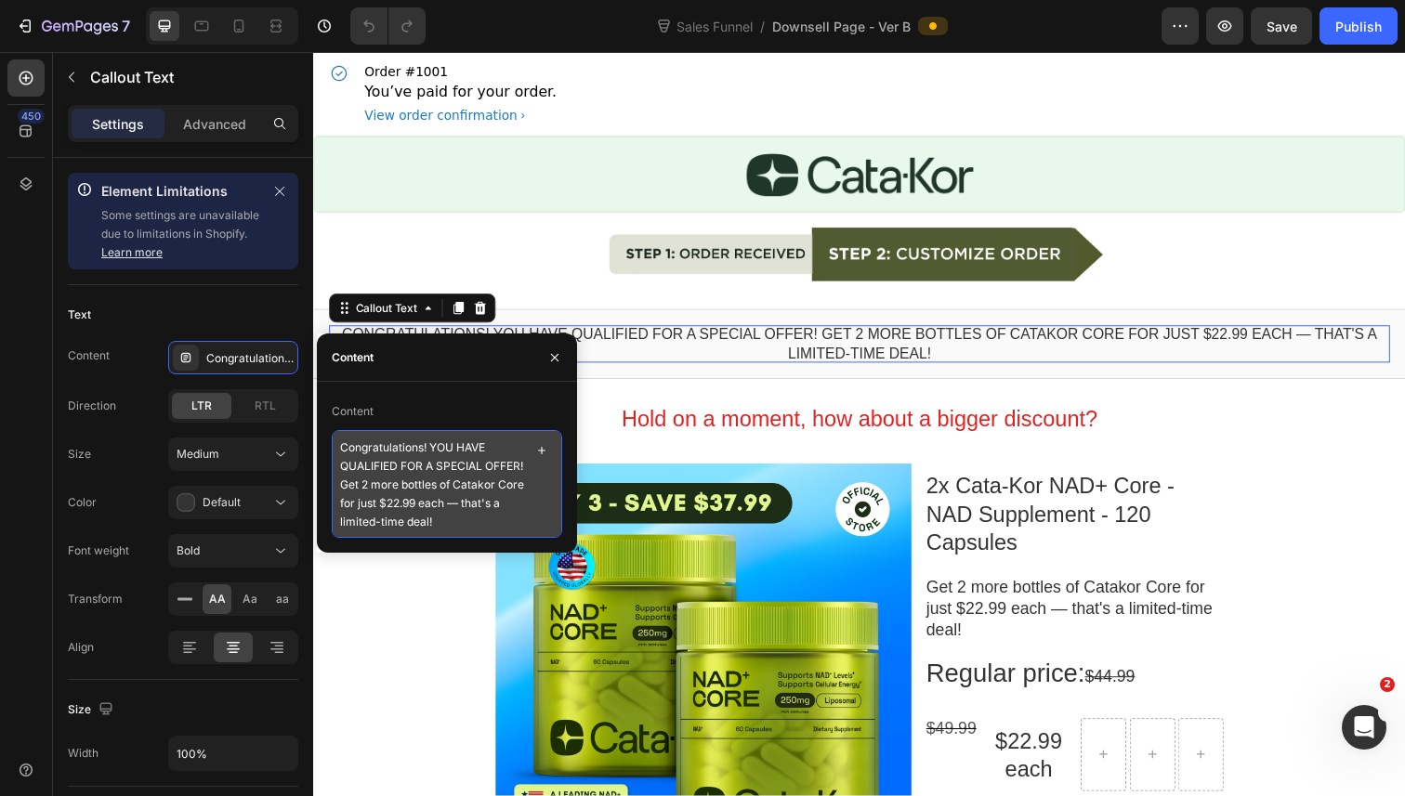
click at [408, 481] on textarea "Congratulations! YOU HAVE QUALIFIED FOR A SPECIAL OFFER! Get 2 more bottles of …" at bounding box center [447, 484] width 230 height 108
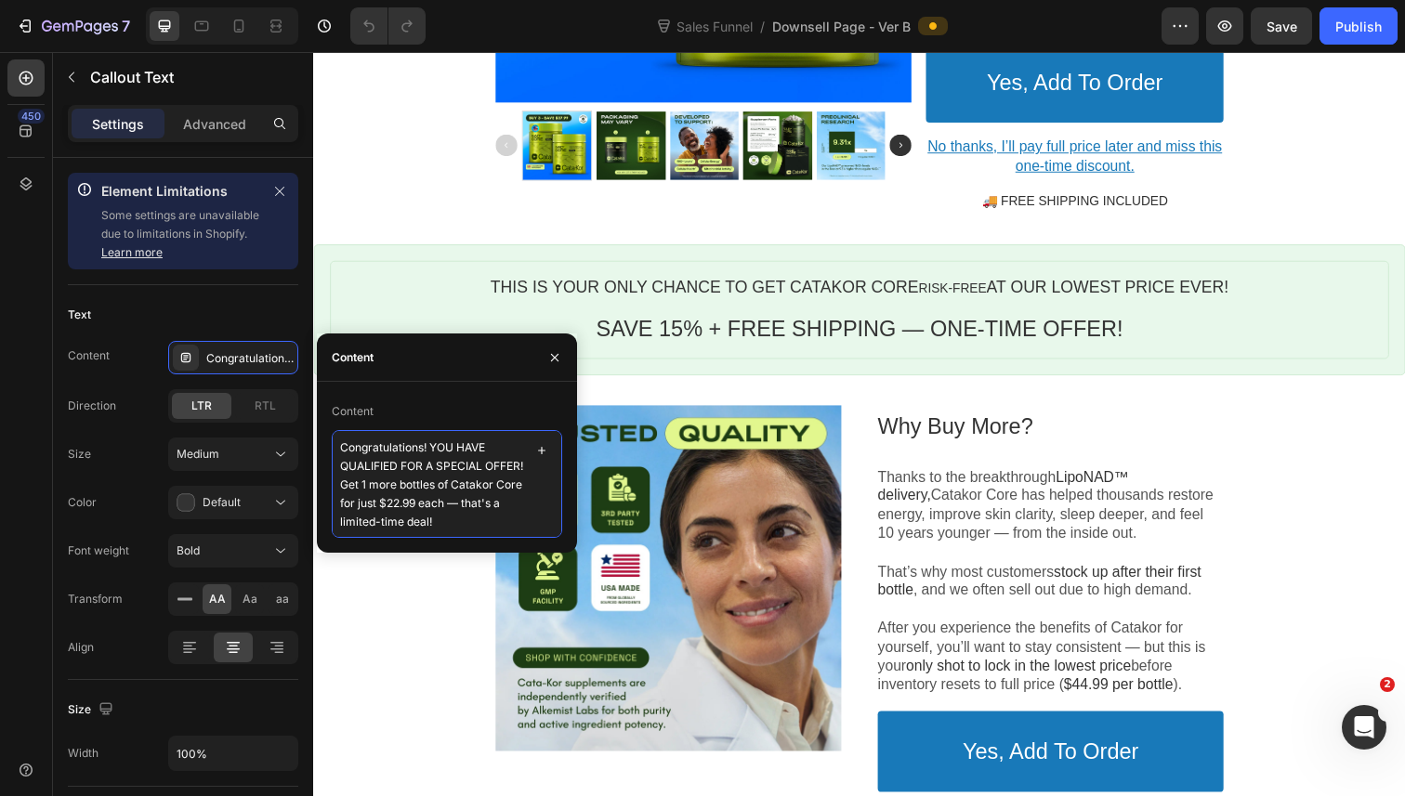
scroll to position [20, 0]
click at [552, 359] on icon "button" at bounding box center [554, 357] width 15 height 15
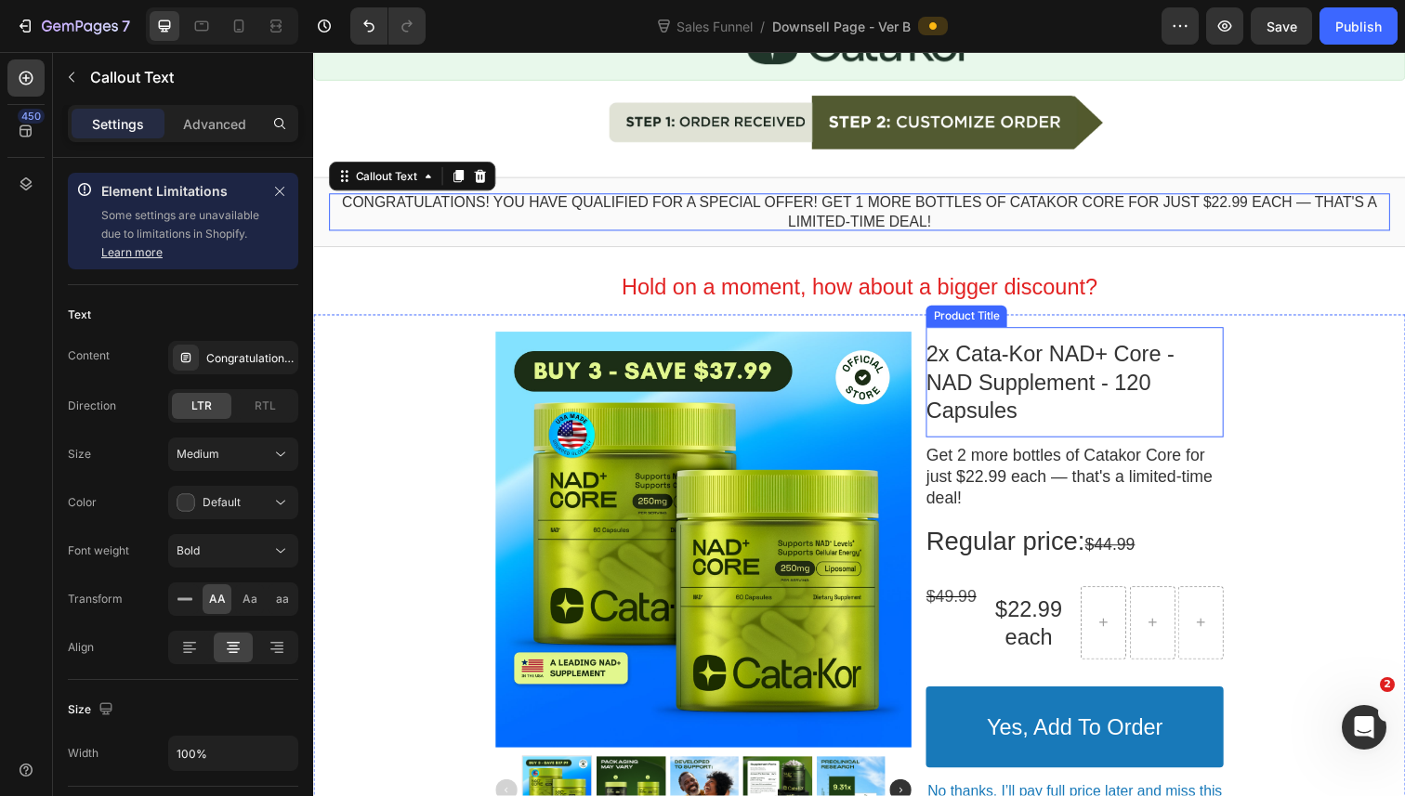
scroll to position [222, 0]
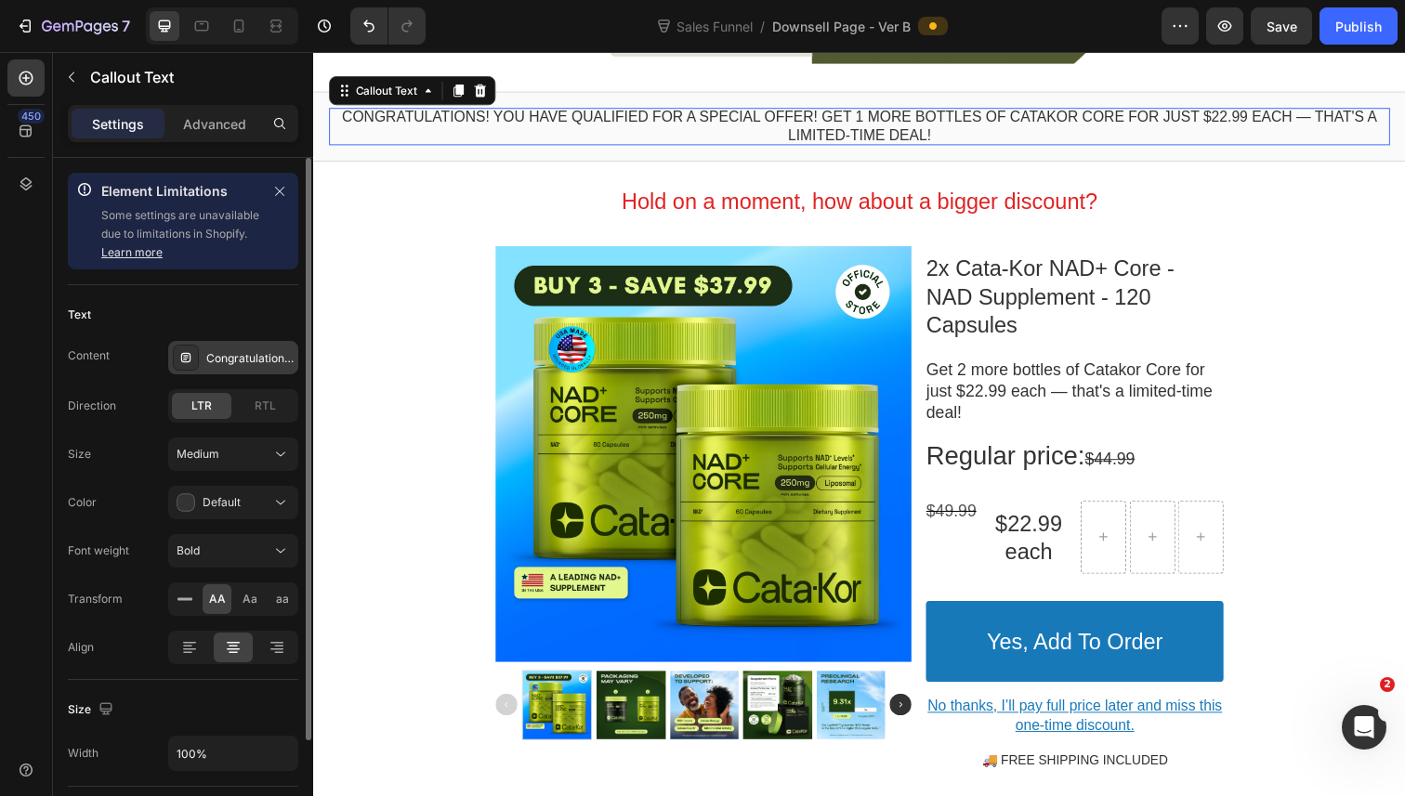
click at [223, 367] on div "Congratulations! YOU HAVE QUALIFIED FOR A SPECIAL OFFER! Get 1 more bottles of …" at bounding box center [233, 357] width 130 height 33
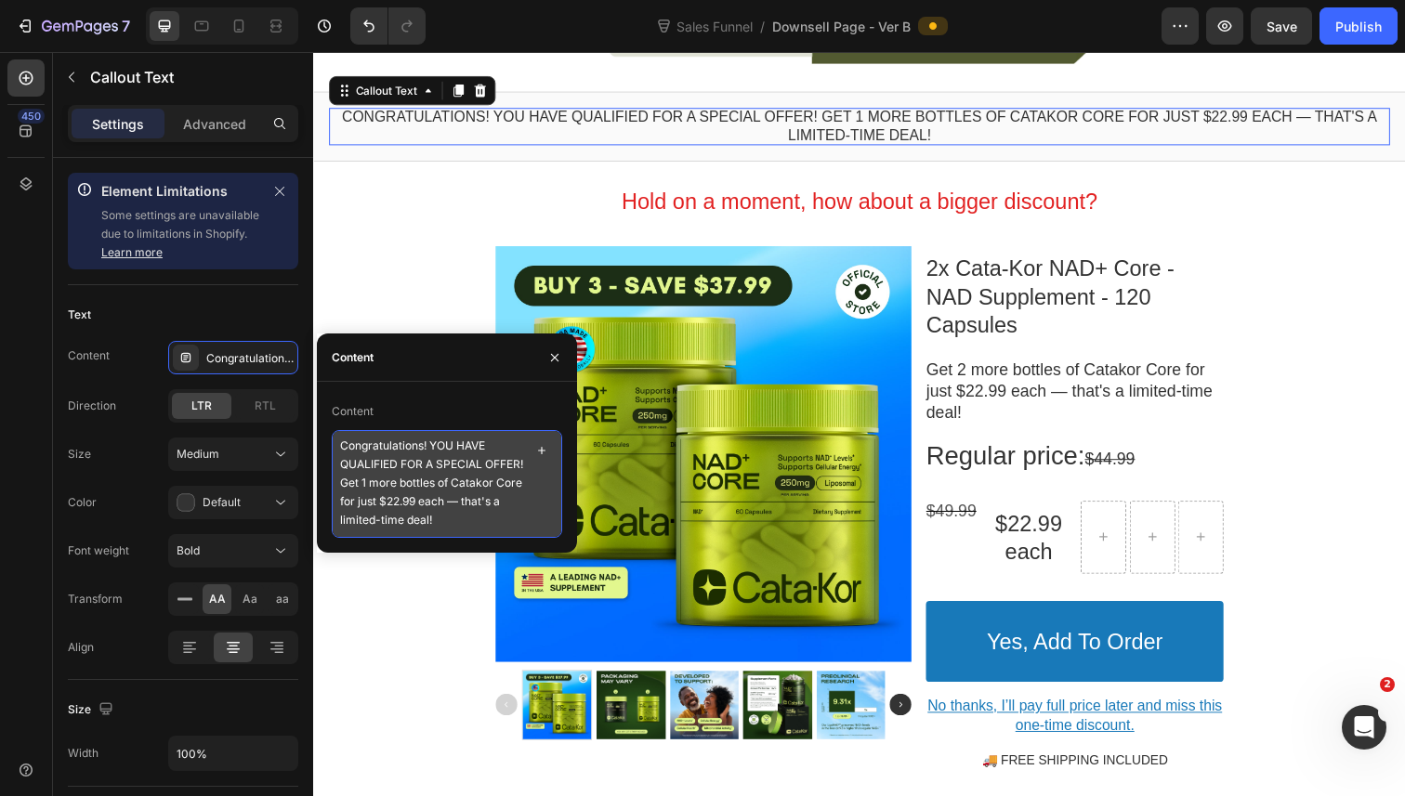
click at [405, 459] on textarea "Congratulations! YOU HAVE QUALIFIED FOR A SPECIAL OFFER! Get 1 more bottles of …" at bounding box center [447, 484] width 230 height 108
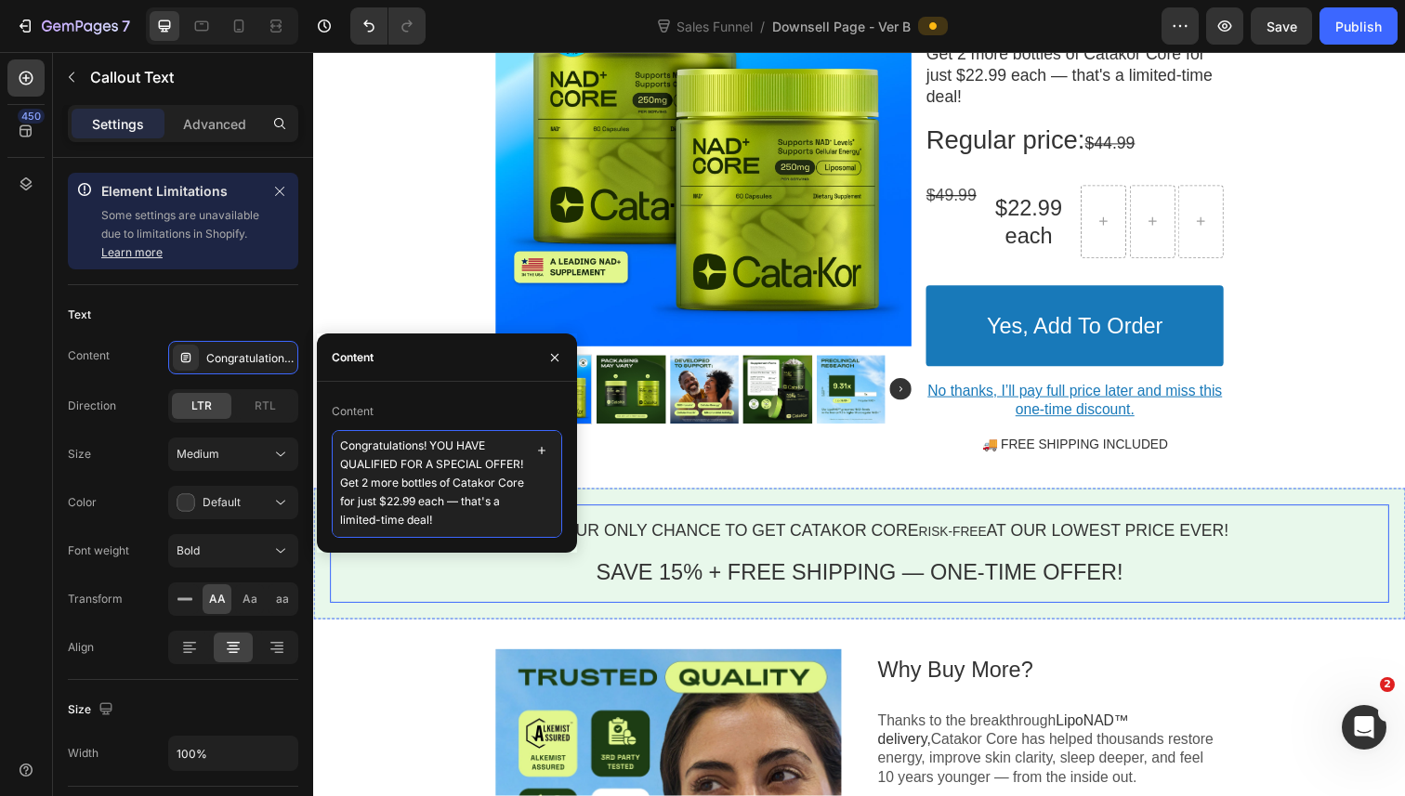
scroll to position [534, 0]
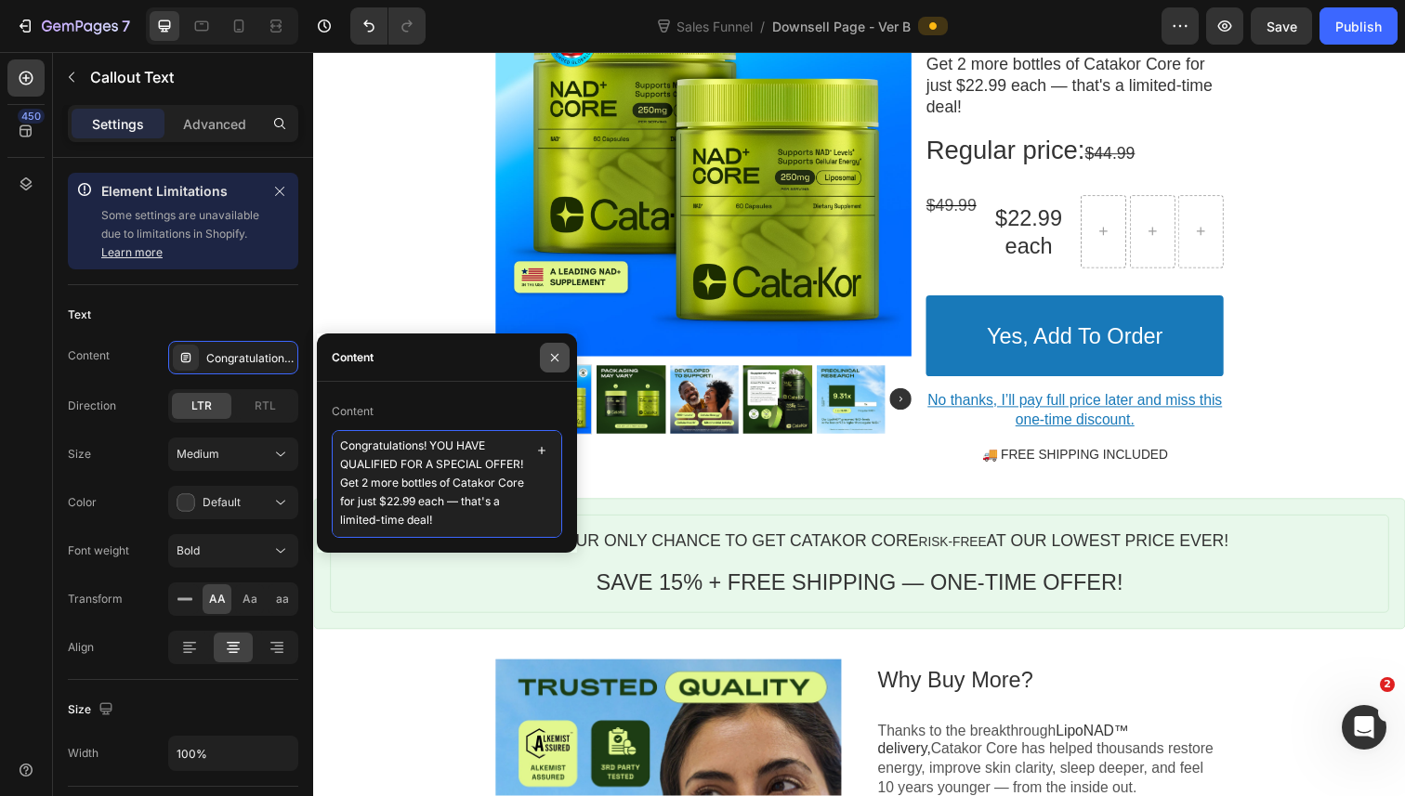
type textarea "Congratulations! YOU HAVE QUALIFIED FOR A SPECIAL OFFER! Get 2 more bottles of …"
click at [555, 352] on icon "button" at bounding box center [554, 357] width 15 height 15
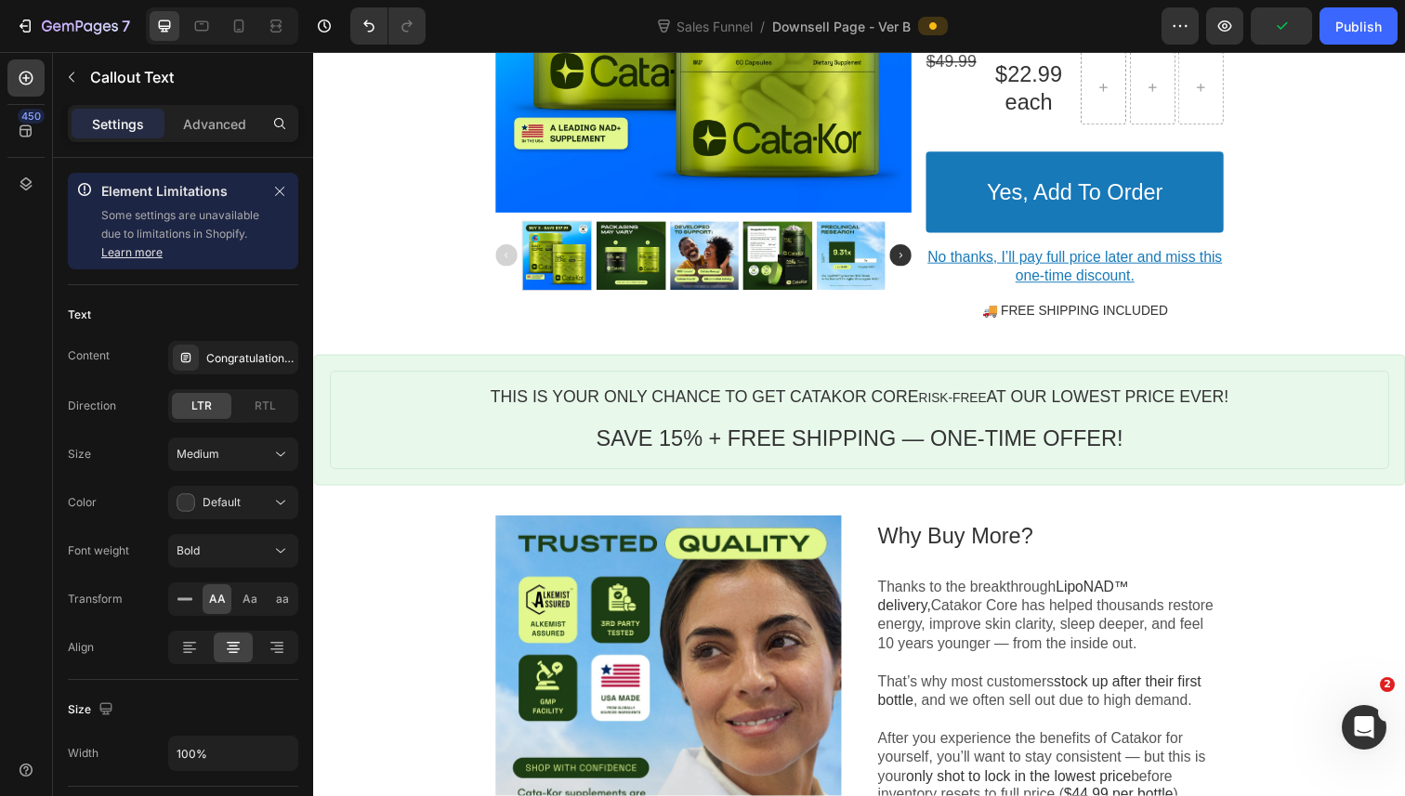
scroll to position [751, 0]
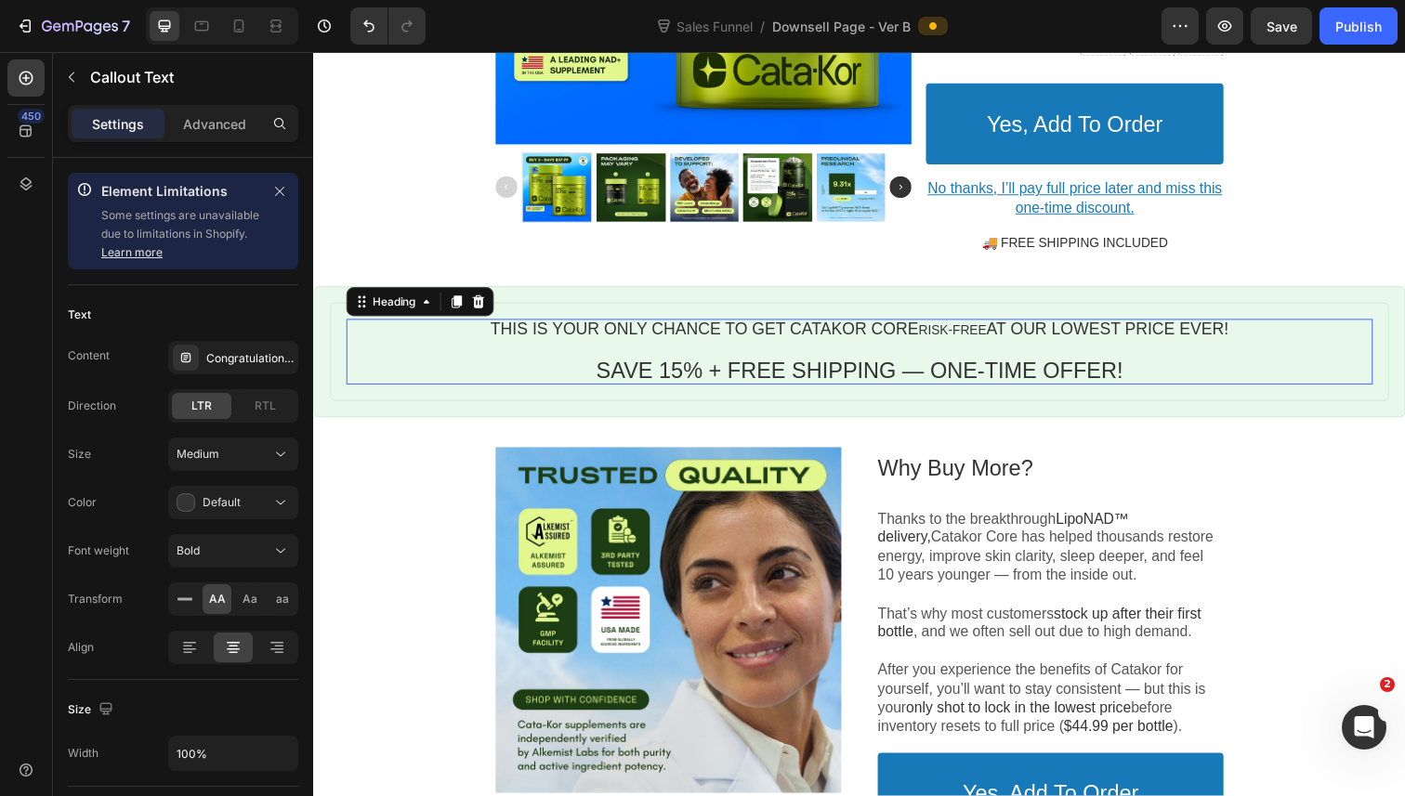
click at [695, 365] on span "SAVE 15% + FREE SHIPPING — ONE-TIME OFFER!" at bounding box center [871, 377] width 538 height 25
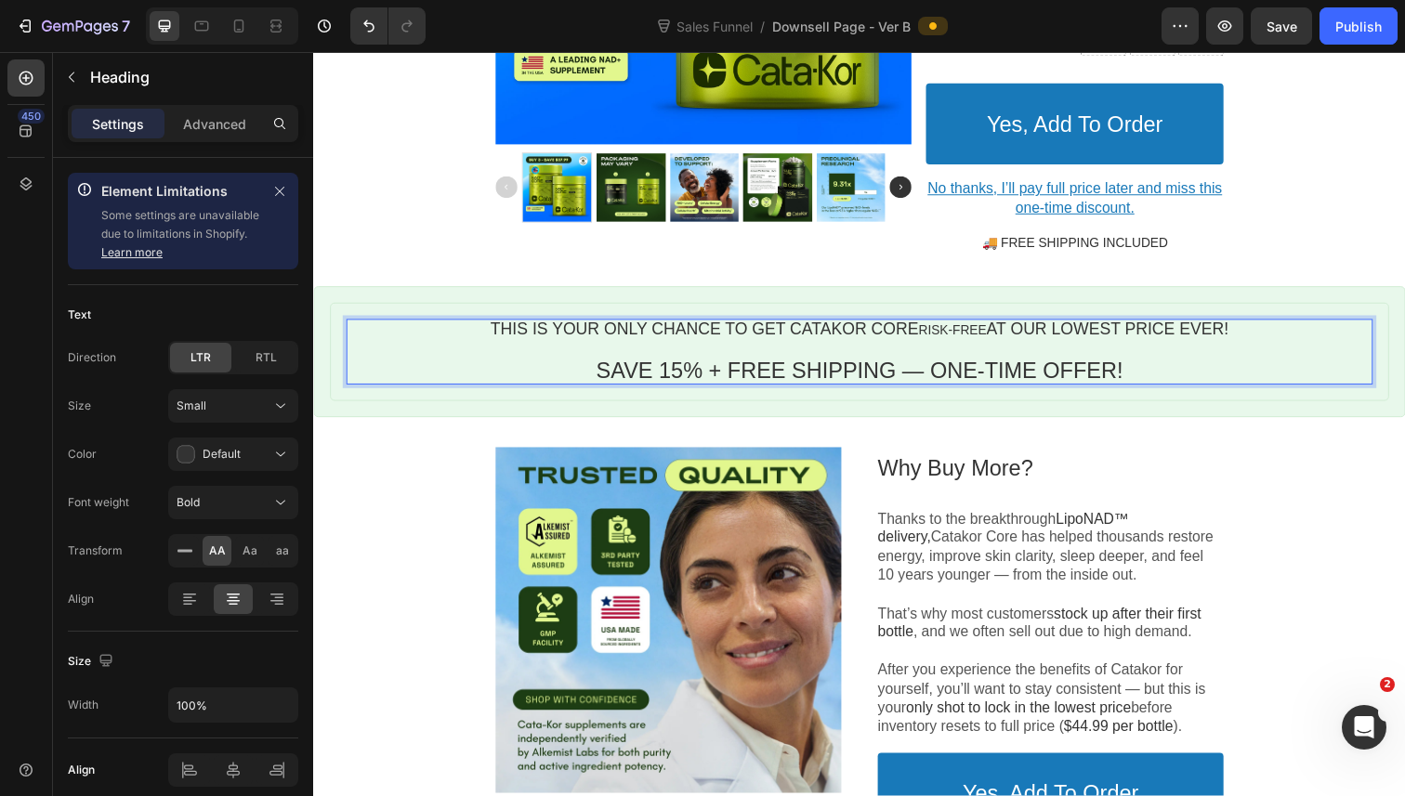
click at [695, 365] on span "SAVE 15% + FREE SHIPPING — ONE-TIME OFFER!" at bounding box center [871, 377] width 538 height 25
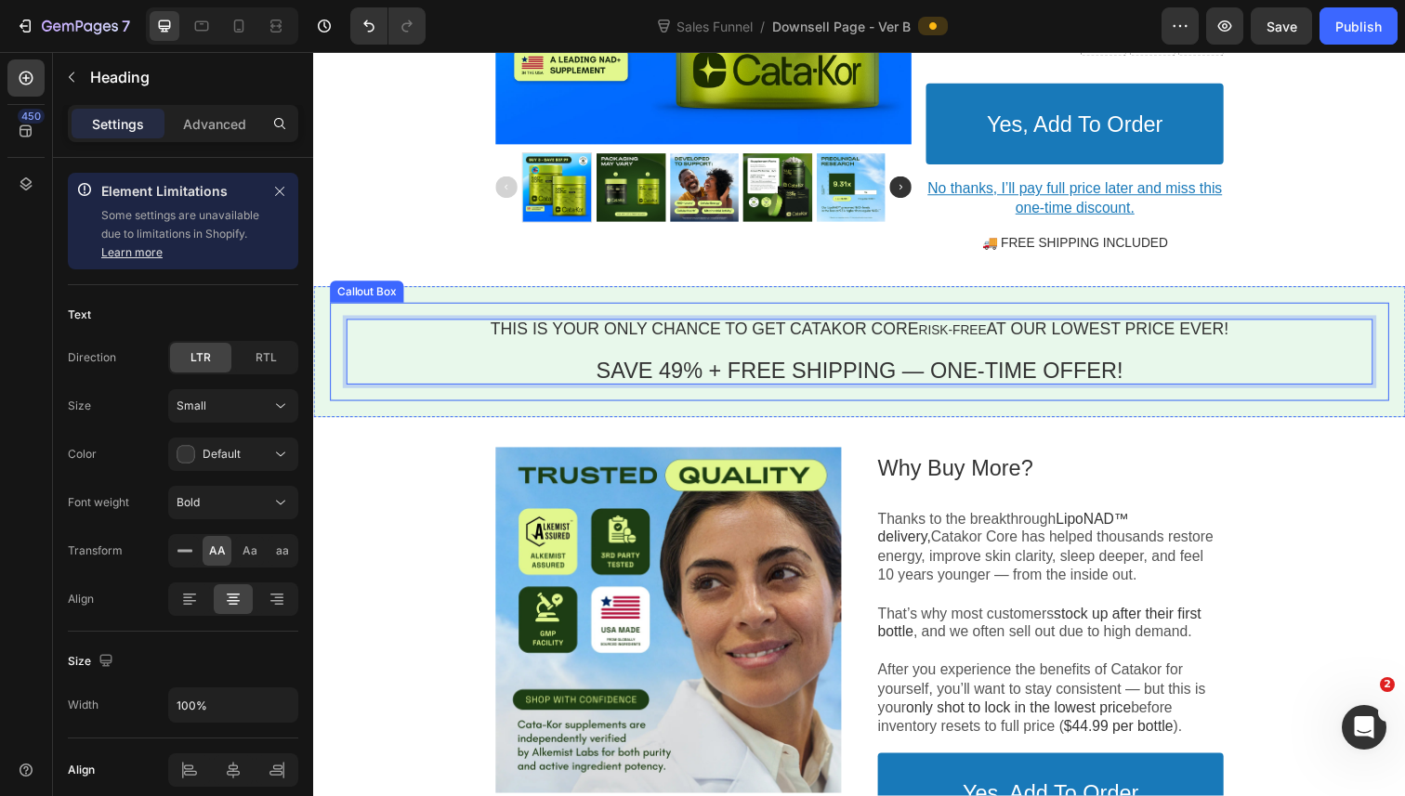
scroll to position [742, 0]
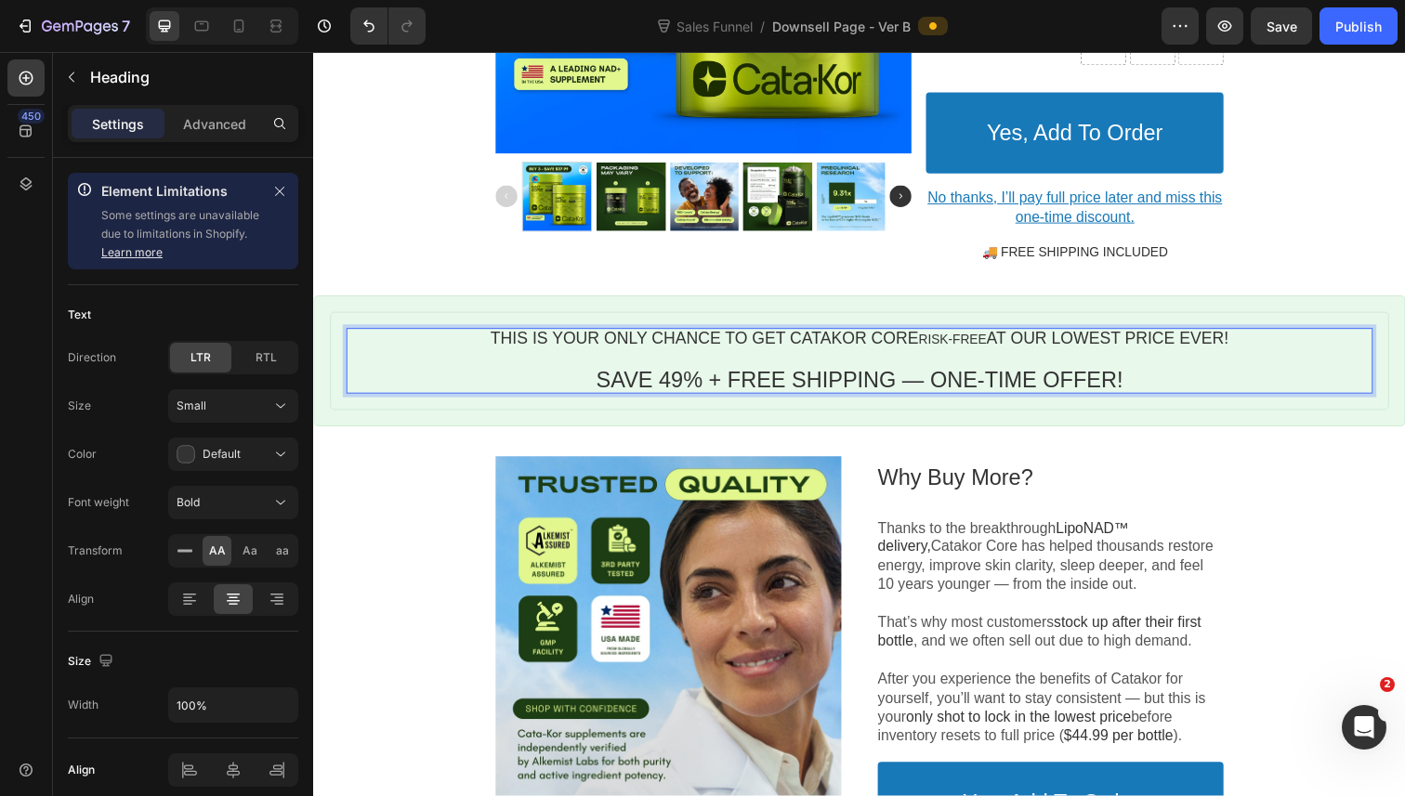
click at [949, 335] on p "This is your ONLY CHANCE to get Catakor Core RISK-FREE at our lowest price ever!" at bounding box center [871, 345] width 1048 height 21
drag, startPoint x: 949, startPoint y: 319, endPoint x: 965, endPoint y: 317, distance: 15.9
click at [965, 335] on p "This is your ONLY CHANCE to get Catakor Core RISK-FREE at our lowest price ever!" at bounding box center [871, 345] width 1048 height 21
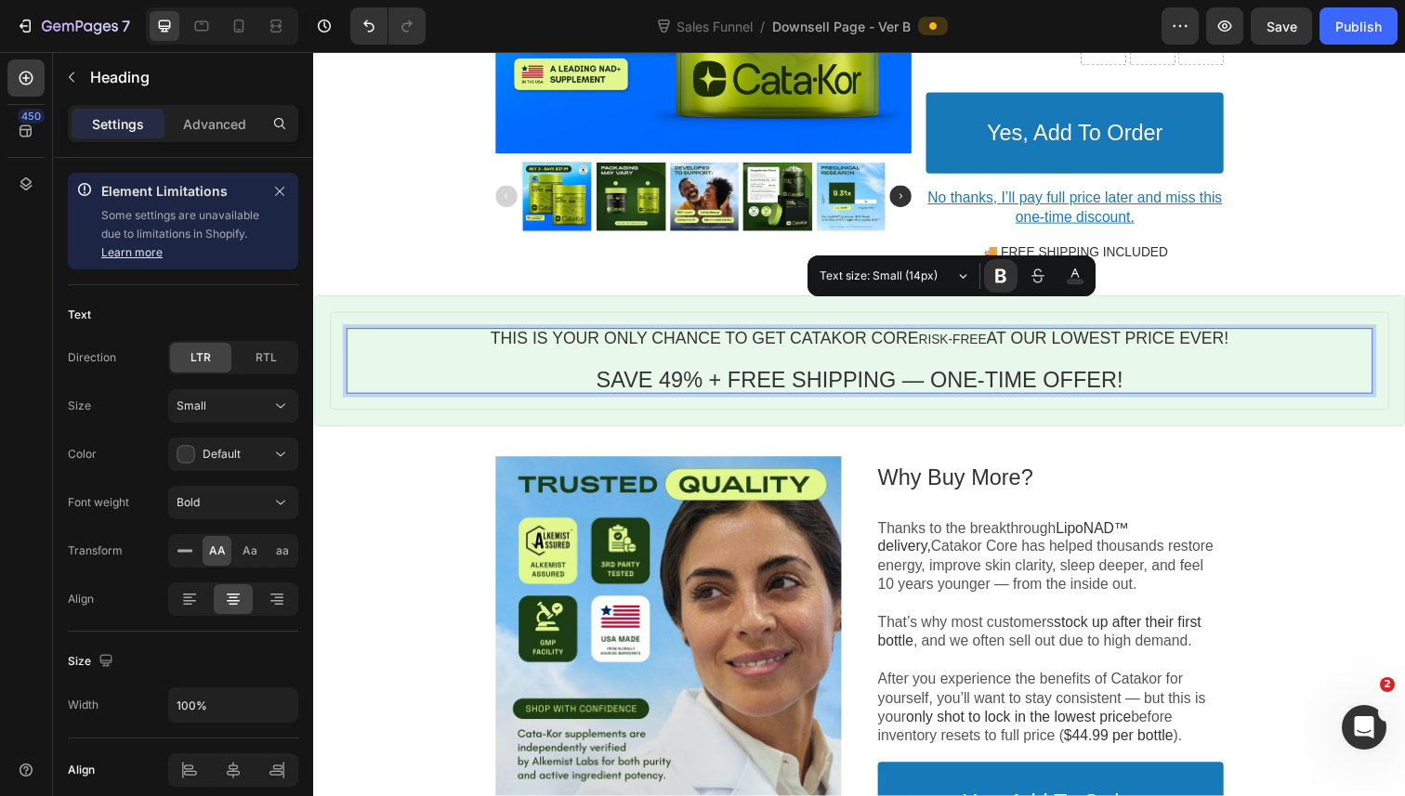
click at [903, 335] on span "This is your ONLY CHANCE to get Catakor Core" at bounding box center [711, 344] width 437 height 19
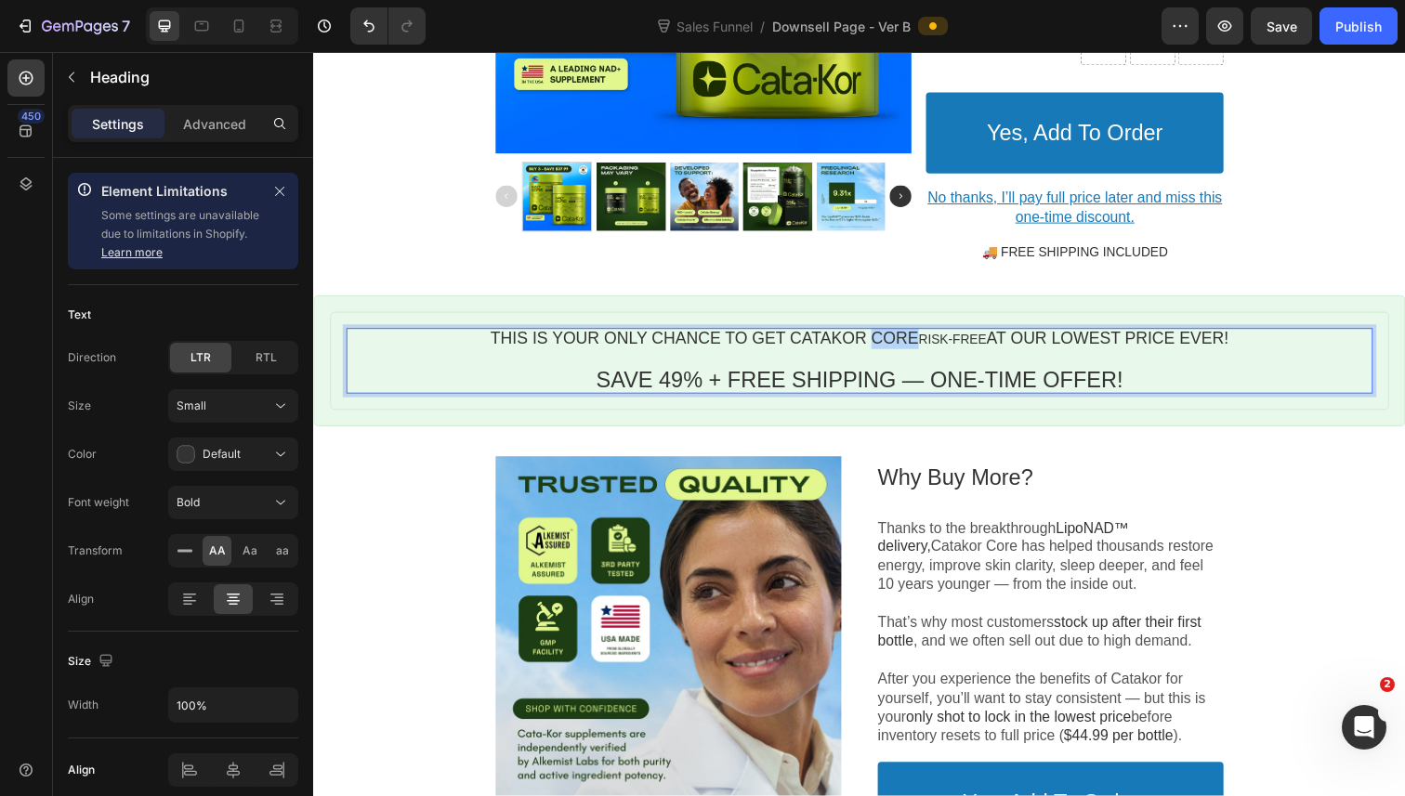
click at [903, 335] on span "This is your ONLY CHANCE to get Catakor Core" at bounding box center [711, 344] width 437 height 19
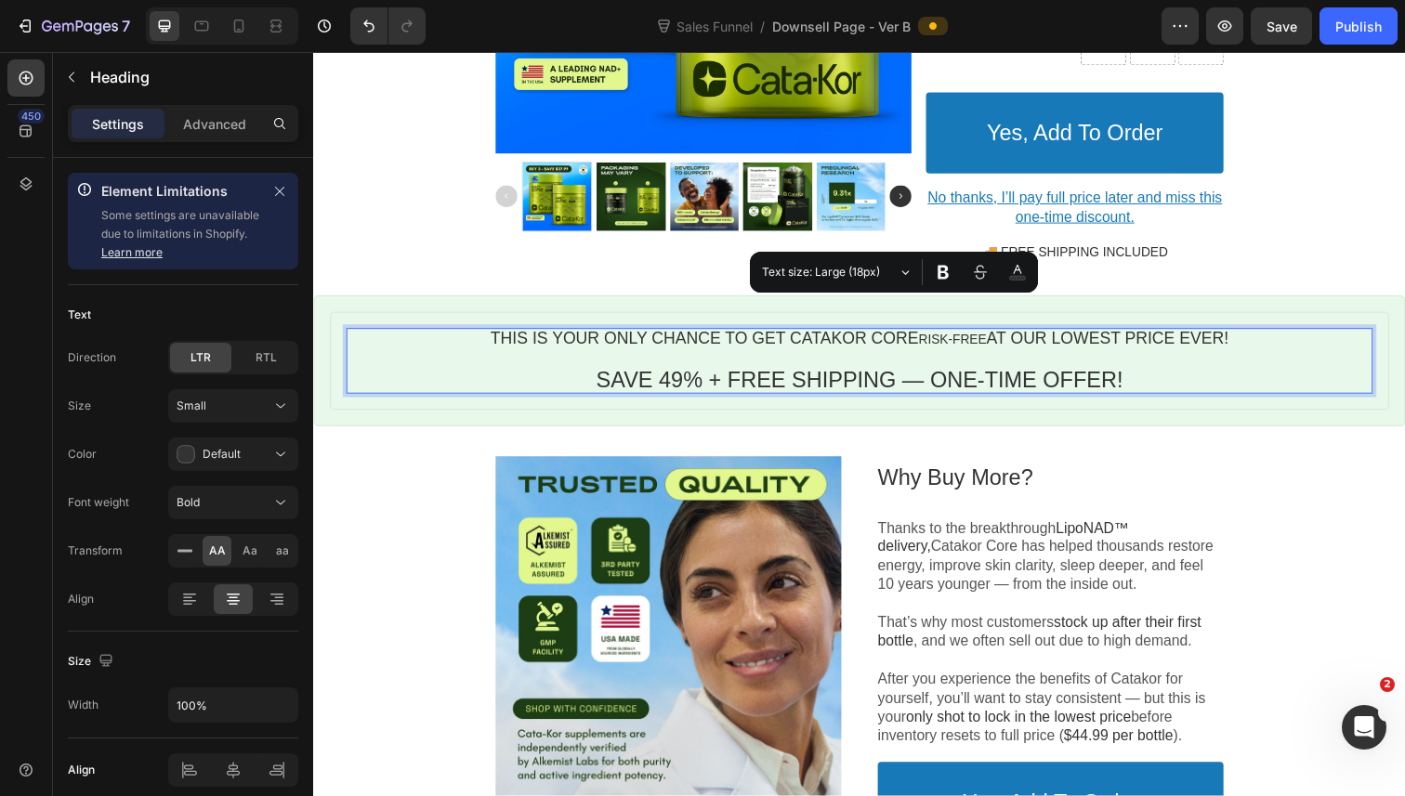
click at [939, 335] on p "This is your ONLY CHANCE to get Catakor Core RISK-FREE at our lowest price ever!" at bounding box center [871, 345] width 1048 height 21
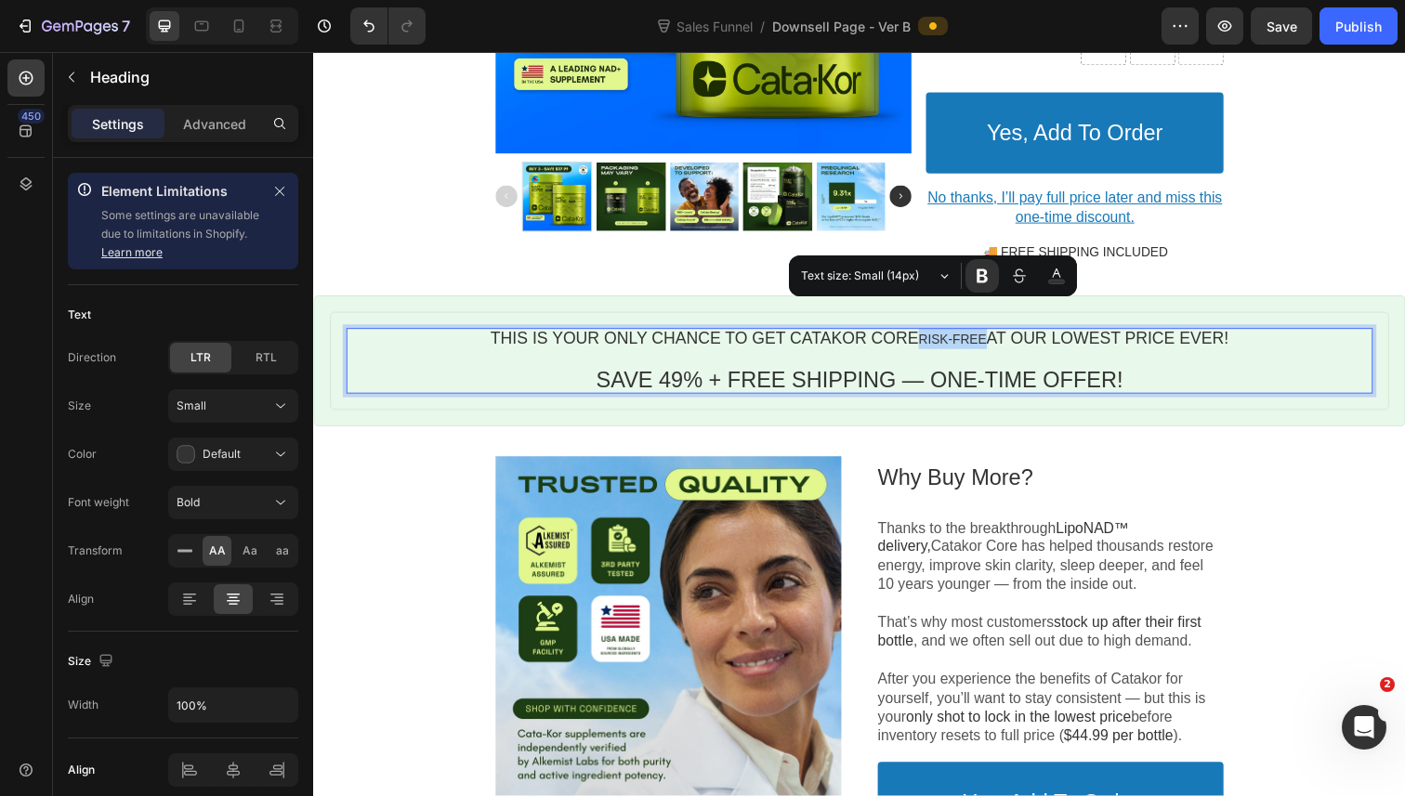
drag, startPoint x: 939, startPoint y: 316, endPoint x: 975, endPoint y: 316, distance: 36.2
click at [975, 335] on p "This is your ONLY CHANCE to get Catakor Core RISK-FREE at our lowest price ever!" at bounding box center [871, 345] width 1048 height 21
click at [909, 273] on span "Text size: Small (14px)" at bounding box center [886, 276] width 132 height 20
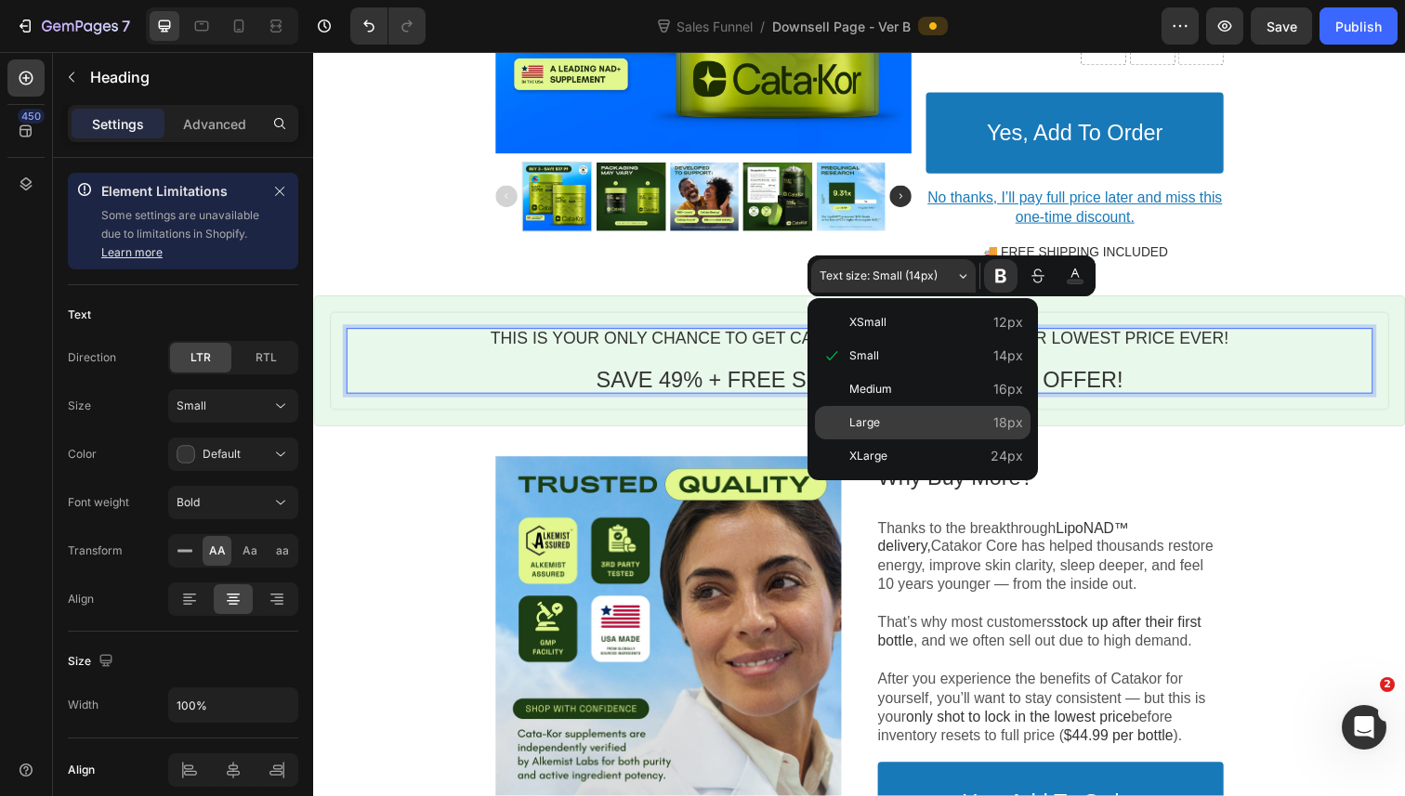
click at [872, 426] on span "Large" at bounding box center [936, 423] width 174 height 25
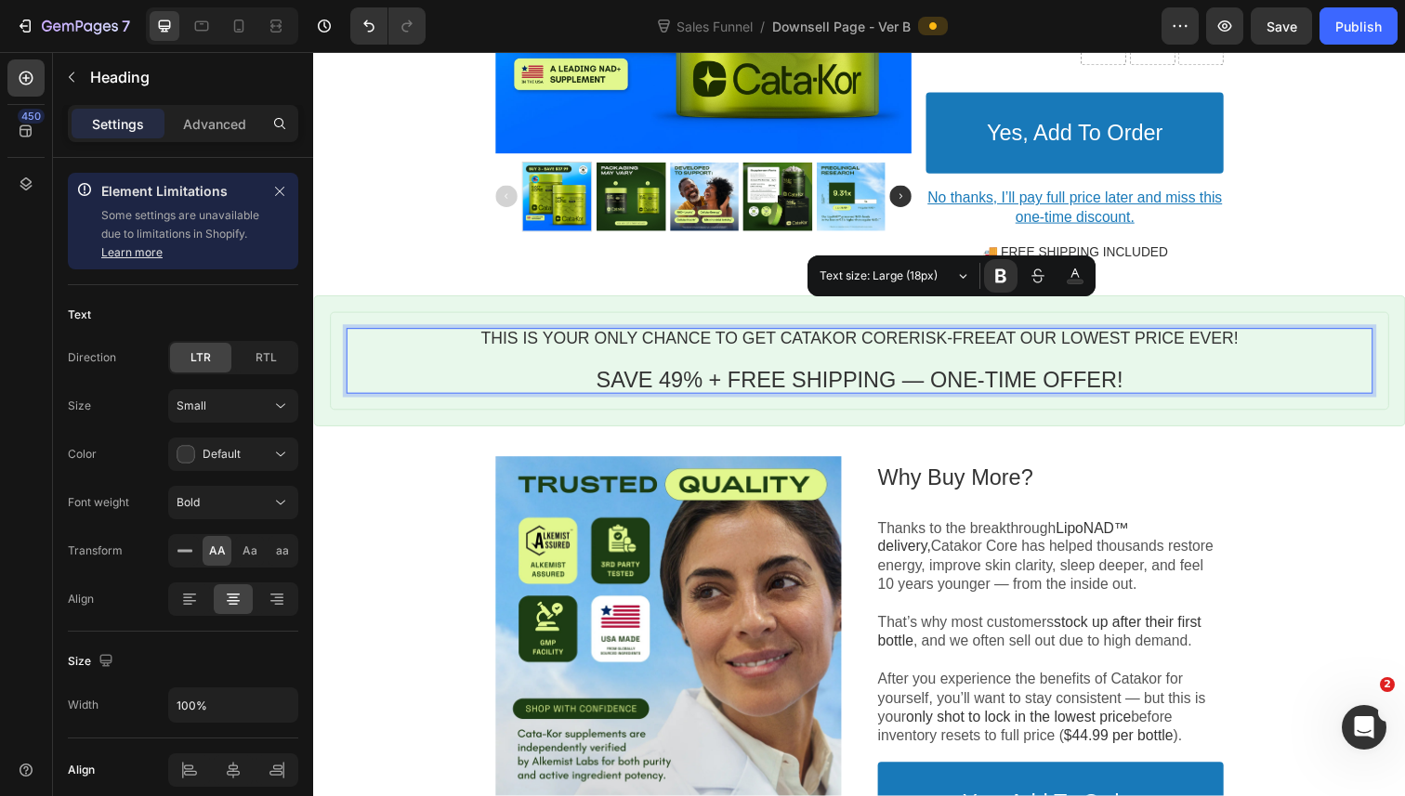
click at [935, 318] on div "This is your ONLY CHANCE to get Catakor Core RISK-FREE at our lowest price ever…" at bounding box center [871, 368] width 1082 height 101
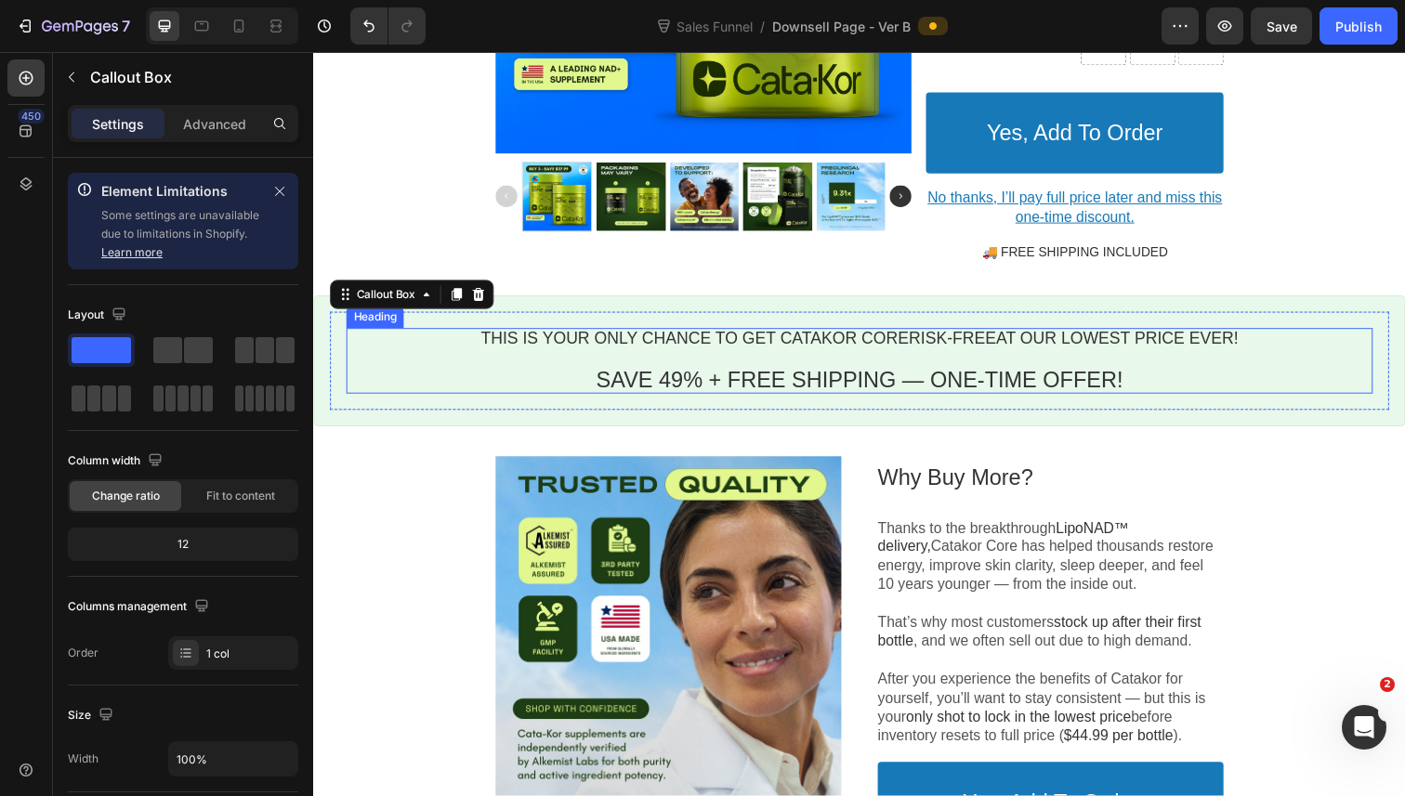
click at [950, 335] on span "RISK-FREE" at bounding box center [965, 344] width 89 height 19
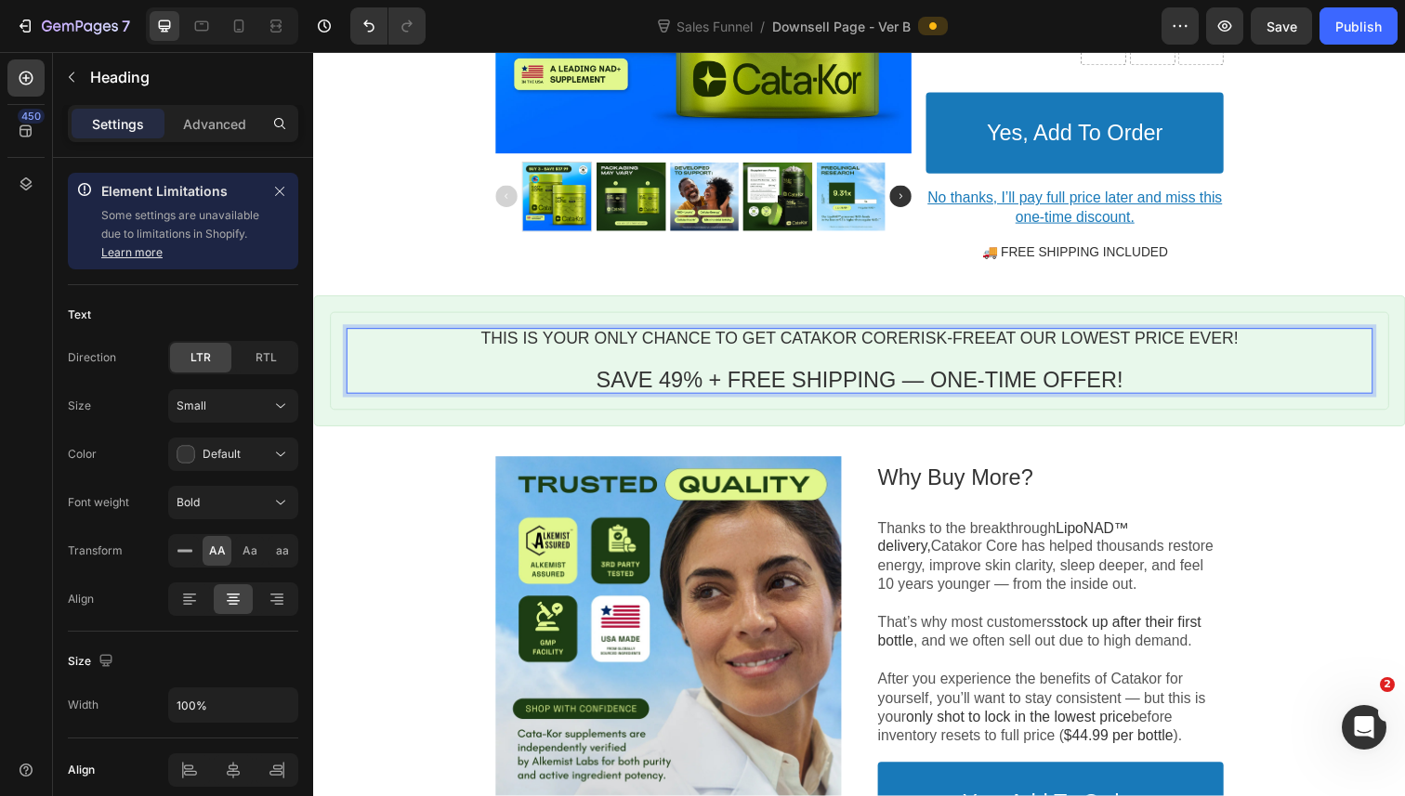
click at [942, 335] on span "RISK-FREE" at bounding box center [965, 344] width 89 height 19
drag, startPoint x: 942, startPoint y: 318, endPoint x: 969, endPoint y: 317, distance: 27.0
click at [969, 335] on span "RISK-FREE" at bounding box center [965, 344] width 89 height 19
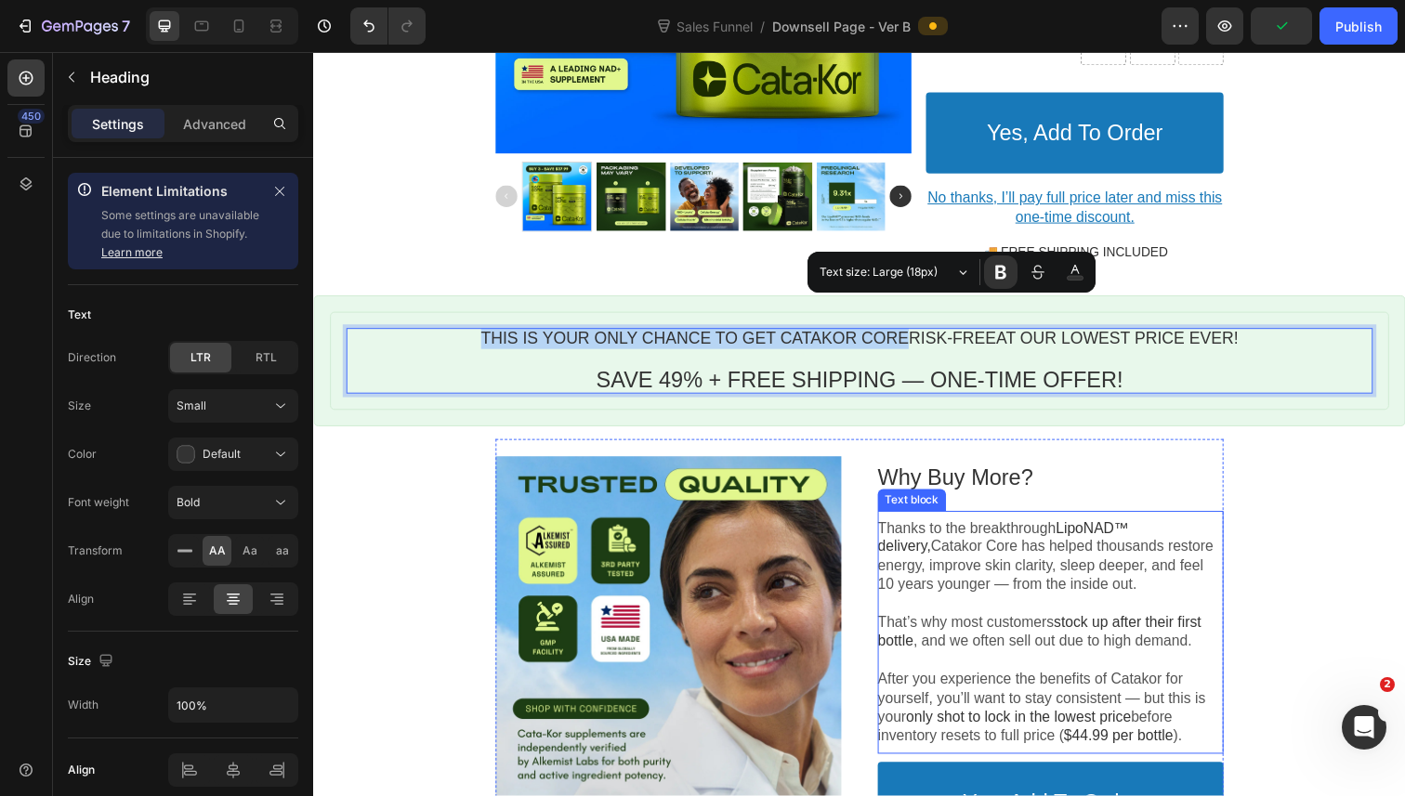
click at [1178, 567] on p "Thanks to the breakthrough LipoNAD™ delivery, Catakor Core has helped thousands…" at bounding box center [1065, 568] width 353 height 77
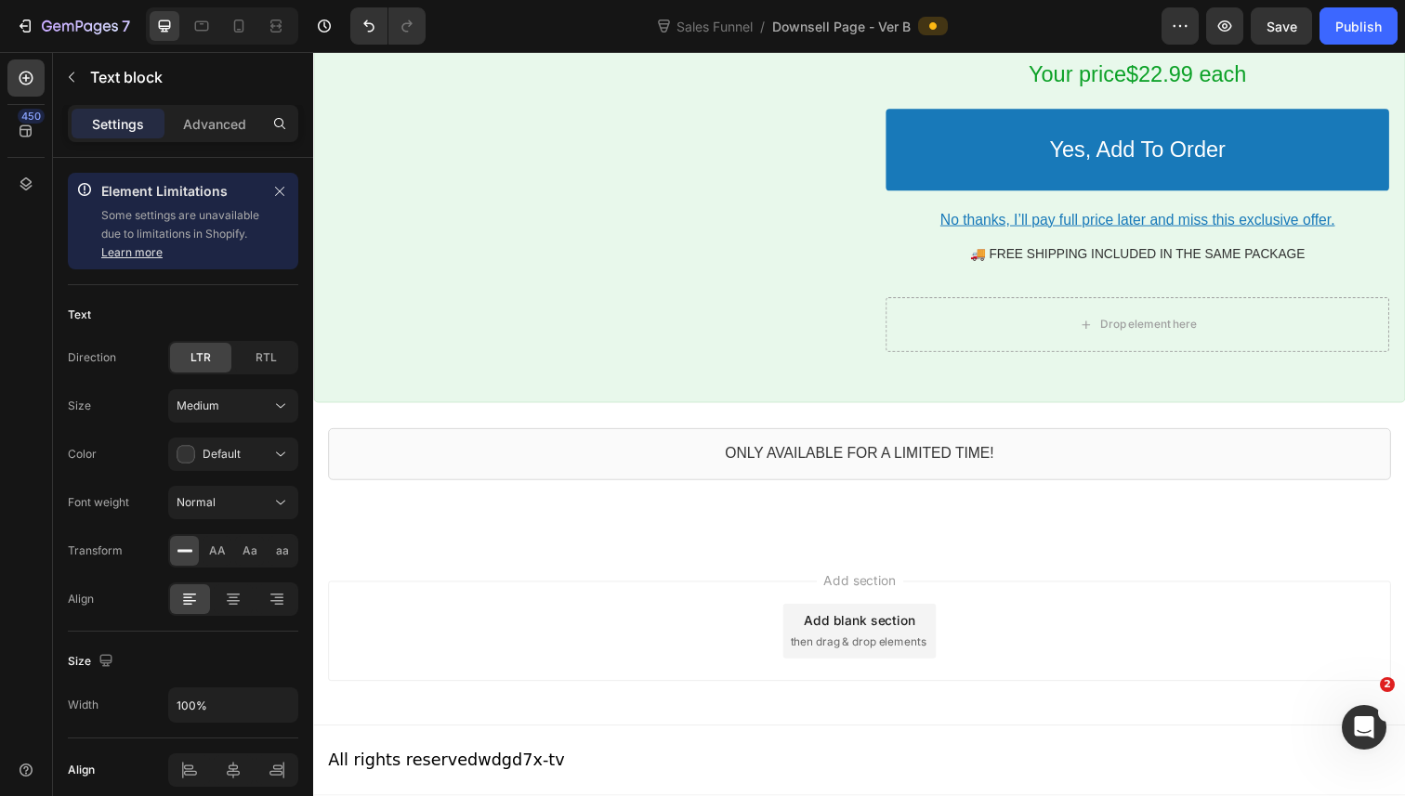
scroll to position [3154, 0]
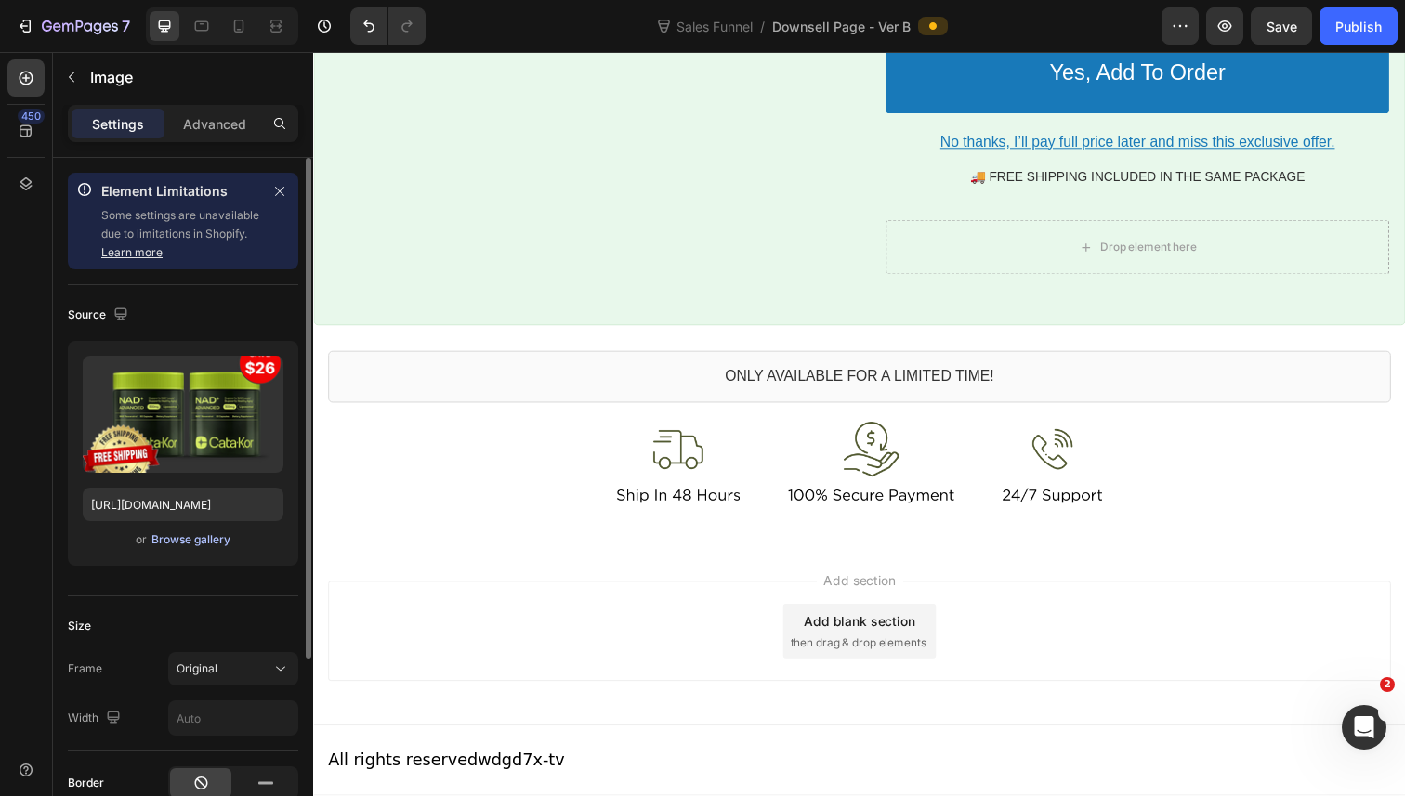
click at [188, 536] on div "Browse gallery" at bounding box center [190, 540] width 79 height 17
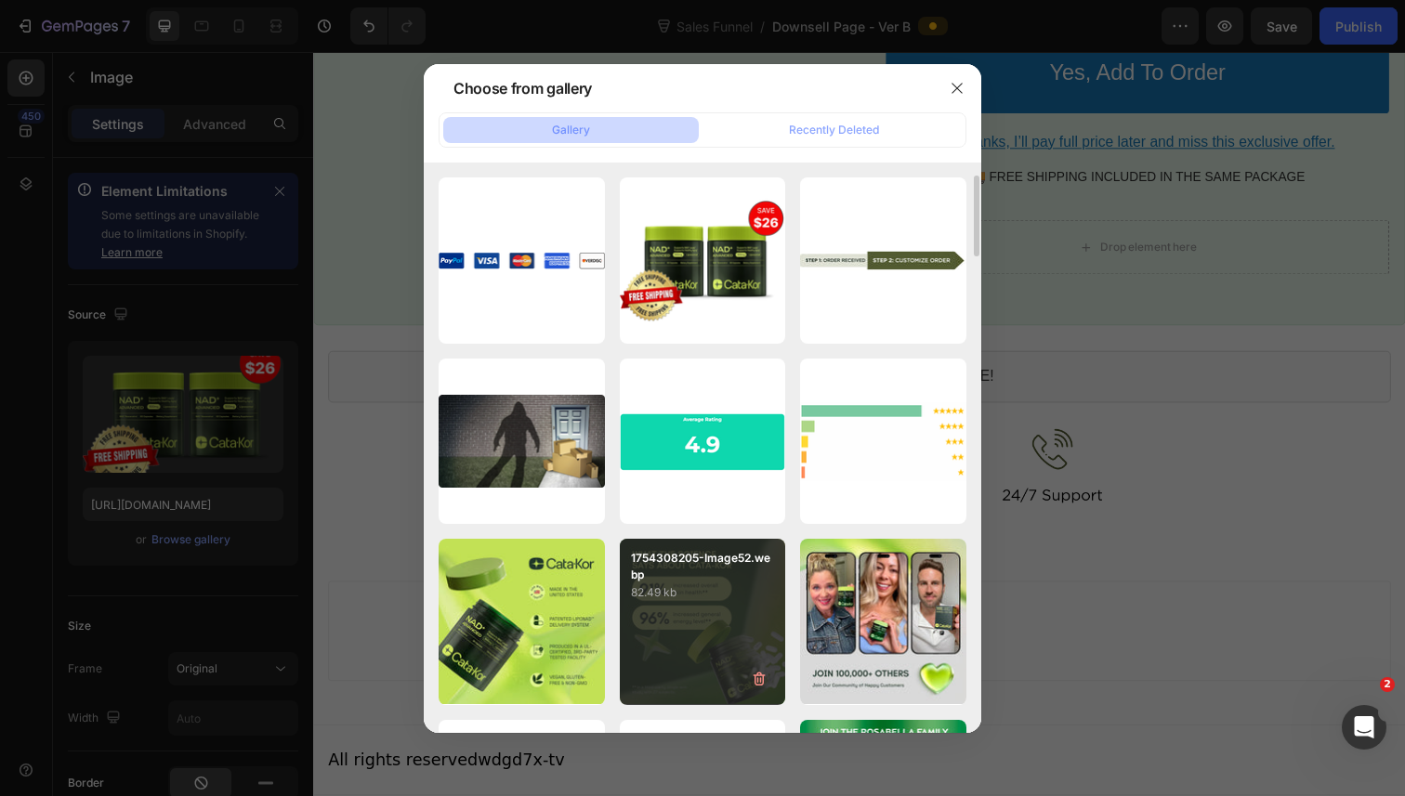
scroll to position [218, 0]
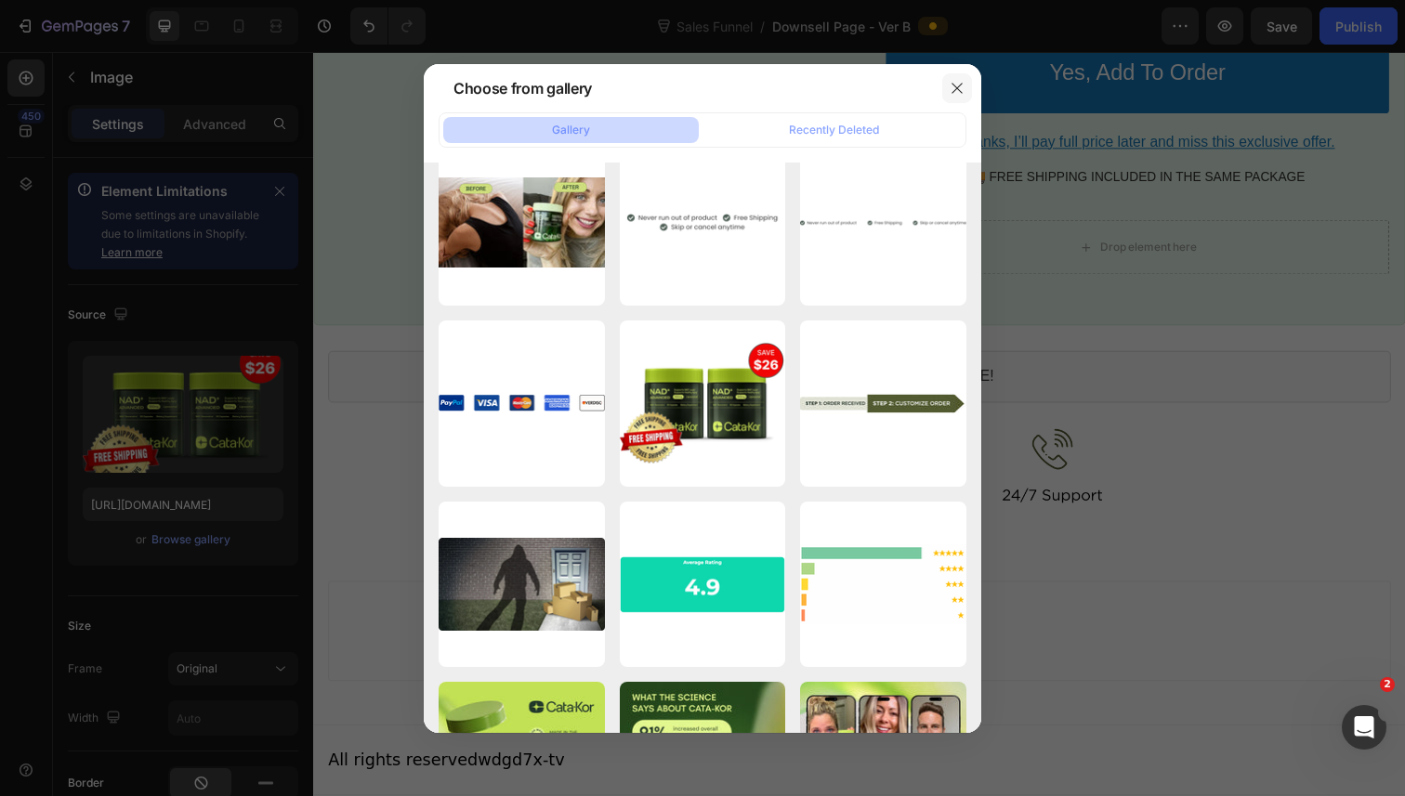
click at [963, 82] on icon "button" at bounding box center [957, 88] width 15 height 15
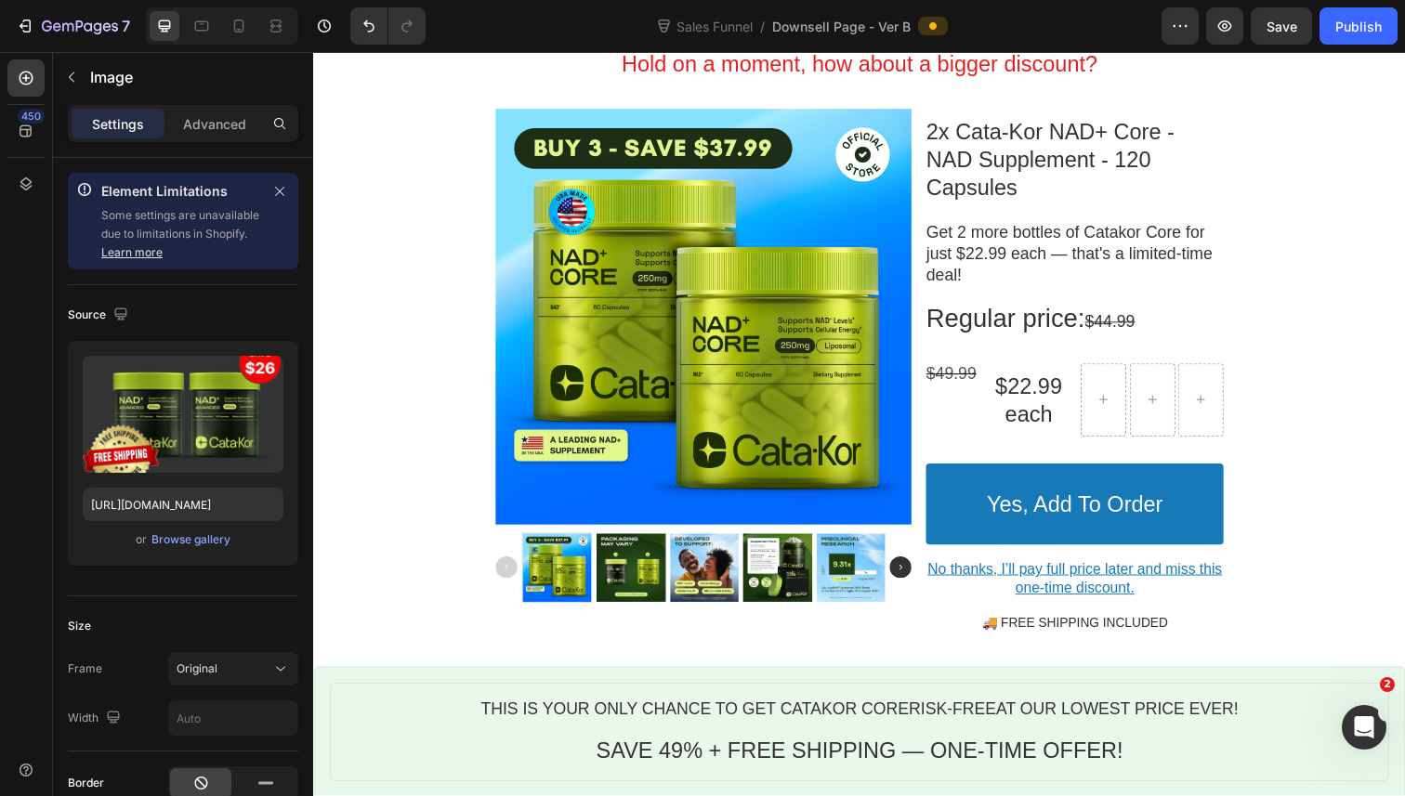
scroll to position [202, 0]
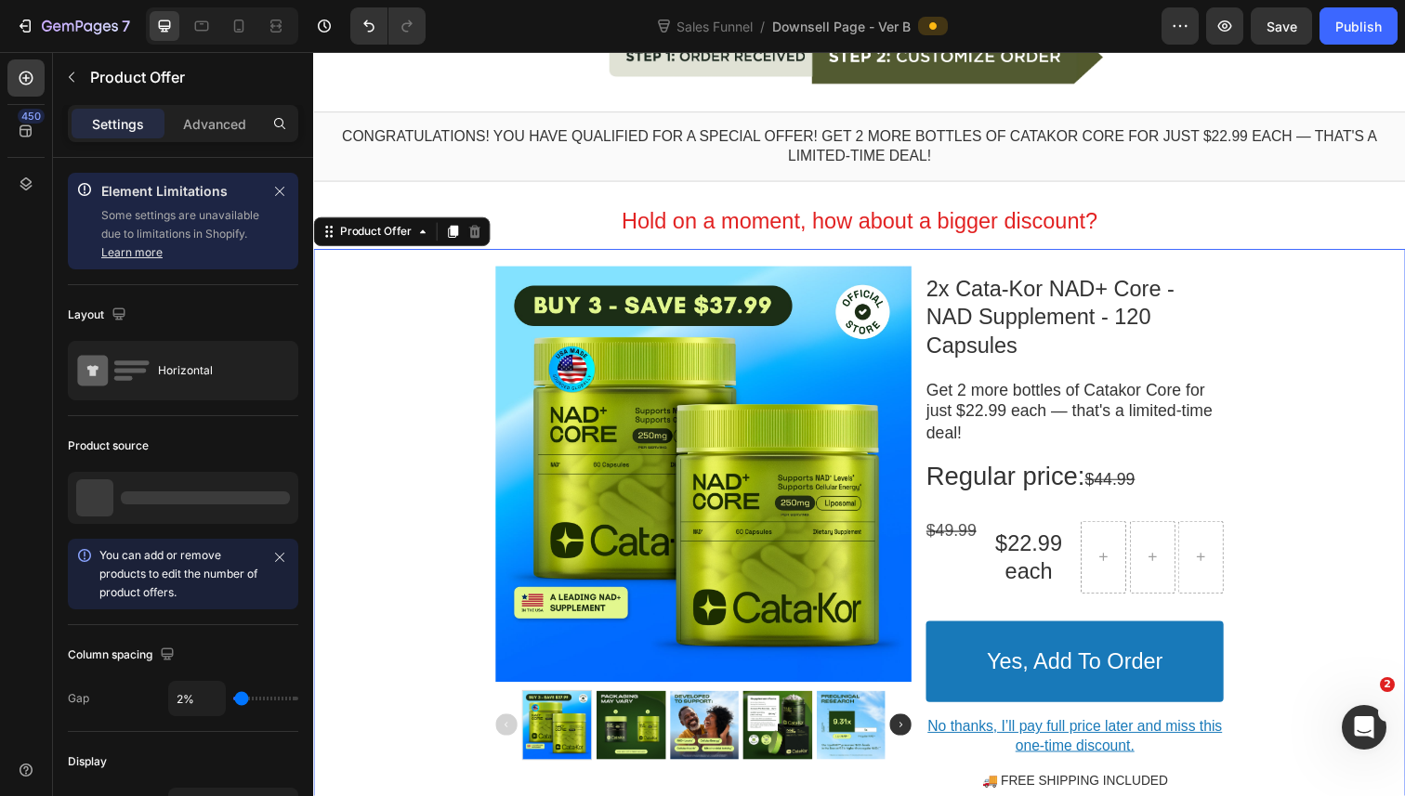
click at [459, 300] on div "Product Images 2x Cata-Kor NAD+ Core - NAD Supplement - 120 Capsules Product Ti…" at bounding box center [870, 541] width 1115 height 548
click at [623, 746] on div at bounding box center [637, 740] width 71 height 71
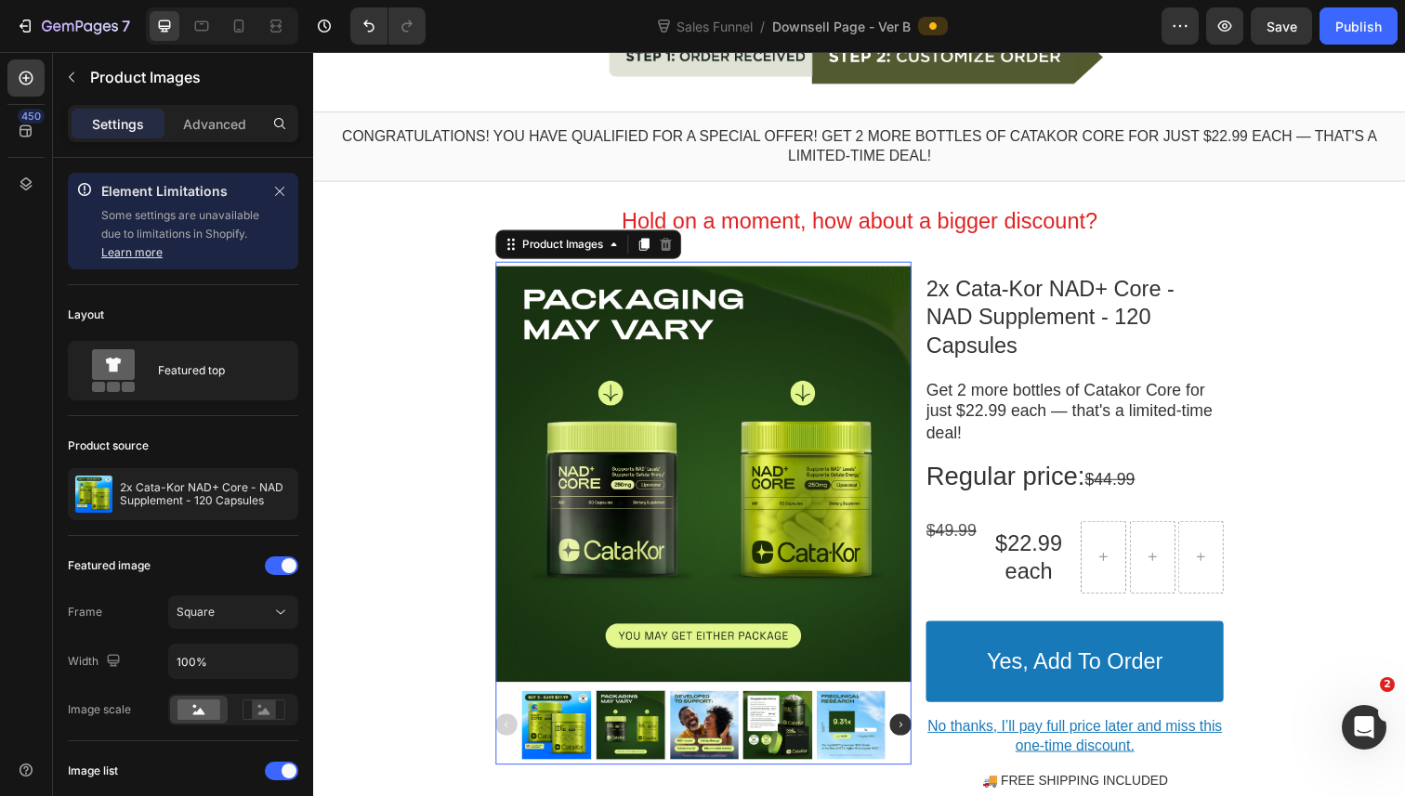
click at [551, 729] on div at bounding box center [561, 740] width 71 height 71
click at [532, 775] on div at bounding box center [562, 740] width 72 height 72
click at [546, 754] on div at bounding box center [562, 740] width 70 height 70
click at [561, 735] on div at bounding box center [562, 740] width 70 height 70
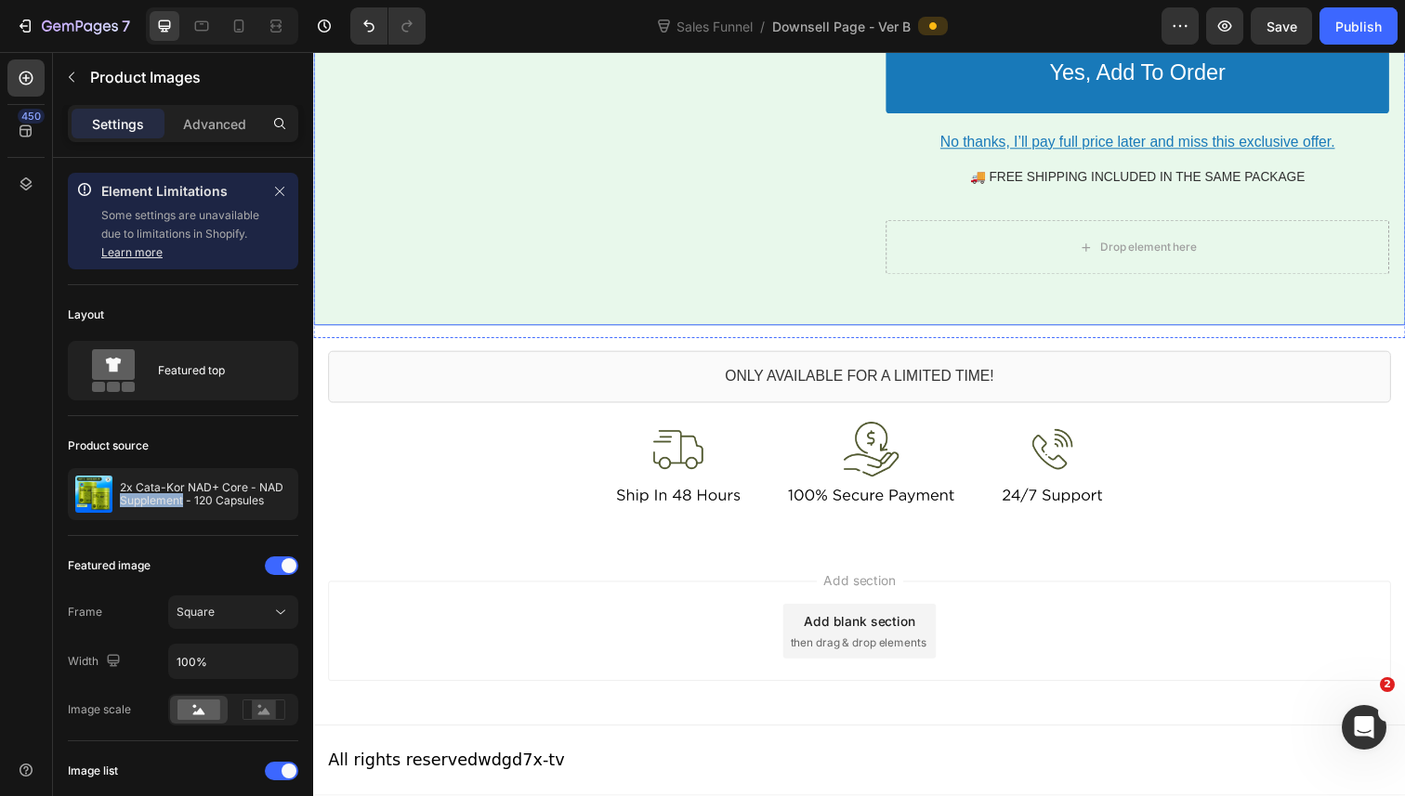
scroll to position [3177, 0]
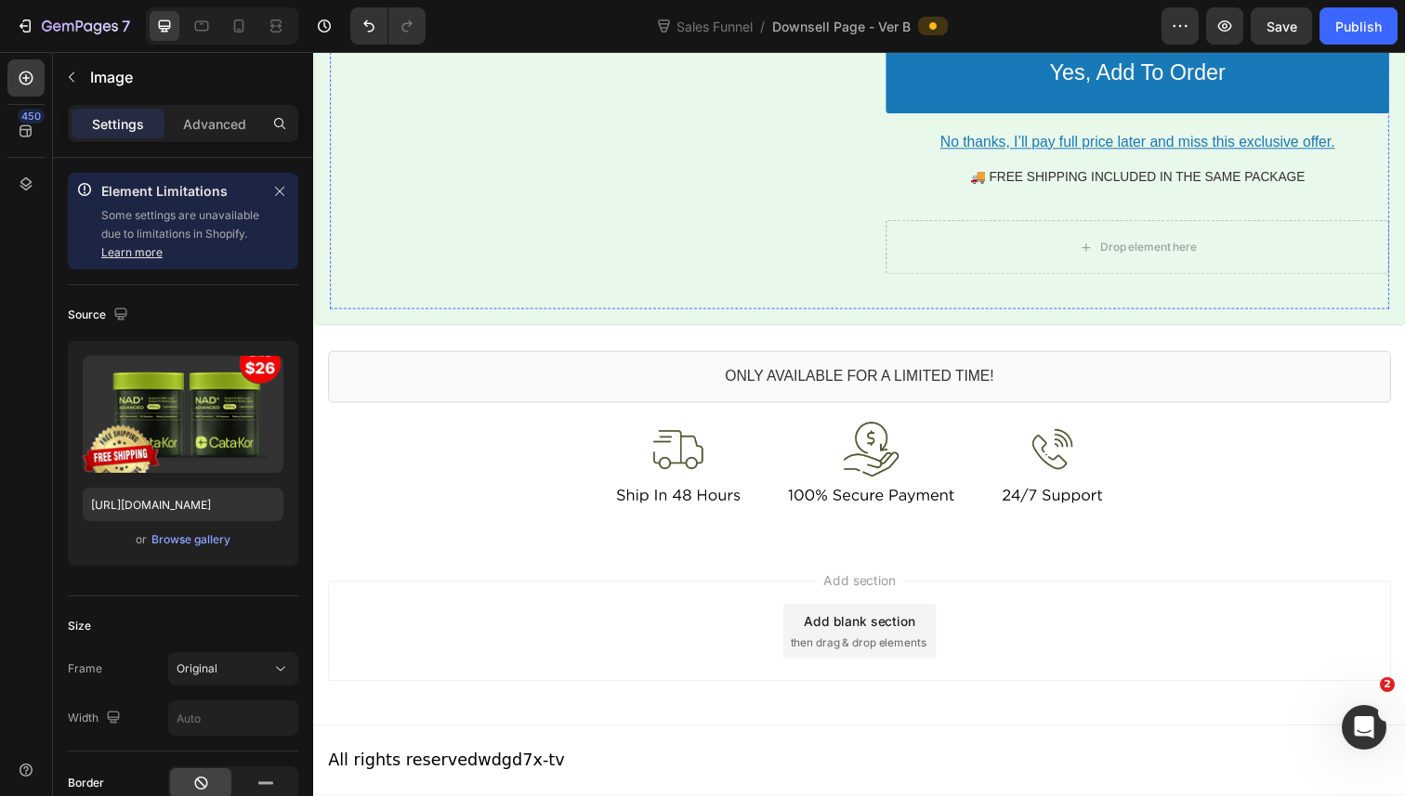
click at [180, 541] on div "Browse gallery" at bounding box center [190, 540] width 79 height 17
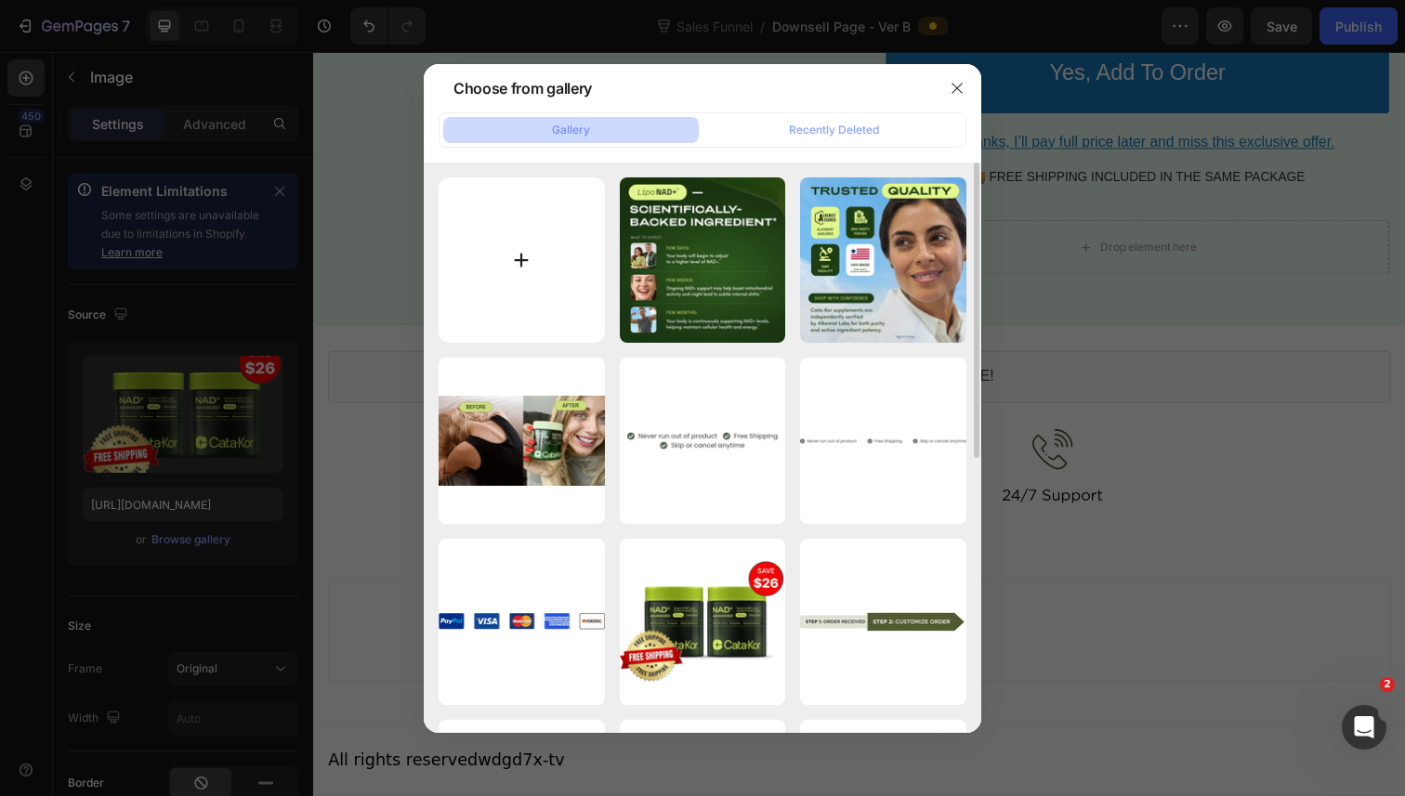
click at [538, 261] on input "file" at bounding box center [522, 260] width 166 height 166
type input "C:\fakepath\2_TT_70316417-15af-4e60-afbd-2f1d9198a68c.jpg"
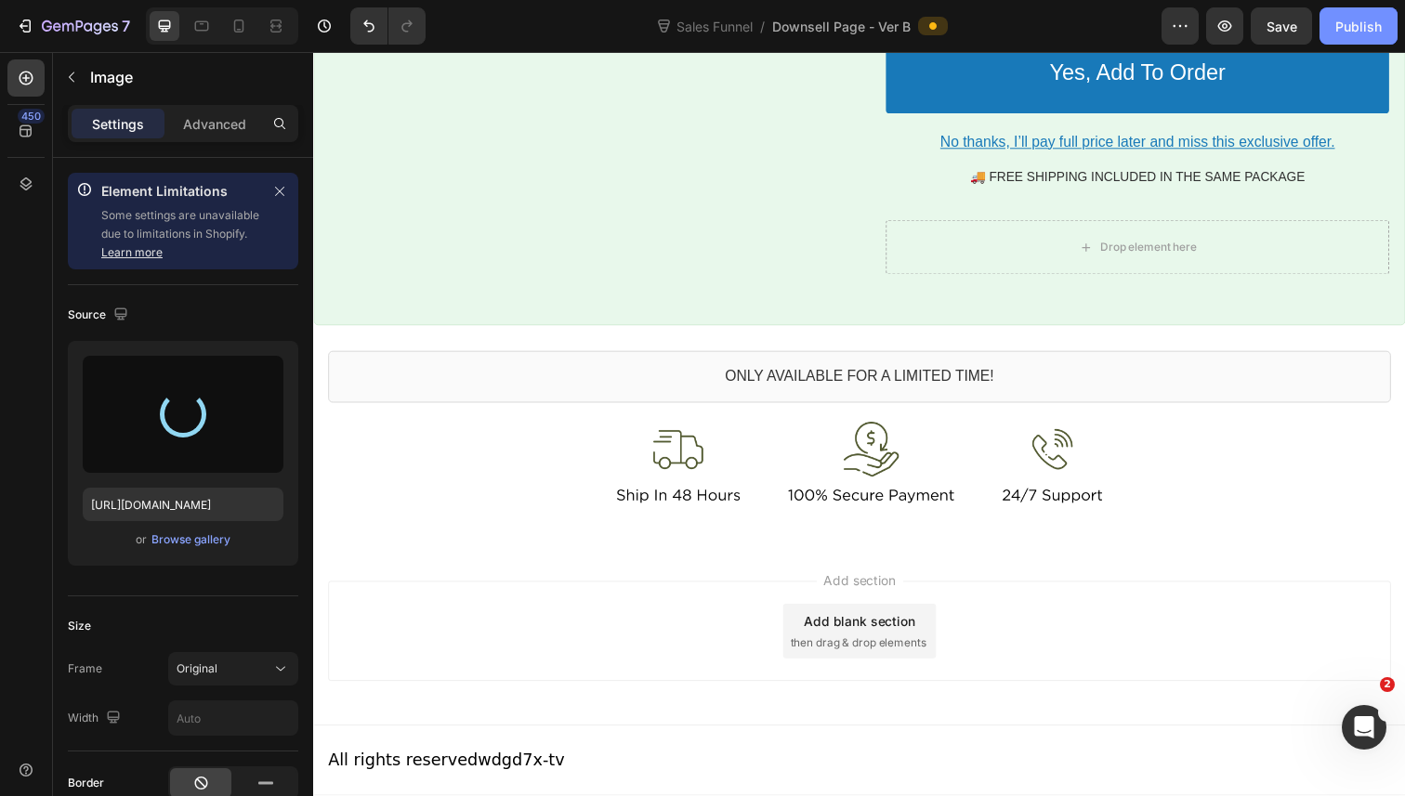
type input "https://cdn.shopify.com/s/files/1/0918/3667/8454/files/gempages_575381442574418…"
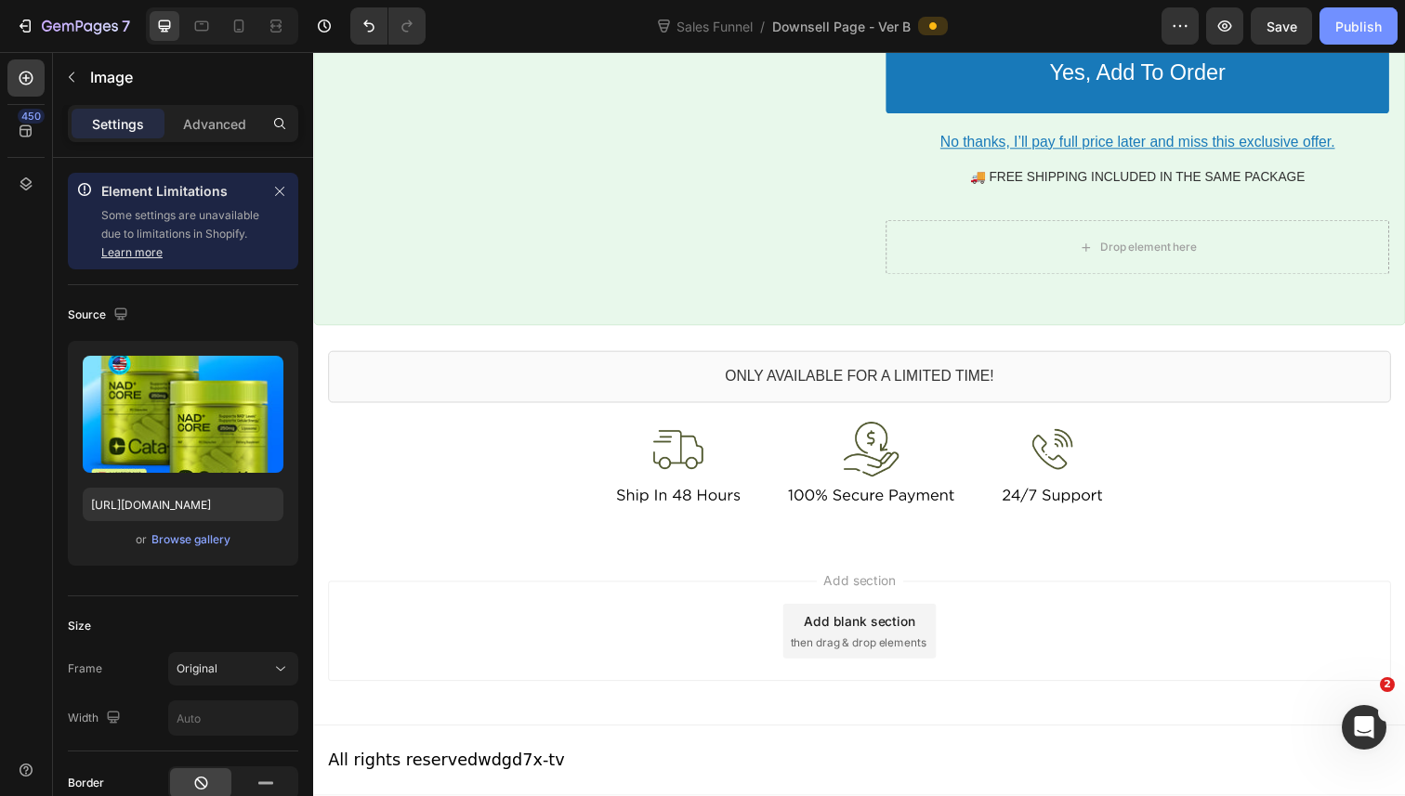
click at [1347, 30] on div "Publish" at bounding box center [1358, 27] width 46 height 20
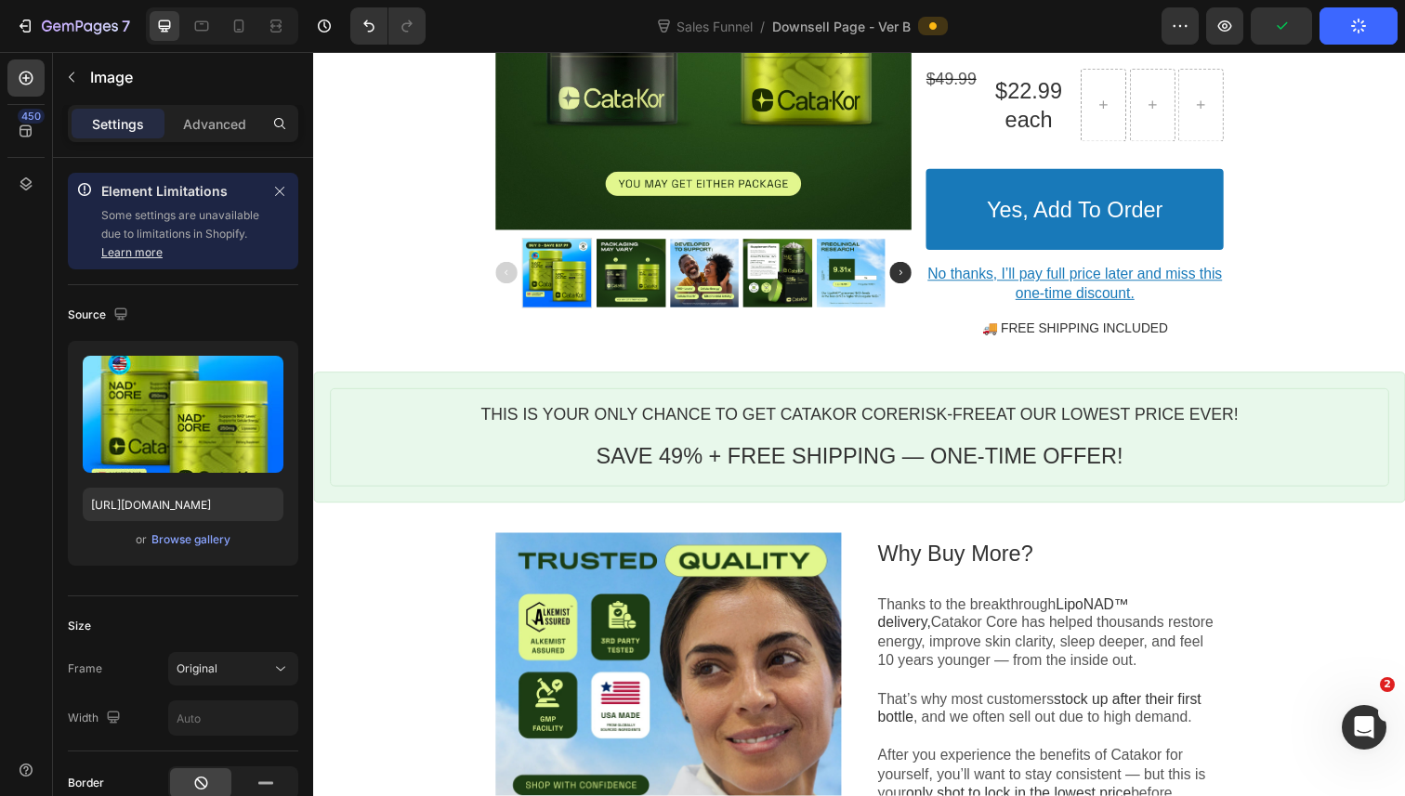
scroll to position [0, 0]
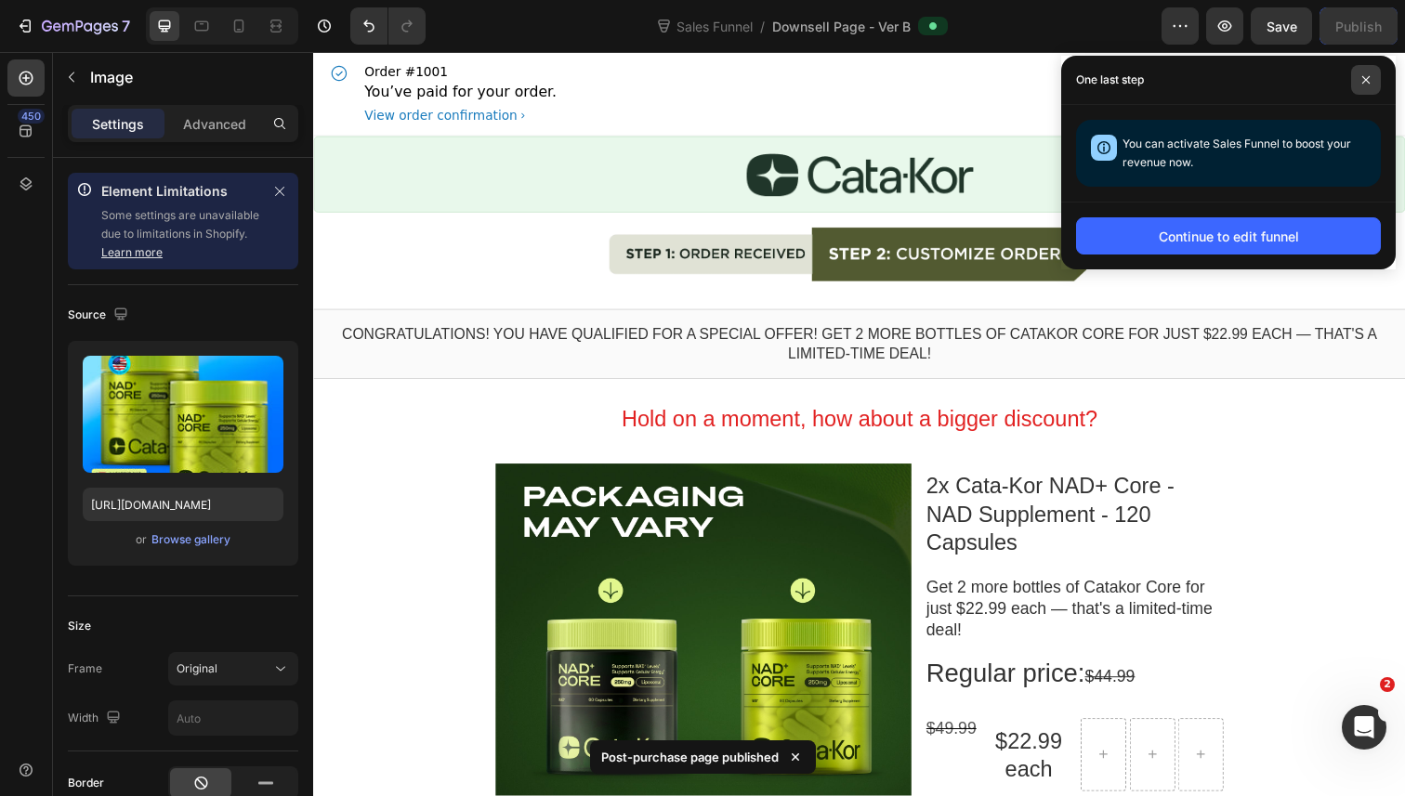
click at [1365, 80] on icon at bounding box center [1365, 79] width 7 height 7
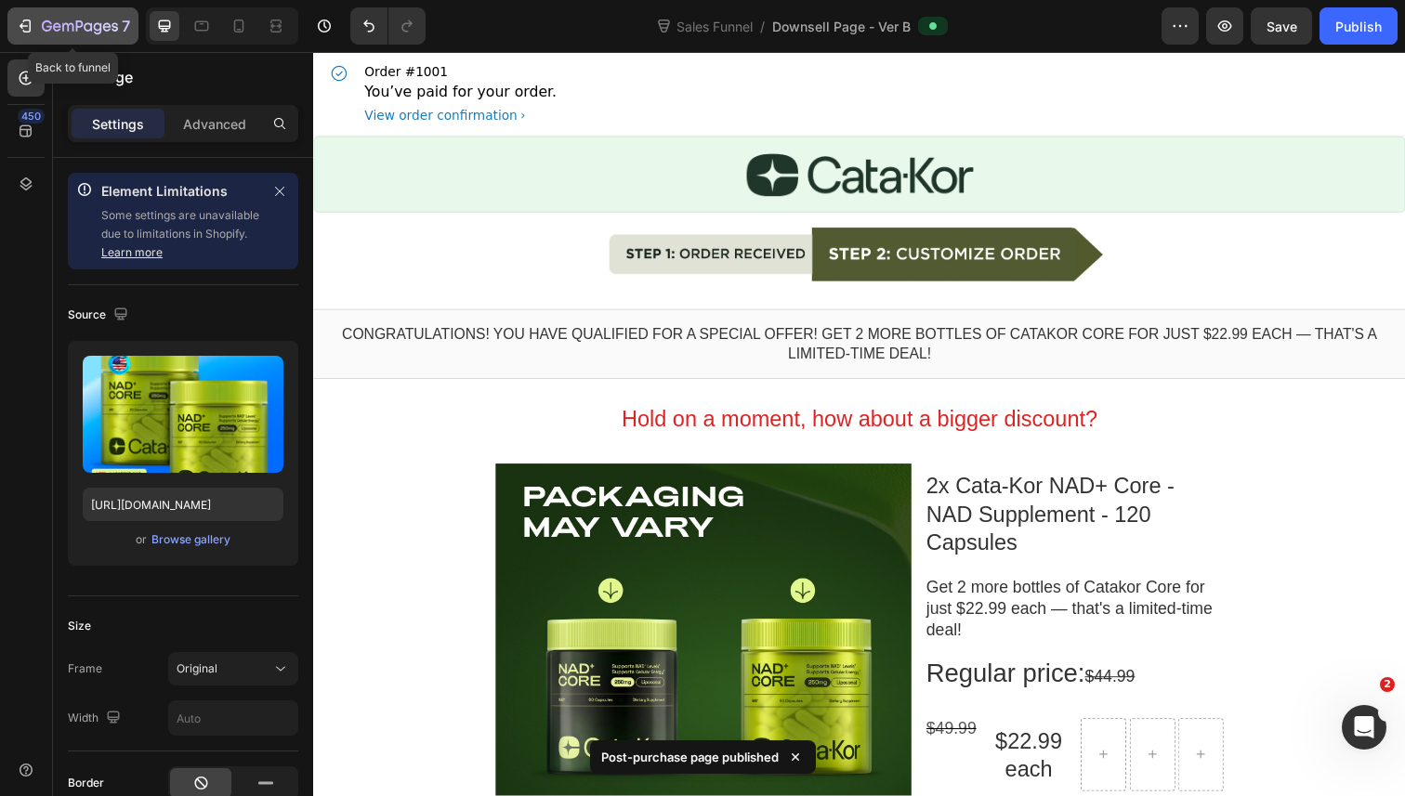
click at [28, 28] on icon "button" at bounding box center [25, 26] width 19 height 19
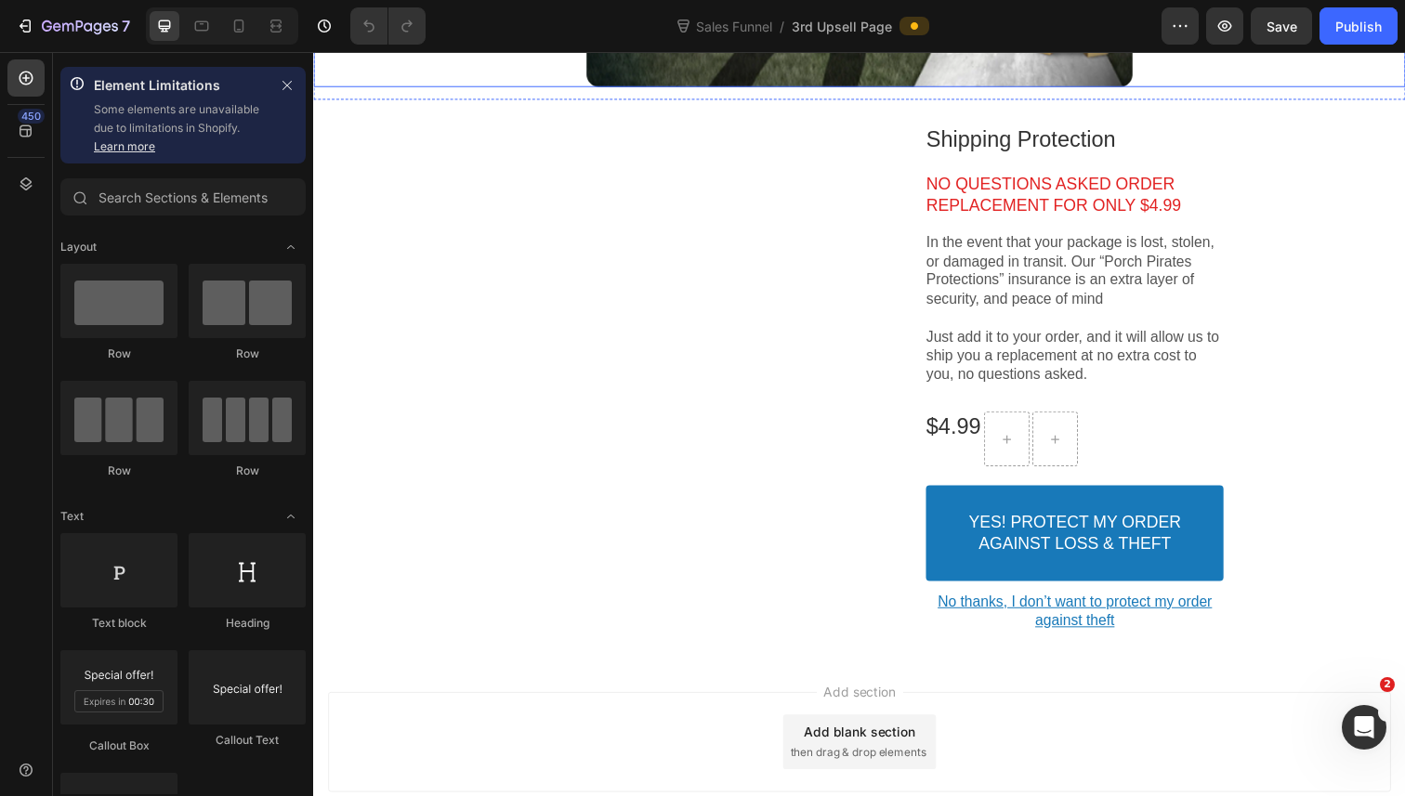
scroll to position [742, 0]
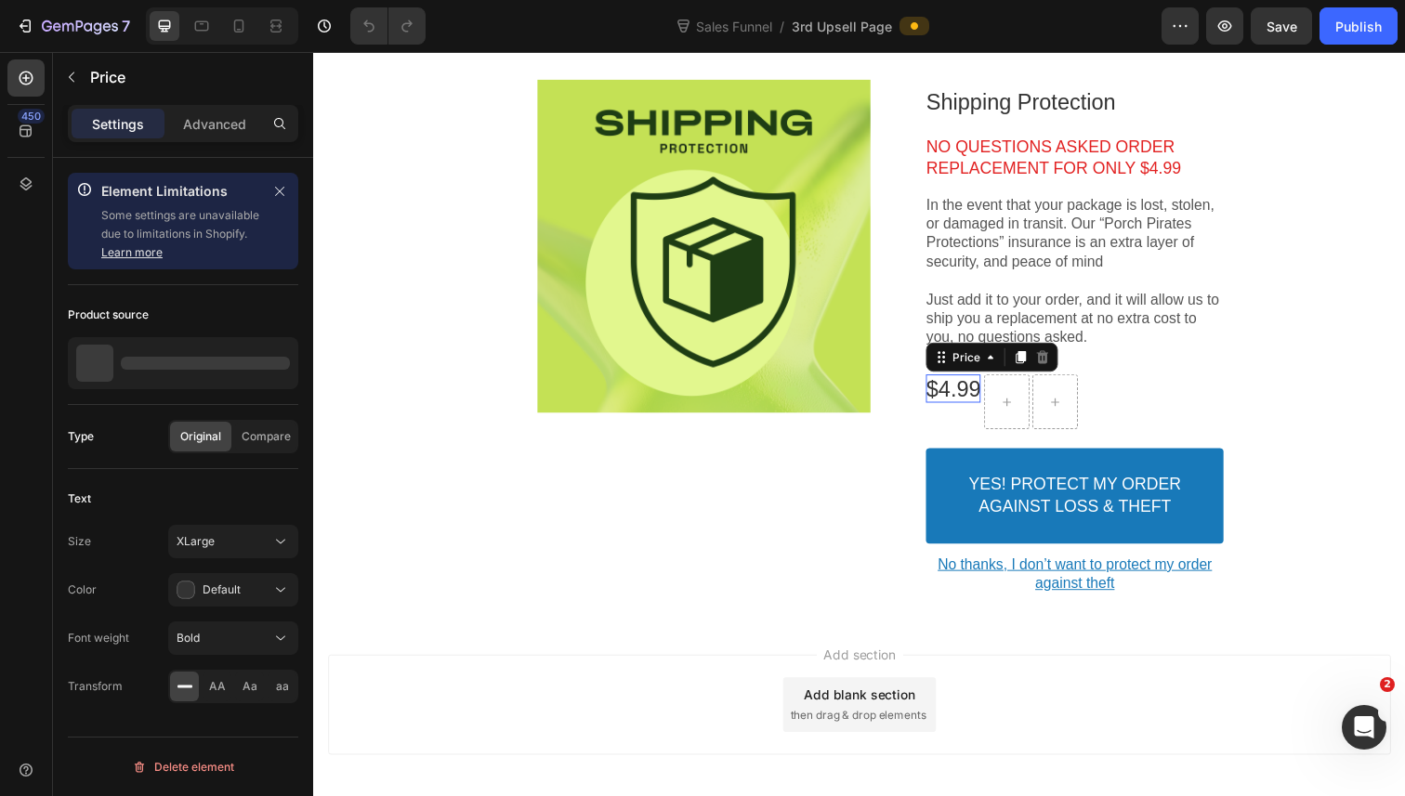
click at [963, 387] on bdo "$4.99" at bounding box center [967, 396] width 56 height 25
click at [253, 532] on button "XLarge" at bounding box center [233, 541] width 130 height 33
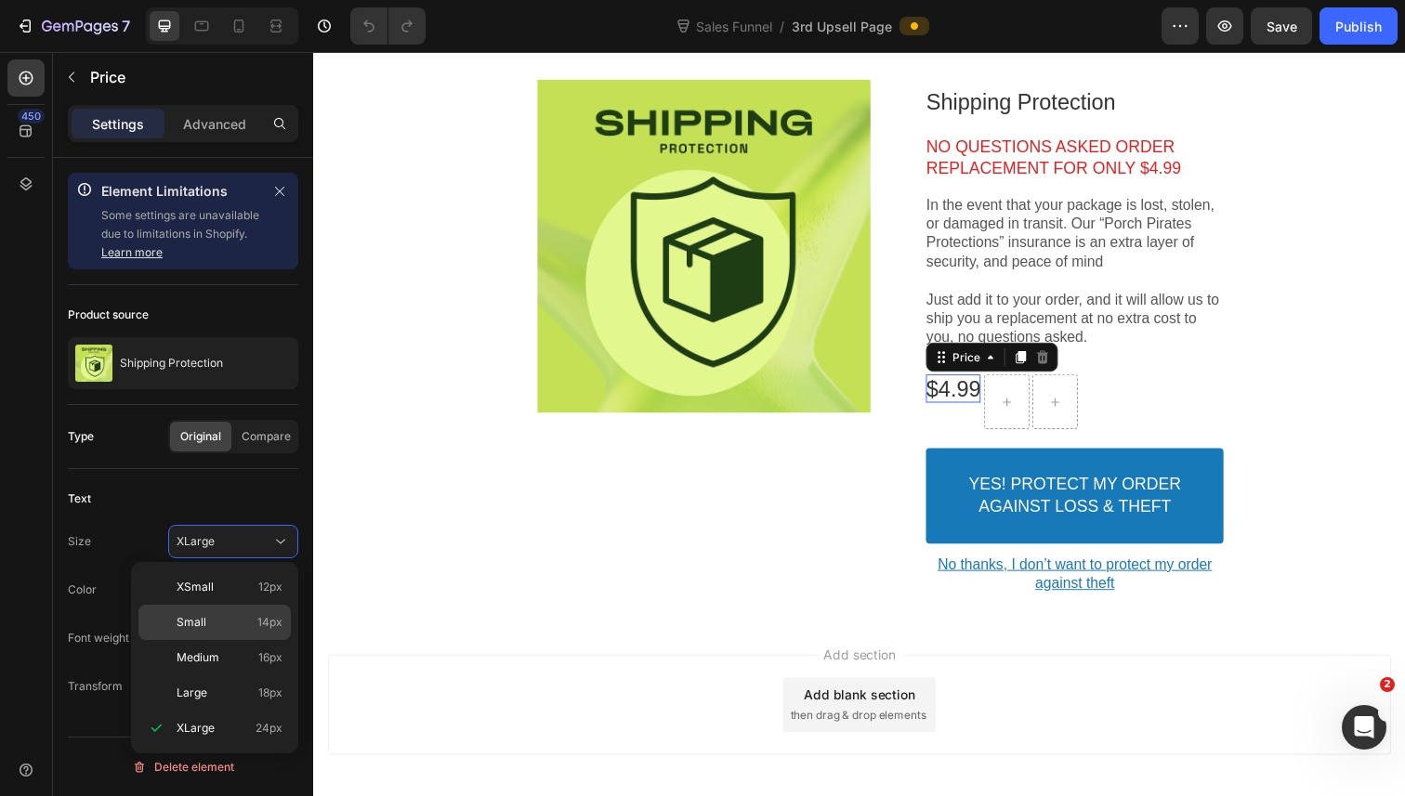
click at [243, 617] on p "Small 14px" at bounding box center [230, 622] width 106 height 17
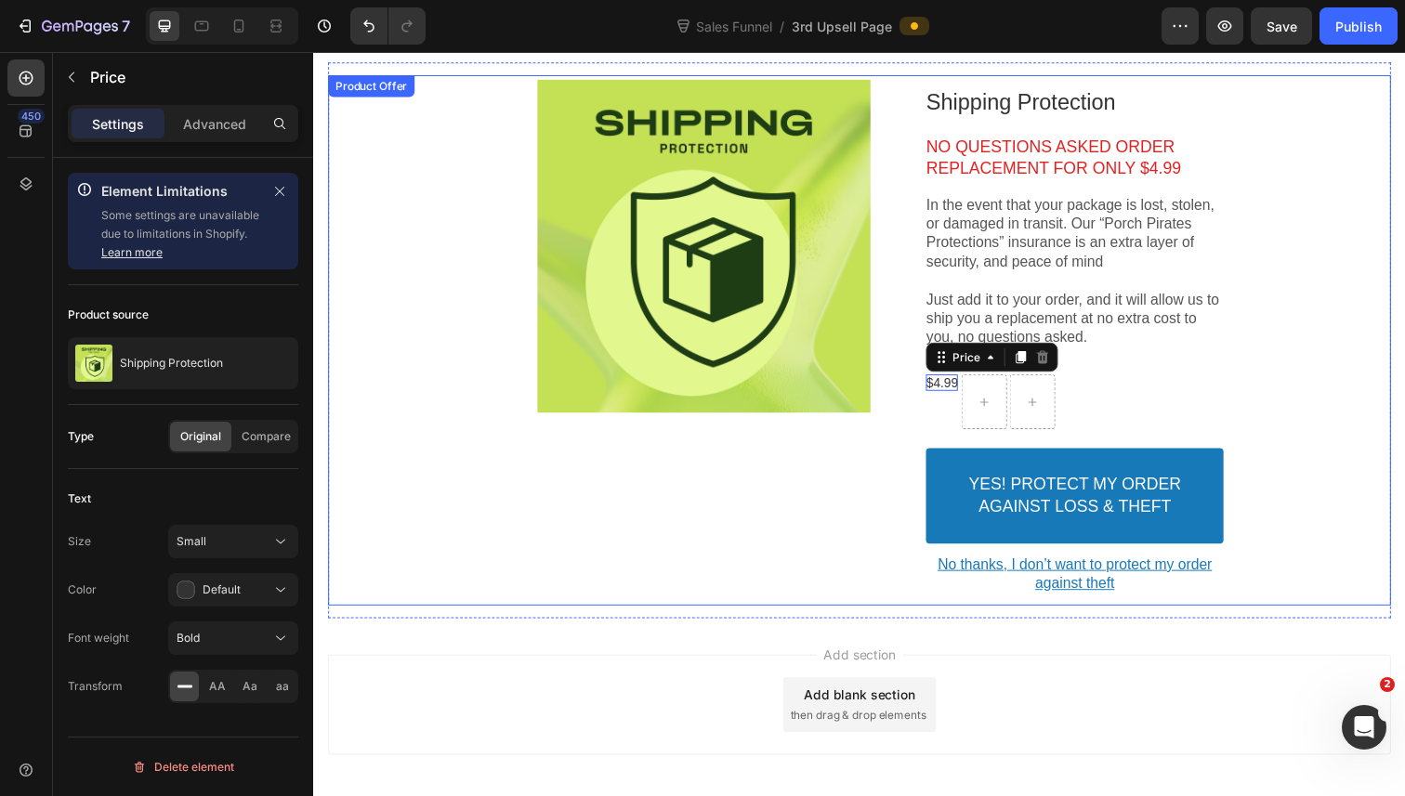
click at [1268, 423] on div "Product Images Row Shipping Protection Product Title NO QUESTIONS ASKED ORDER R…" at bounding box center [870, 347] width 1085 height 542
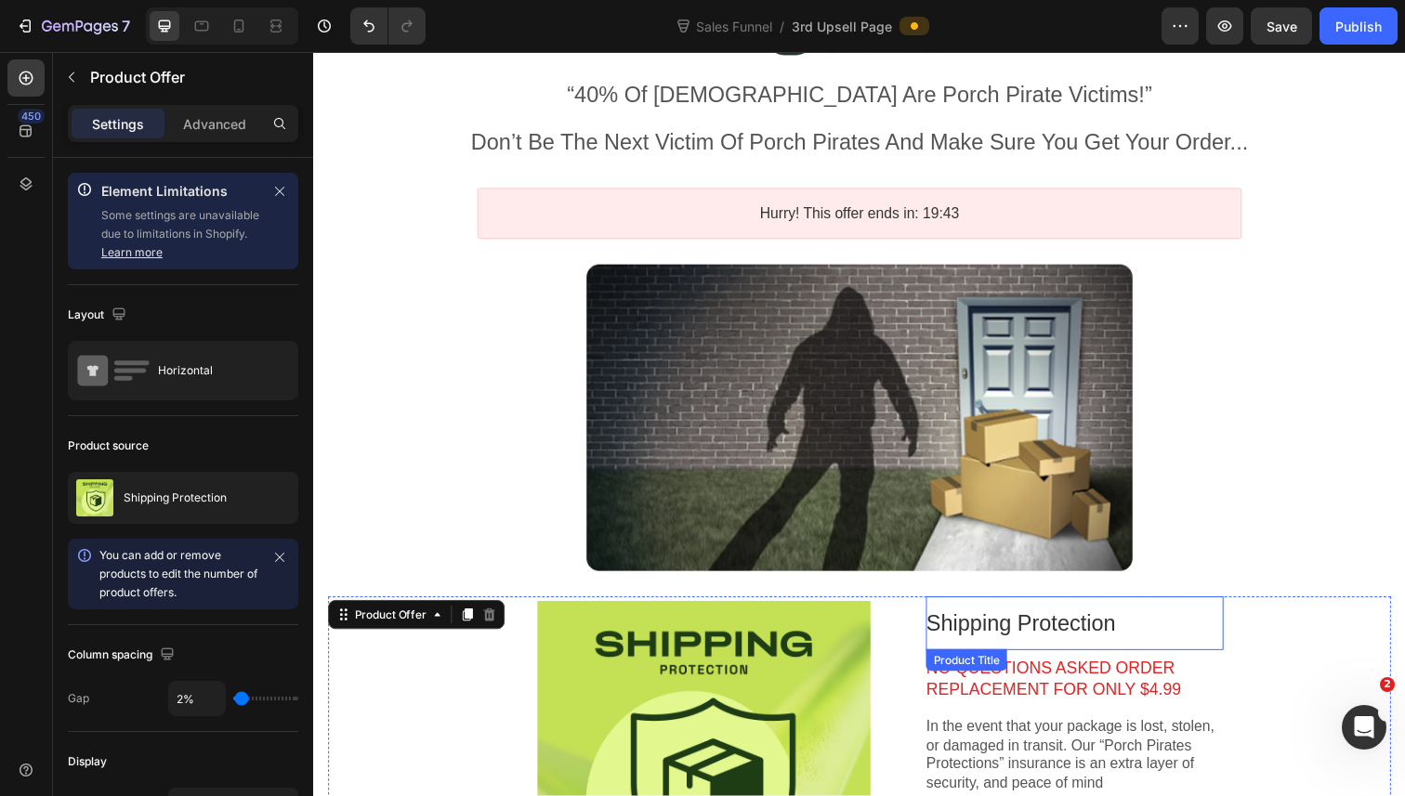
scroll to position [0, 0]
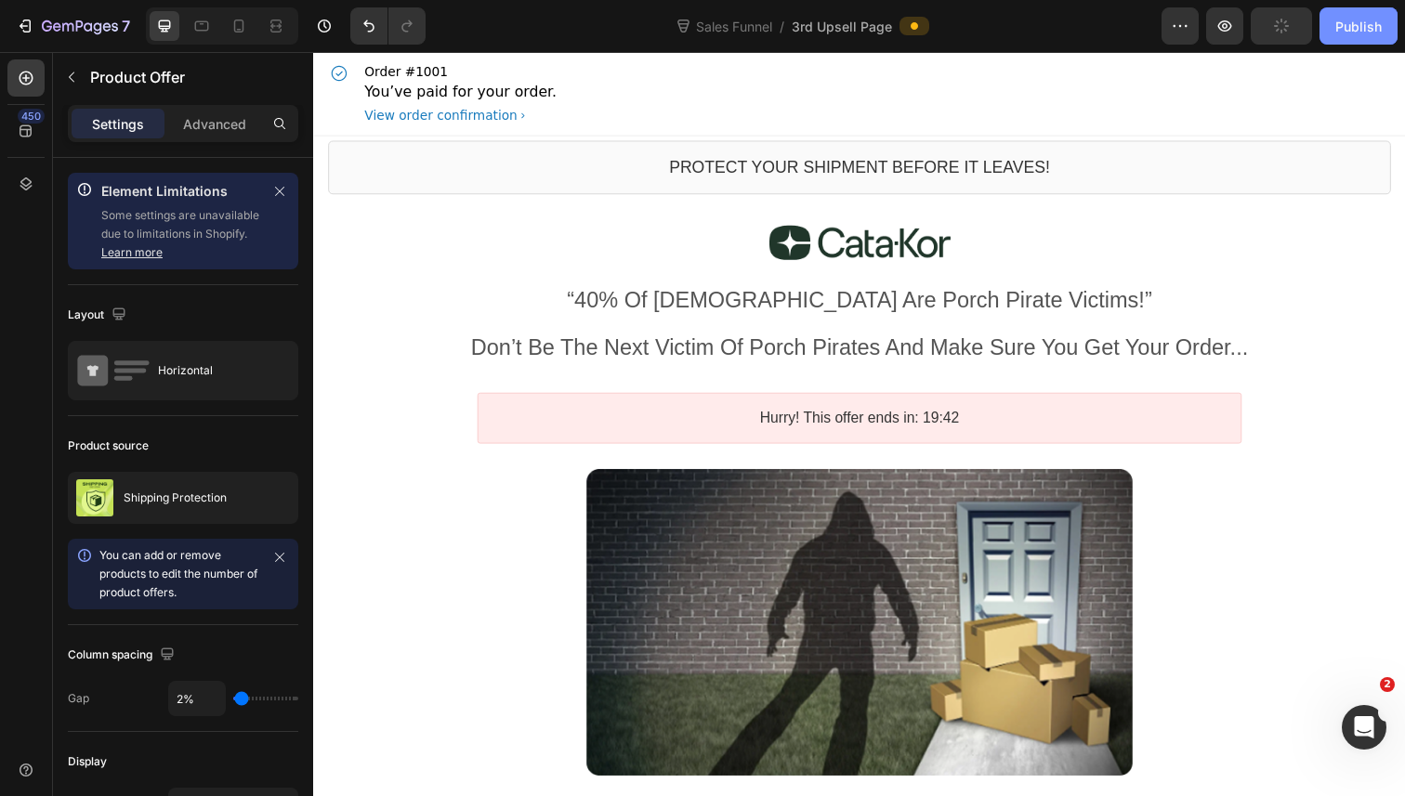
click at [1371, 24] on div "Publish" at bounding box center [1358, 27] width 46 height 20
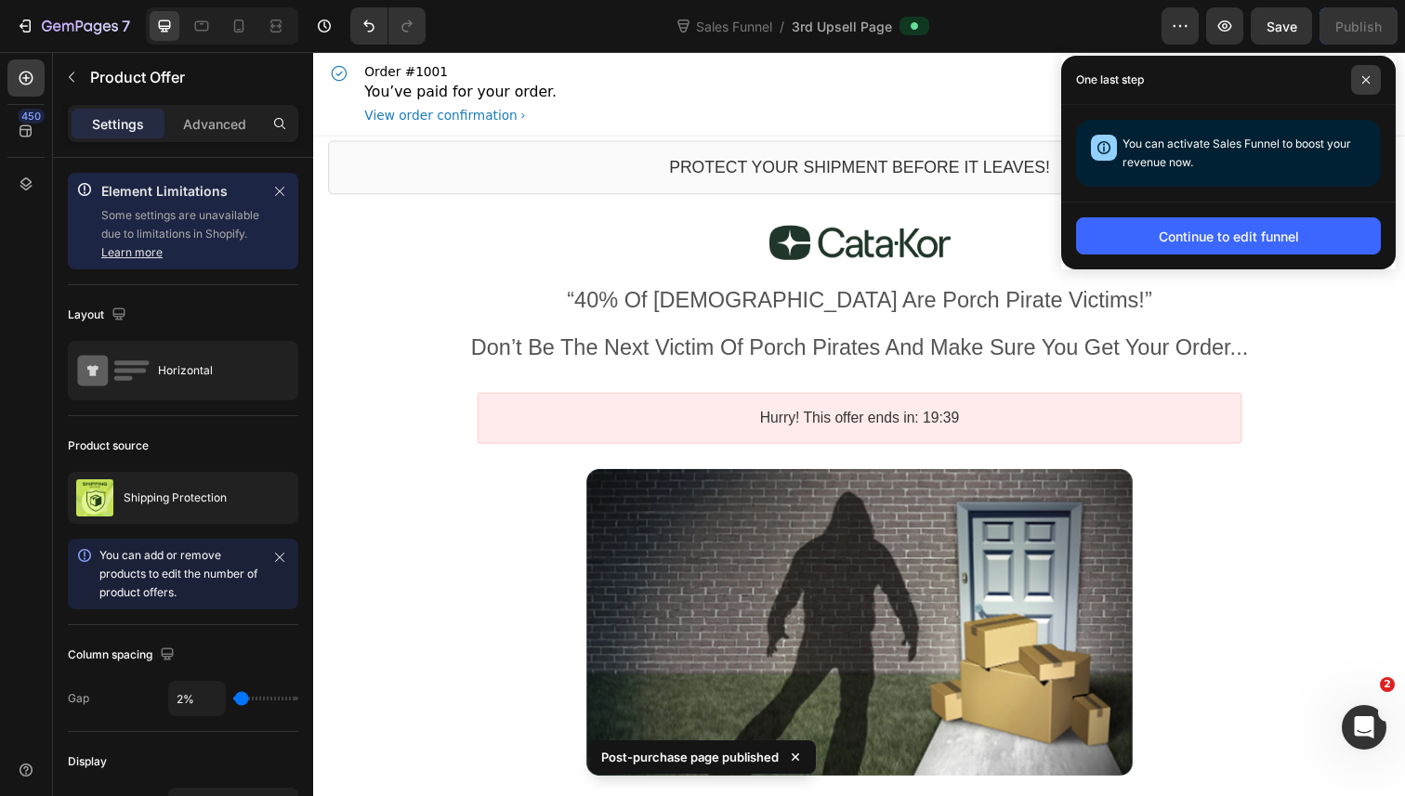
click at [1372, 86] on span at bounding box center [1366, 80] width 30 height 30
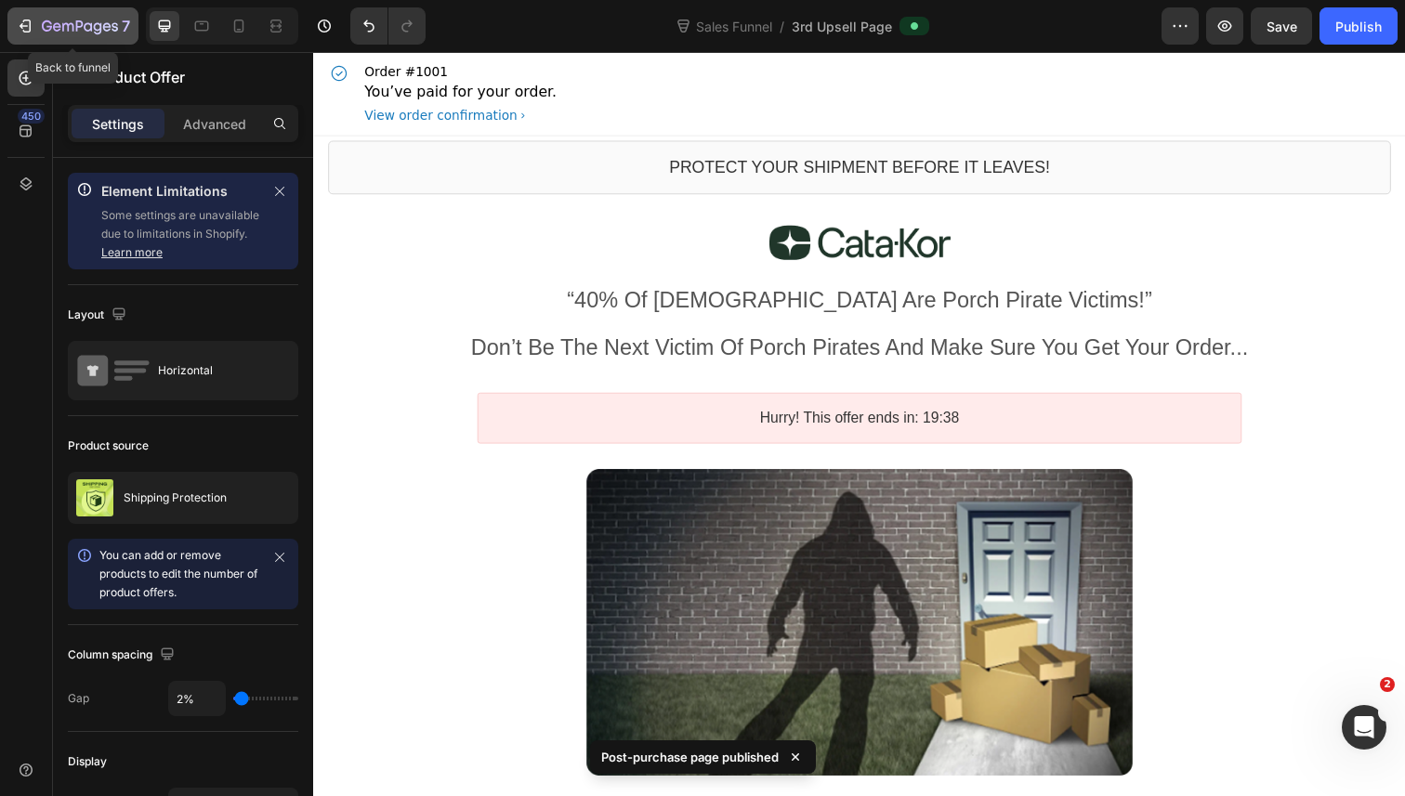
click at [36, 28] on div "7" at bounding box center [73, 26] width 114 height 22
